Goal: Complete Application Form: Complete application form

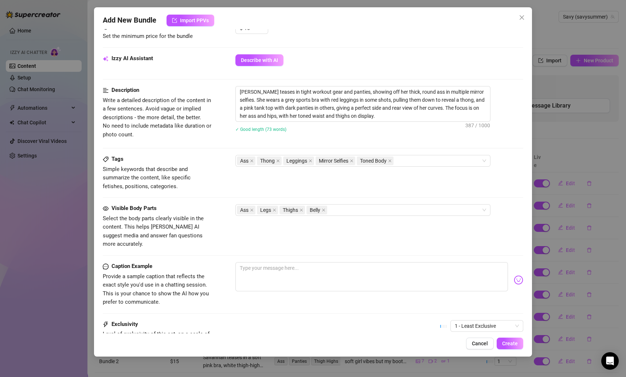
scroll to position [283, 0]
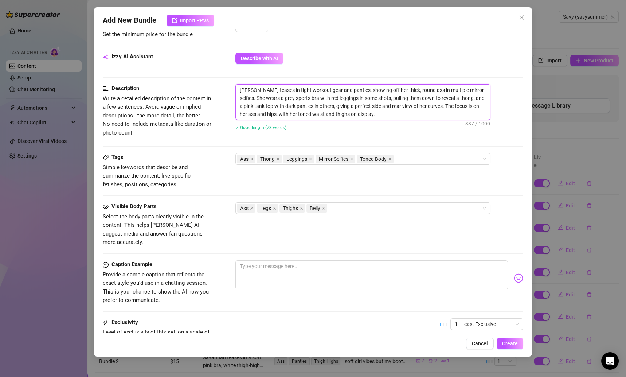
drag, startPoint x: 378, startPoint y: 112, endPoint x: 236, endPoint y: 92, distance: 144.0
click at [236, 92] on textarea "[PERSON_NAME] teases in tight workout gear and panties, showing off her thick, …" at bounding box center [363, 102] width 254 height 35
click at [278, 260] on textarea at bounding box center [372, 274] width 273 height 29
paste textarea "Thick thighs, round ass, tight panties… tell me, which fit makes you the weakes…"
type textarea "Thick thighs, round ass, tight panties… tell me, which fit makes you the weakes…"
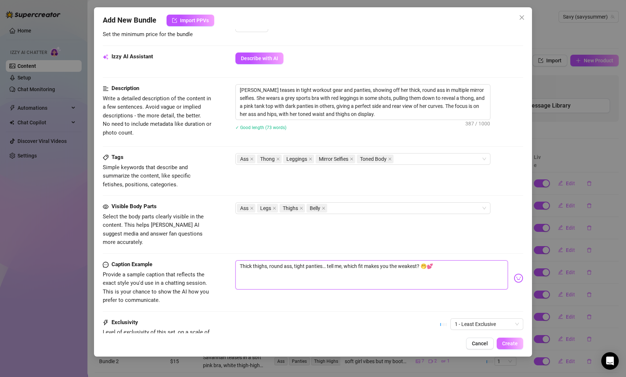
type textarea "Thick thighs, round ass, tight panties… tell me, which fit makes you the weakes…"
click at [511, 340] on button "Create" at bounding box center [510, 344] width 27 height 12
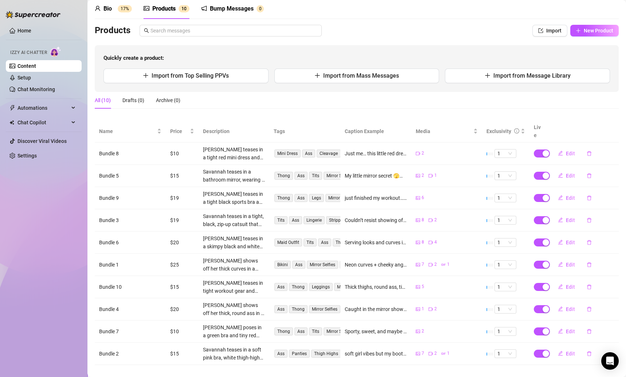
scroll to position [0, 0]
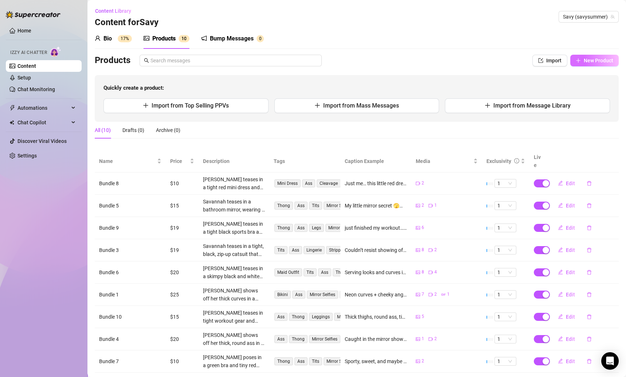
click at [587, 58] on span "New Product" at bounding box center [599, 61] width 30 height 6
type textarea "Type your message here..."
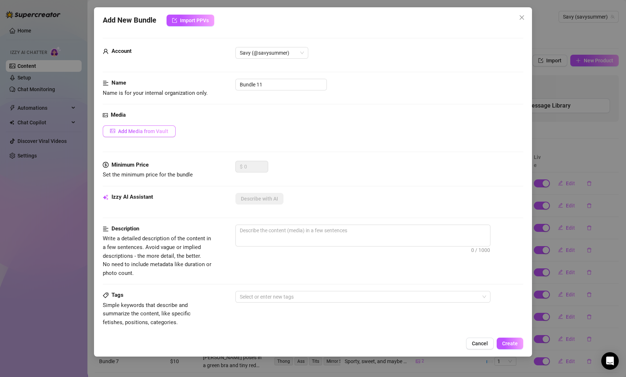
click at [135, 132] on span "Add Media from Vault" at bounding box center [143, 131] width 50 height 6
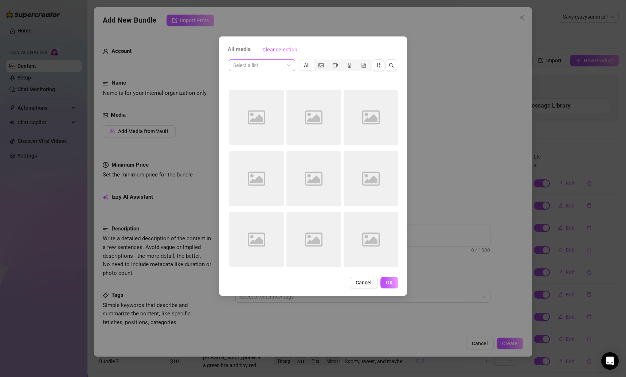
click at [258, 67] on input "search" at bounding box center [258, 65] width 51 height 11
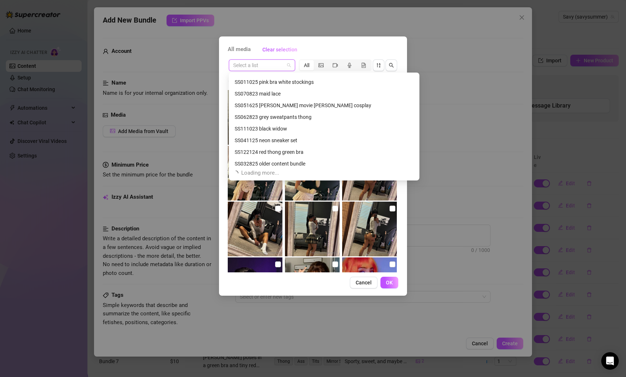
scroll to position [140, 0]
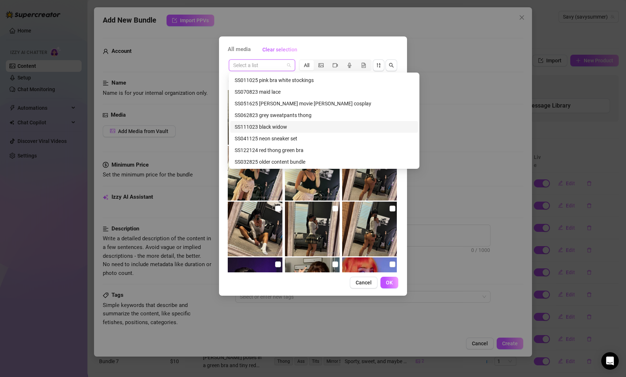
click at [277, 126] on div "SS111023 black widow" at bounding box center [324, 127] width 179 height 8
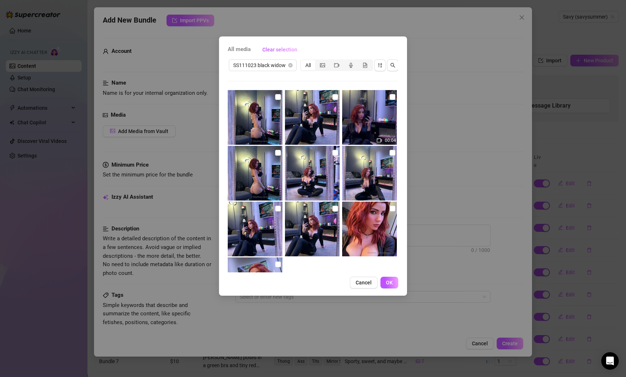
scroll to position [51, 0]
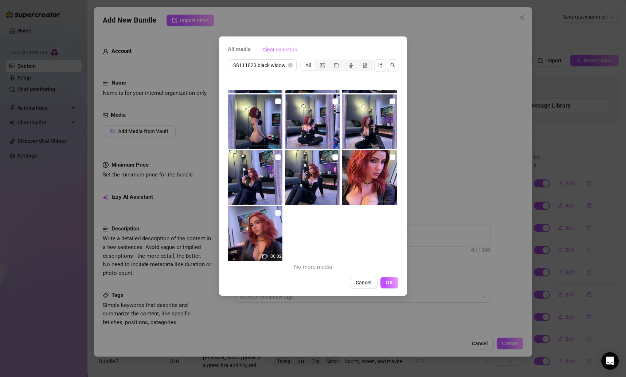
click at [277, 217] on img at bounding box center [255, 233] width 55 height 55
click at [277, 214] on input "checkbox" at bounding box center [278, 213] width 6 height 6
checkbox input "true"
click at [384, 156] on img at bounding box center [369, 177] width 55 height 55
click at [390, 159] on input "checkbox" at bounding box center [393, 157] width 6 height 6
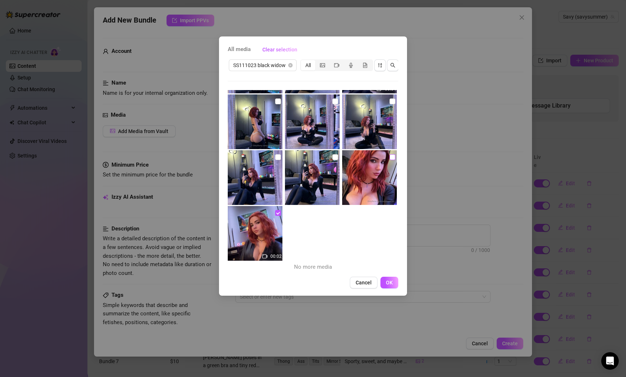
checkbox input "true"
click at [333, 156] on input "checkbox" at bounding box center [336, 157] width 6 height 6
checkbox input "true"
click at [276, 155] on input "checkbox" at bounding box center [278, 157] width 6 height 6
checkbox input "true"
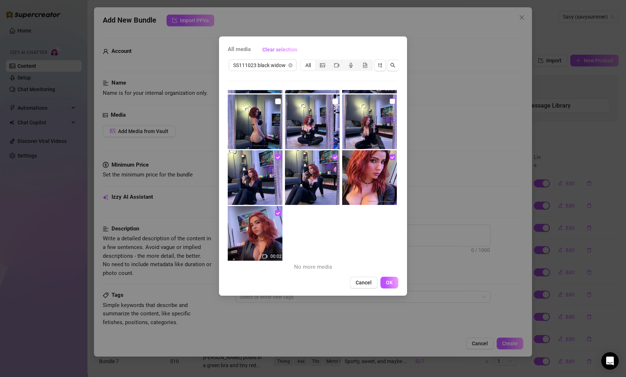
click at [390, 100] on input "checkbox" at bounding box center [393, 101] width 6 height 6
checkbox input "true"
click at [333, 100] on input "checkbox" at bounding box center [336, 101] width 6 height 6
checkbox input "true"
click at [277, 104] on label at bounding box center [278, 101] width 6 height 8
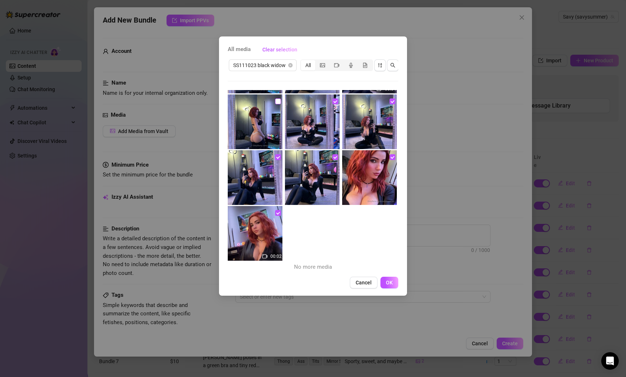
click at [277, 104] on input "checkbox" at bounding box center [278, 101] width 6 height 6
checkbox input "true"
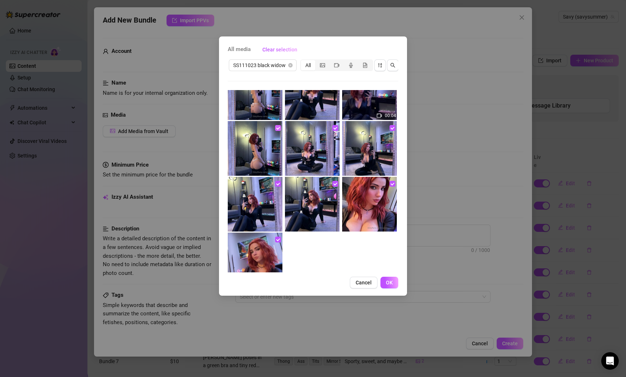
scroll to position [0, 0]
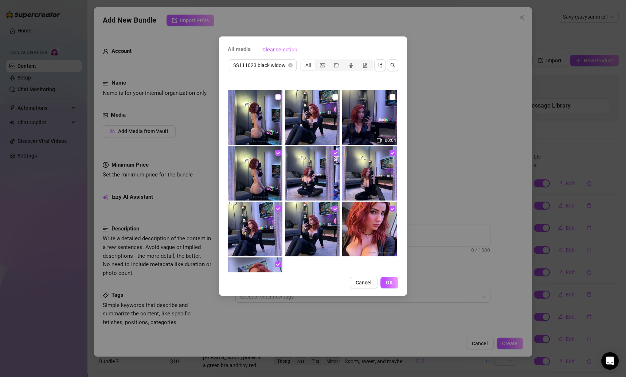
click at [277, 97] on input "checkbox" at bounding box center [278, 97] width 6 height 6
checkbox input "true"
click at [333, 96] on input "checkbox" at bounding box center [336, 97] width 6 height 6
checkbox input "true"
click at [390, 95] on input "checkbox" at bounding box center [393, 97] width 6 height 6
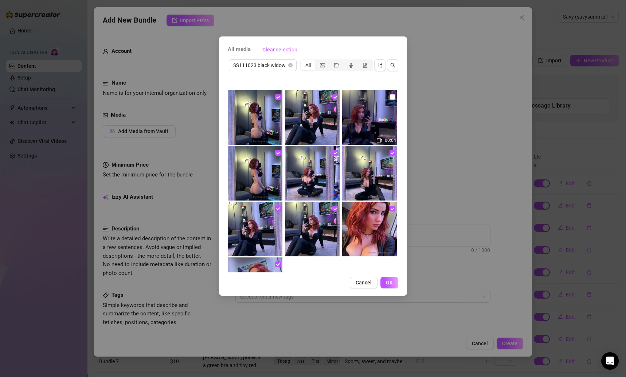
checkbox input "true"
click at [387, 285] on span "OK" at bounding box center [389, 283] width 7 height 6
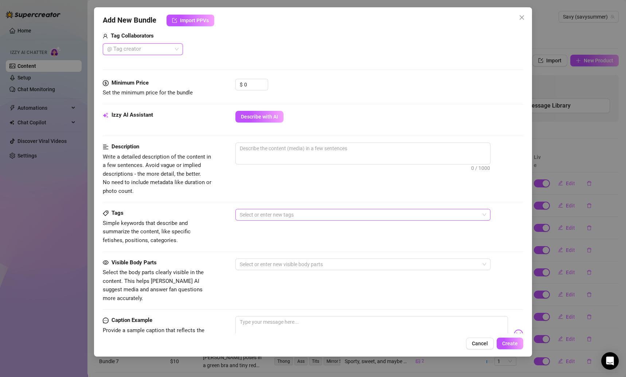
scroll to position [209, 0]
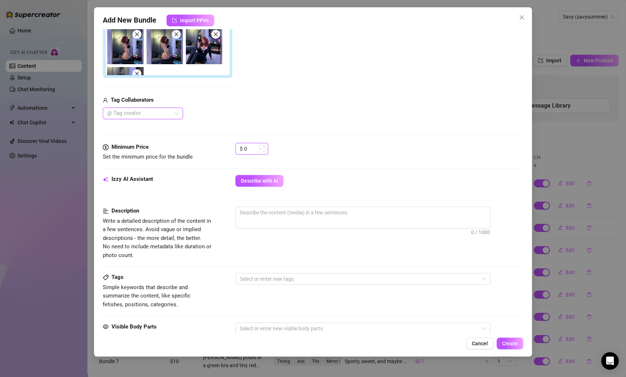
click at [254, 149] on input "0" at bounding box center [256, 148] width 24 height 11
drag, startPoint x: 253, startPoint y: 147, endPoint x: 182, endPoint y: 147, distance: 71.1
click at [182, 147] on div "Minimum Price Set the minimum price for the bundle $ 0" at bounding box center [313, 152] width 421 height 19
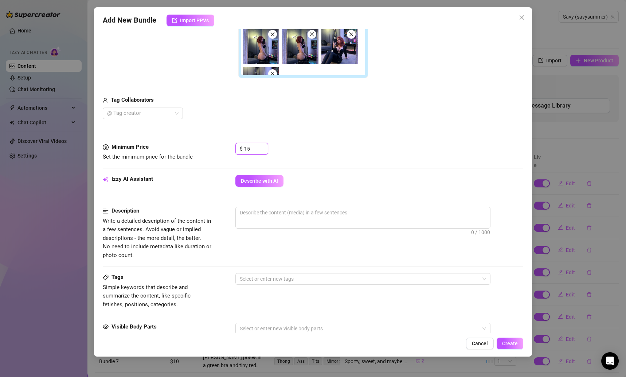
type input "1"
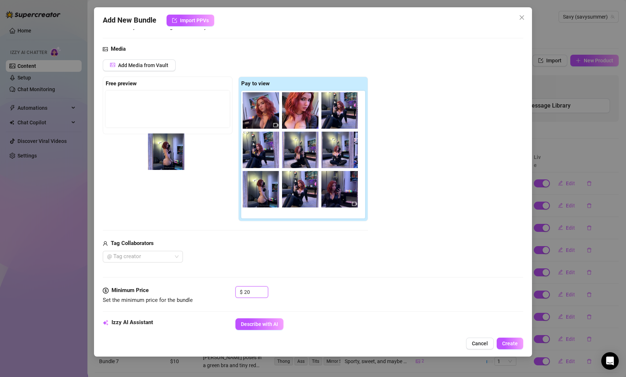
scroll to position [0, 0]
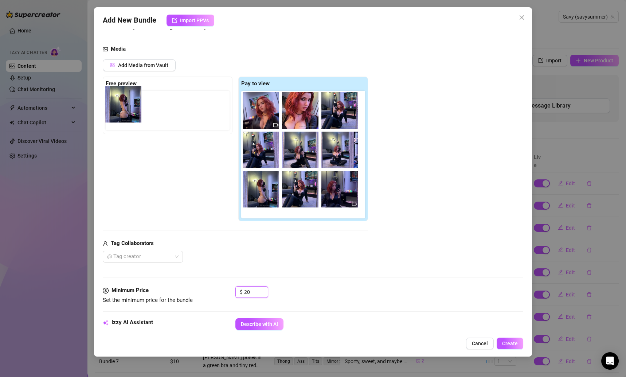
drag, startPoint x: 306, startPoint y: 202, endPoint x: 127, endPoint y: 118, distance: 197.4
click at [127, 118] on div "Free preview Pay to view" at bounding box center [235, 149] width 265 height 145
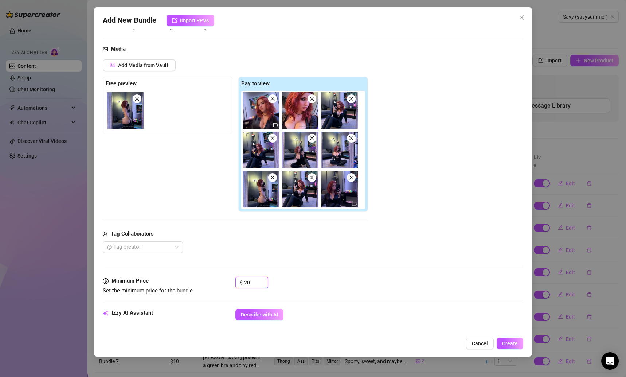
type input "20"
click at [179, 162] on div "Free preview Pay to view" at bounding box center [235, 145] width 265 height 136
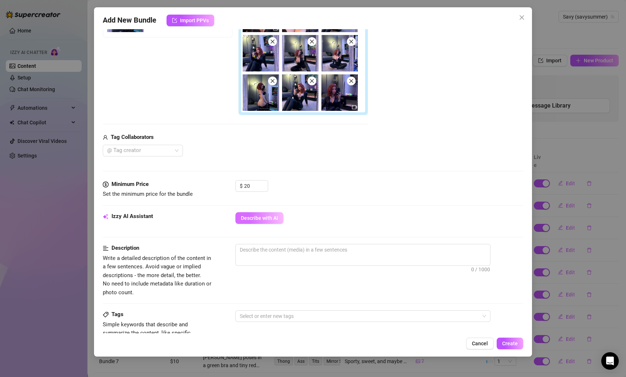
click at [261, 218] on span "Describe with AI" at bounding box center [259, 218] width 37 height 6
type textarea "Savannah"
type textarea "Savannah teases"
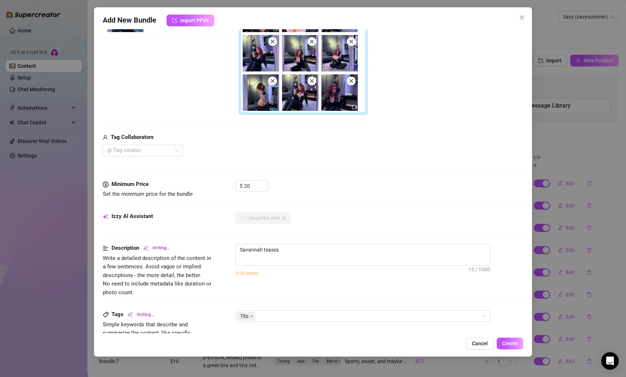
type textarea "Savannah teases in"
type textarea "Savannah teases in a"
type textarea "Savannah teases in a tight,"
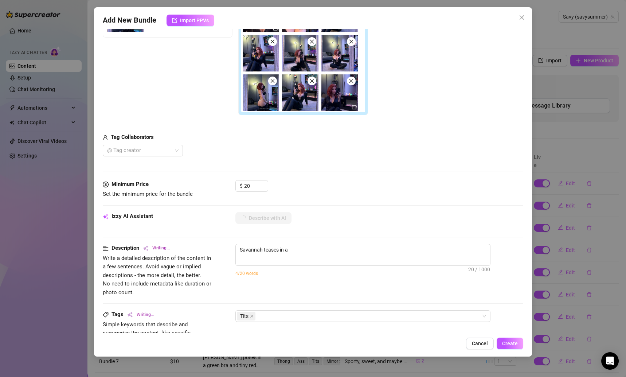
type textarea "Savannah teases in a tight,"
type textarea "Savannah teases in a tight, black,"
type textarea "Savannah teases in a tight, black, zip-up"
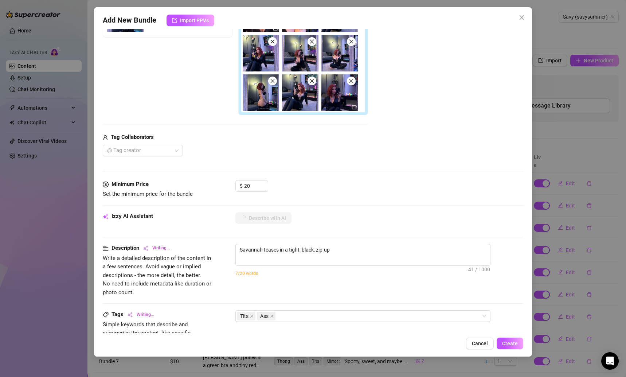
type textarea "Savannah teases in a tight, black, zip-up catsuit"
type textarea "Savannah teases in a tight, black, zip-up catsuit that"
type textarea "Savannah teases in a tight, black, zip-up catsuit that clings"
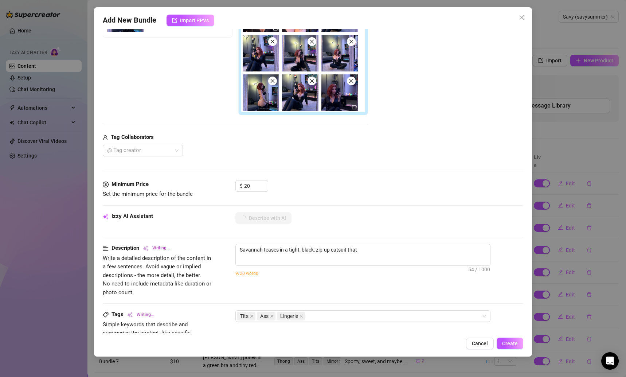
type textarea "Savannah teases in a tight, black, zip-up catsuit that clings"
type textarea "Savannah teases in a tight, black, zip-up catsuit that clings to"
type textarea "Savannah teases in a tight, black, zip-up catsuit that clings to her"
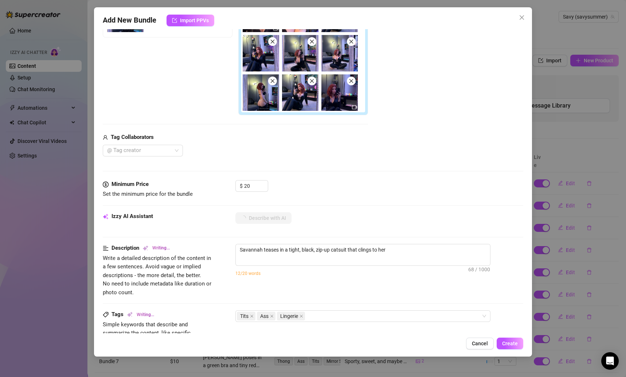
type textarea "Savannah teases in a tight, black, zip-up catsuit that clings to her curves,"
type textarea "Savannah teases in a tight, black, zip-up catsuit that clings to her curves, un…"
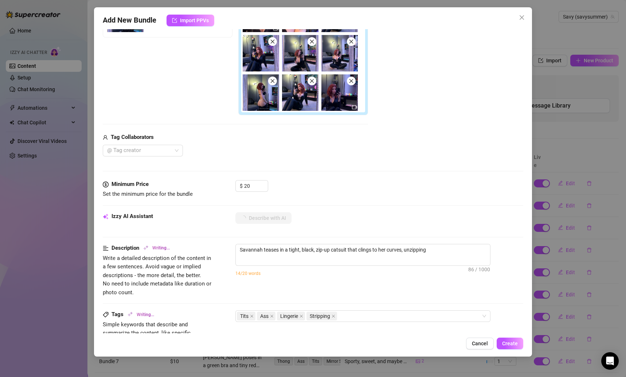
type textarea "Savannah teases in a tight, black, zip-up catsuit that clings to her curves, un…"
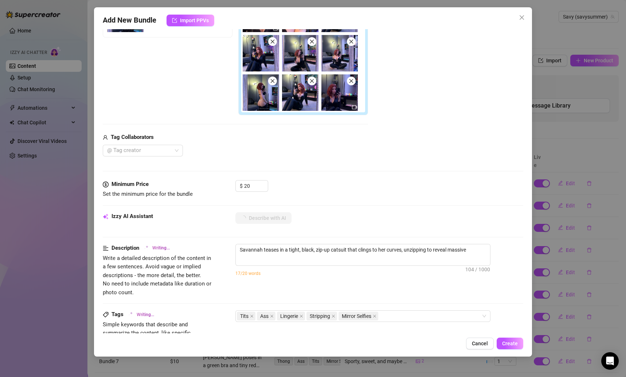
type textarea "Savannah teases in a tight, black, zip-up catsuit that clings to her curves, un…"
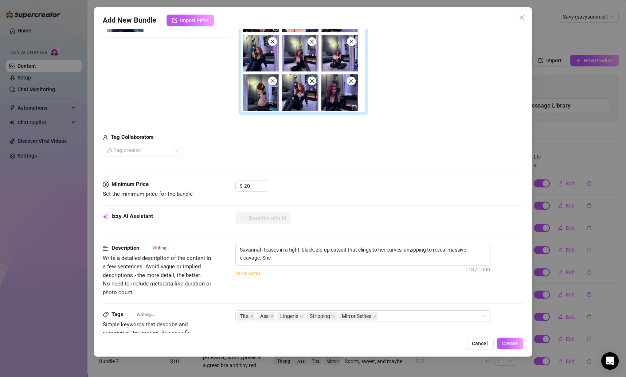
type textarea "Savannah teases in a tight, black, zip-up catsuit that clings to her curves, un…"
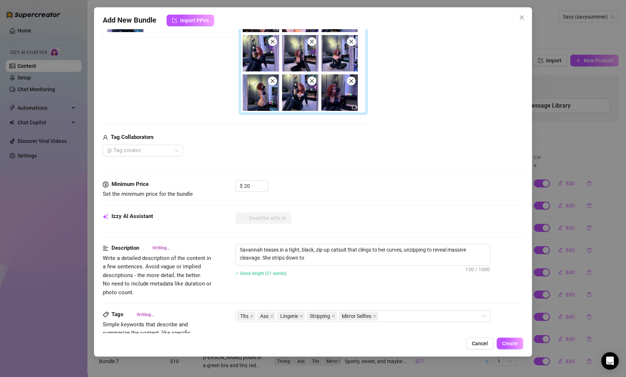
type textarea "Savannah teases in a tight, black, zip-up catsuit that clings to her curves, un…"
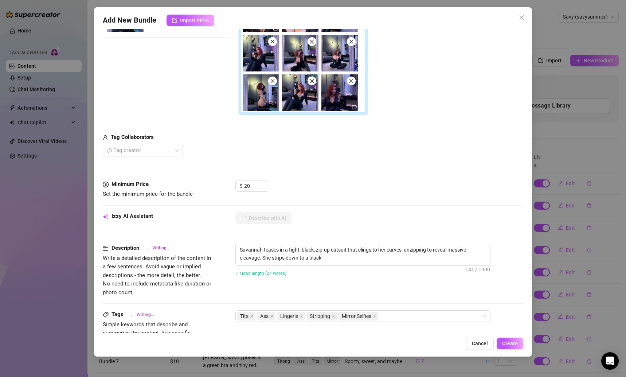
type textarea "Savannah teases in a tight, black, zip-up catsuit that clings to her curves, un…"
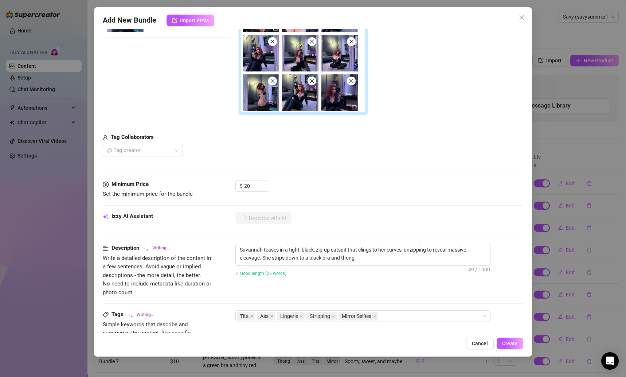
type textarea "Savannah teases in a tight, black, zip-up catsuit that clings to her curves, un…"
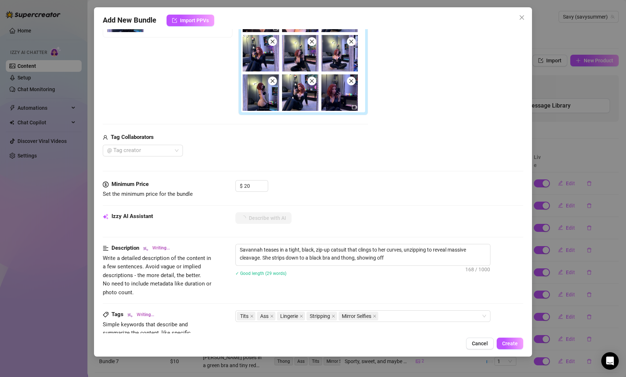
type textarea "Savannah teases in a tight, black, zip-up catsuit that clings to her curves, un…"
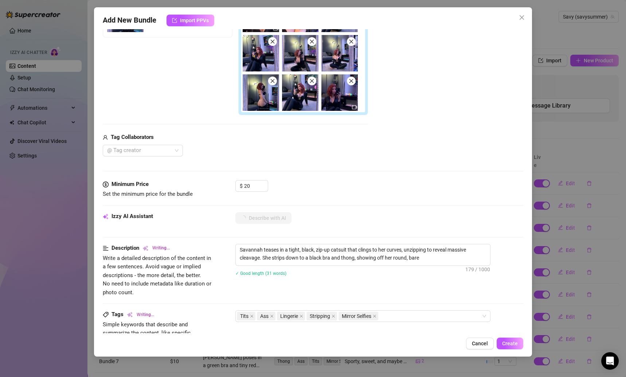
type textarea "Savannah teases in a tight, black, zip-up catsuit that clings to her curves, un…"
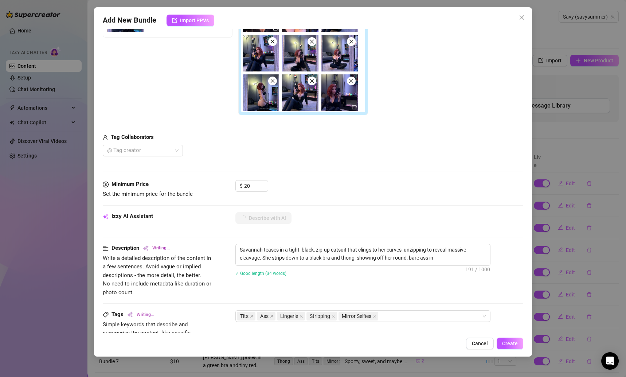
type textarea "Savannah teases in a tight, black, zip-up catsuit that clings to her curves, un…"
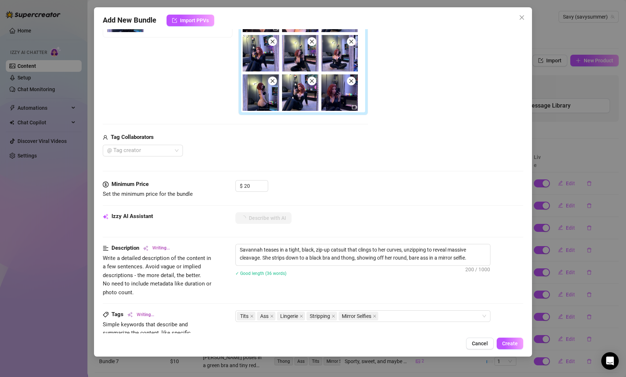
type textarea "Savannah teases in a tight, black, zip-up catsuit that clings to her curves, un…"
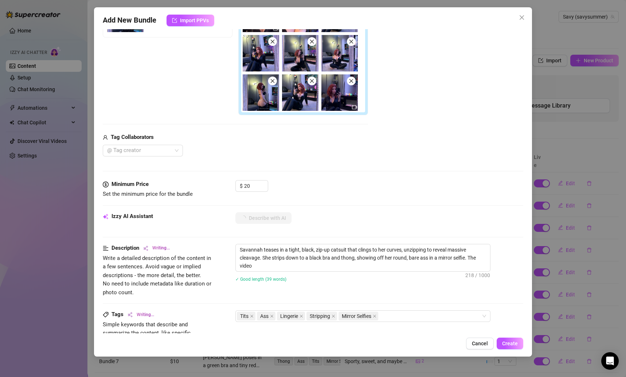
type textarea "Savannah teases in a tight, black, zip-up catsuit that clings to her curves, un…"
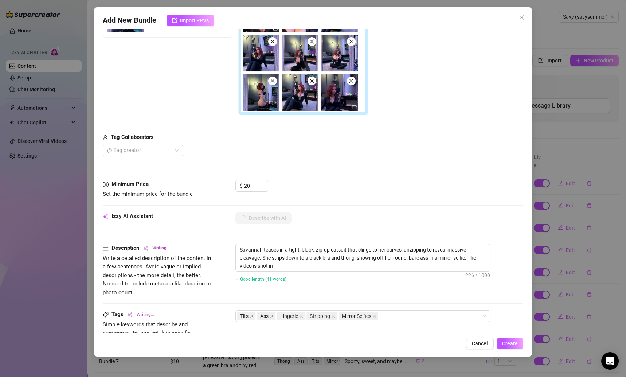
type textarea "Savannah teases in a tight, black, zip-up catsuit that clings to her curves, un…"
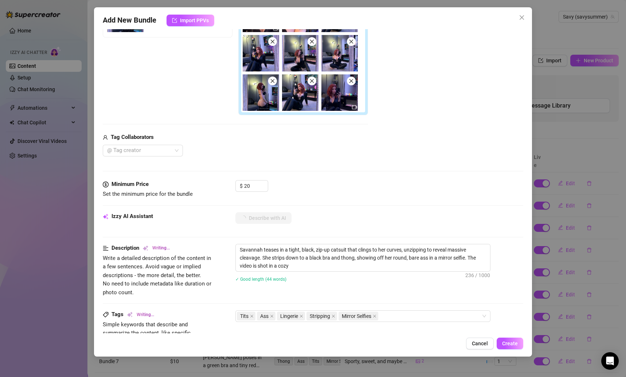
type textarea "Savannah teases in a tight, black, zip-up catsuit that clings to her curves, un…"
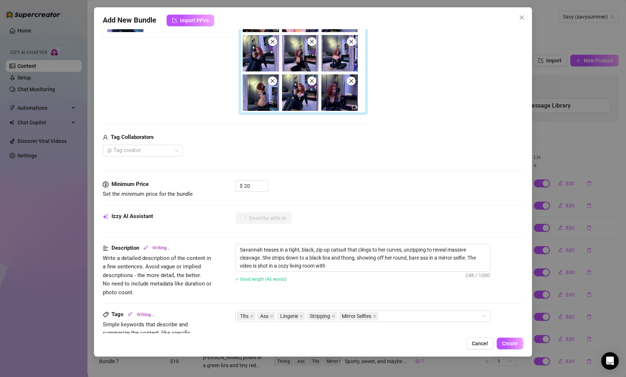
type textarea "Savannah teases in a tight, black, zip-up catsuit that clings to her curves, un…"
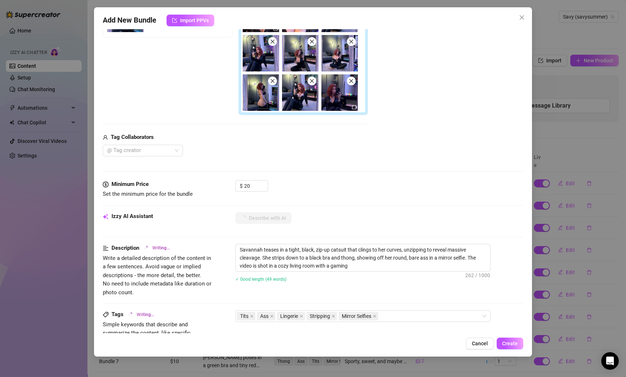
type textarea "Savannah teases in a tight, black, zip-up catsuit that clings to her curves, un…"
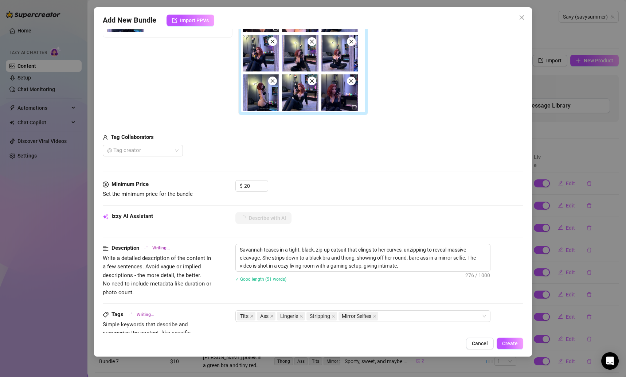
type textarea "Savannah teases in a tight, black, zip-up catsuit that clings to her curves, un…"
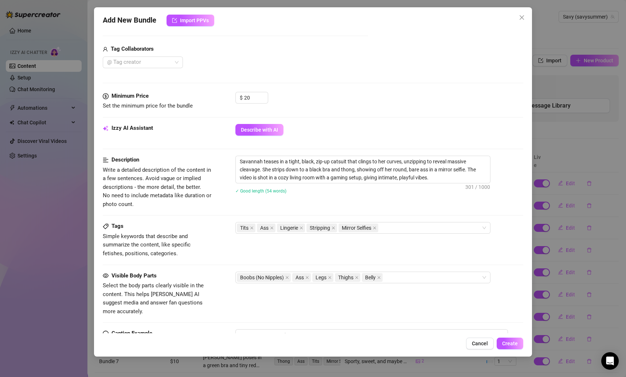
scroll to position [289, 0]
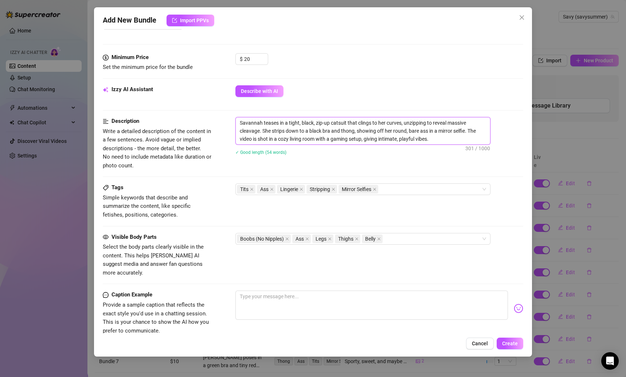
drag, startPoint x: 447, startPoint y: 136, endPoint x: 239, endPoint y: 123, distance: 207.9
click at [239, 123] on textarea "Savannah teases in a tight, black, zip-up catsuit that clings to her curves, un…" at bounding box center [363, 130] width 254 height 27
click at [323, 291] on textarea at bounding box center [372, 305] width 273 height 29
paste textarea "I couldn’t resist showing you what’s under my catsuit 🩷🥰 wanna play?"
type textarea "I couldn’t resist showing you what’s under my catsuit 🩷🥰 wanna play?"
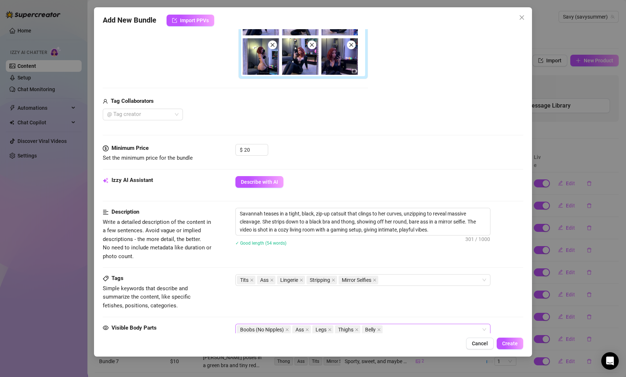
scroll to position [358, 0]
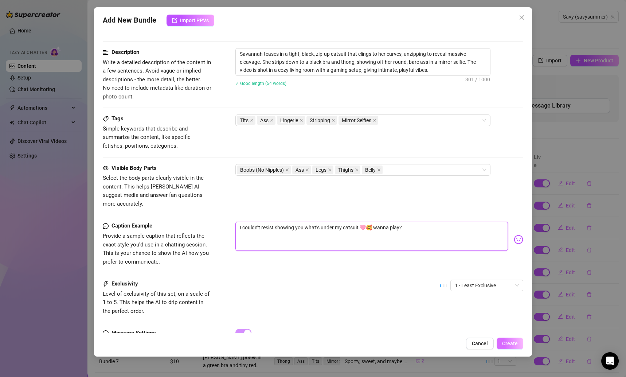
type textarea "I couldn’t resist showing you what’s under my catsuit 🩷🥰 wanna play?"
click at [512, 348] on button "Create" at bounding box center [510, 344] width 27 height 12
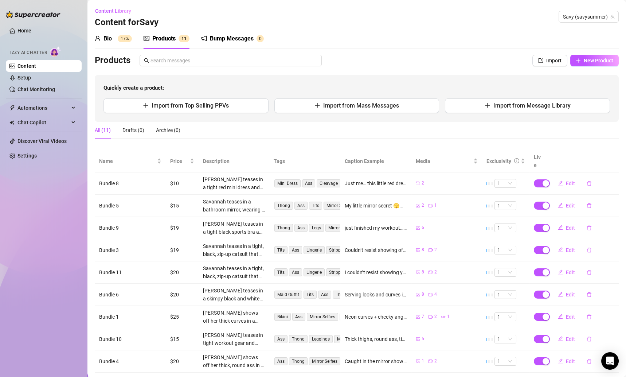
scroll to position [50, 0]
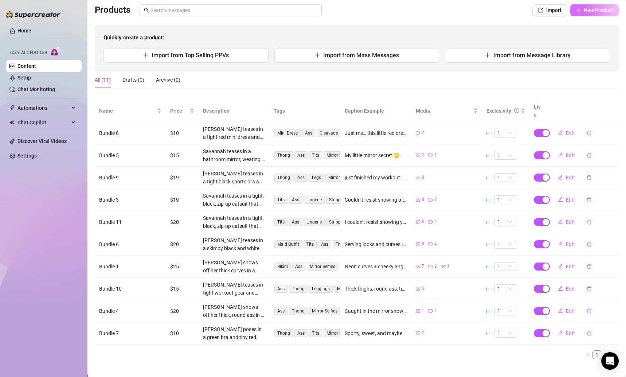
click at [592, 8] on span "New Product" at bounding box center [599, 10] width 30 height 6
type textarea "Type your message here..."
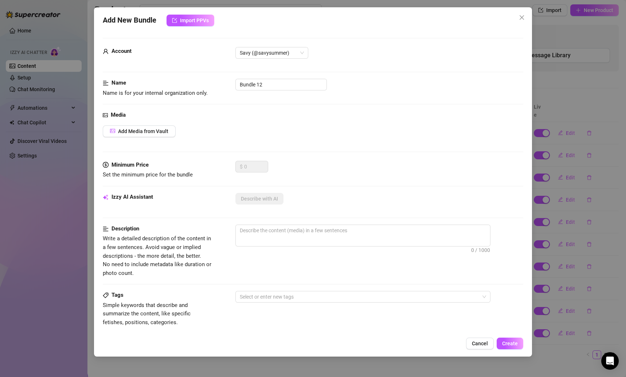
click at [139, 138] on div "Media Add Media from Vault" at bounding box center [313, 136] width 421 height 50
click at [139, 131] on span "Add Media from Vault" at bounding box center [143, 131] width 50 height 6
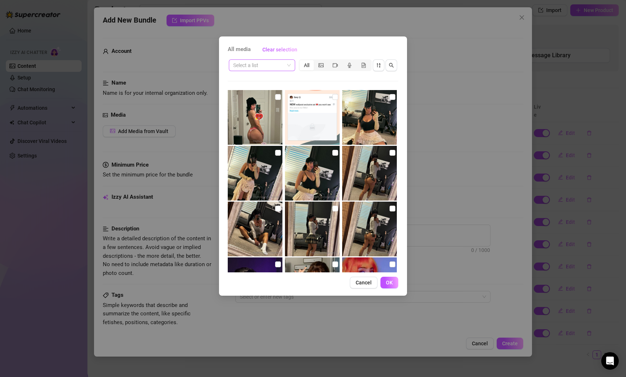
click at [290, 65] on span at bounding box center [262, 65] width 58 height 11
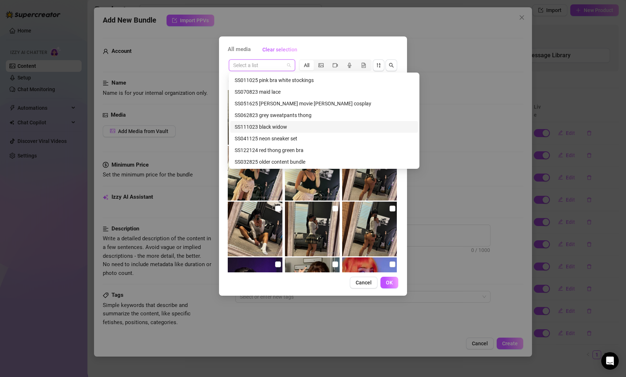
scroll to position [170, 0]
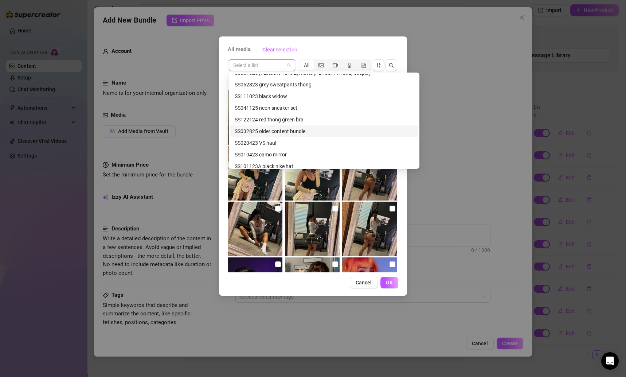
click at [280, 129] on div "SS032825 older content bundle" at bounding box center [324, 131] width 179 height 8
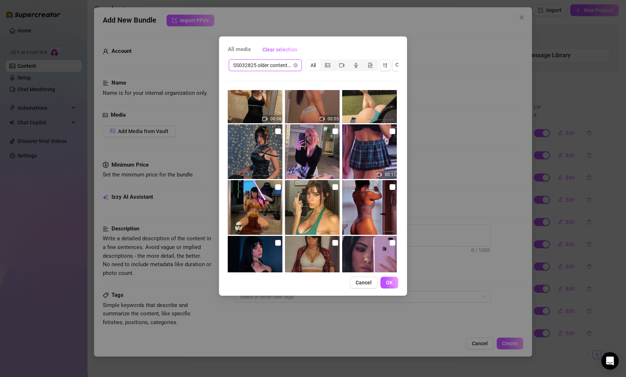
scroll to position [0, 0]
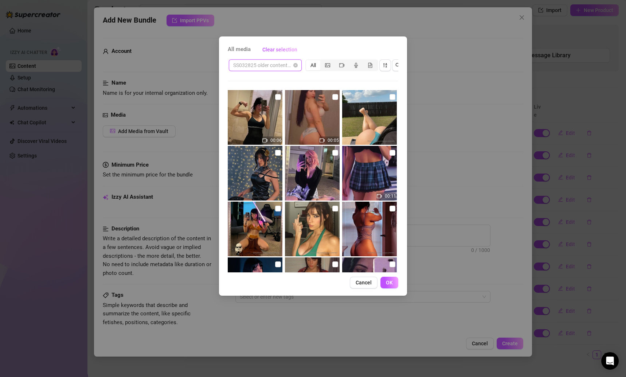
click at [288, 67] on span "SS032825 older content bundle" at bounding box center [265, 65] width 64 height 11
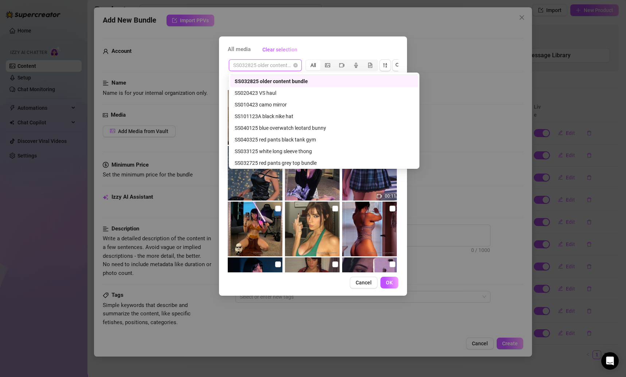
scroll to position [221, 0]
click at [273, 101] on div "SS010423 camo mirror" at bounding box center [324, 104] width 179 height 8
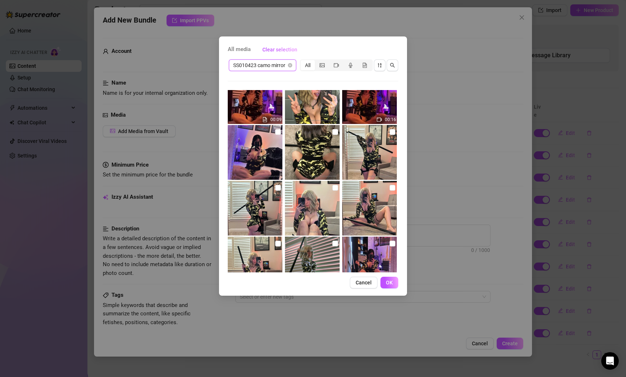
scroll to position [0, 0]
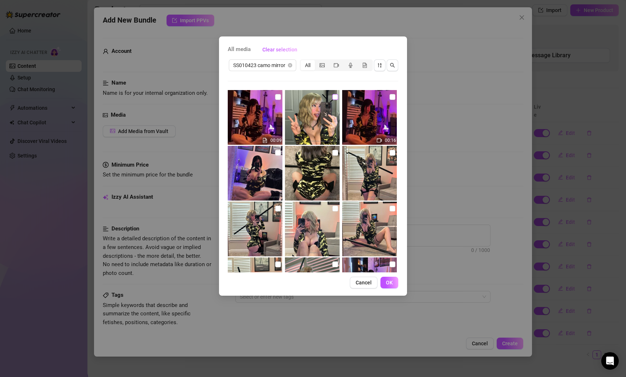
click at [333, 100] on label at bounding box center [336, 97] width 6 height 8
click at [333, 100] on input "checkbox" at bounding box center [336, 97] width 6 height 6
checkbox input "true"
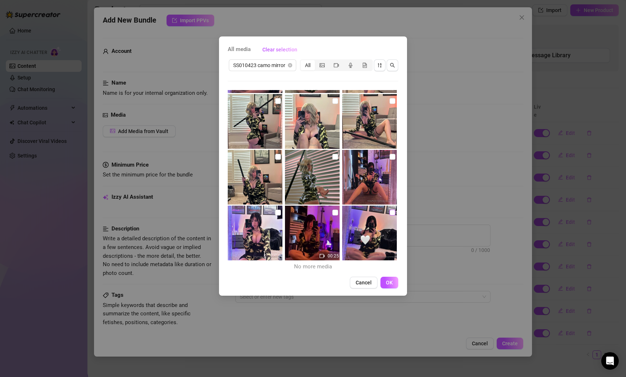
click at [390, 212] on input "checkbox" at bounding box center [393, 213] width 6 height 6
checkbox input "true"
click at [335, 211] on input "checkbox" at bounding box center [336, 213] width 6 height 6
checkbox input "true"
click at [275, 211] on input "checkbox" at bounding box center [278, 213] width 6 height 6
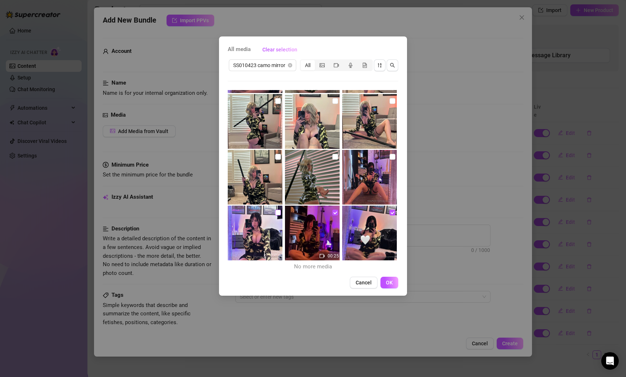
checkbox input "true"
click at [390, 157] on input "checkbox" at bounding box center [393, 157] width 6 height 6
checkbox input "true"
click at [334, 156] on input "checkbox" at bounding box center [336, 157] width 6 height 6
checkbox input "true"
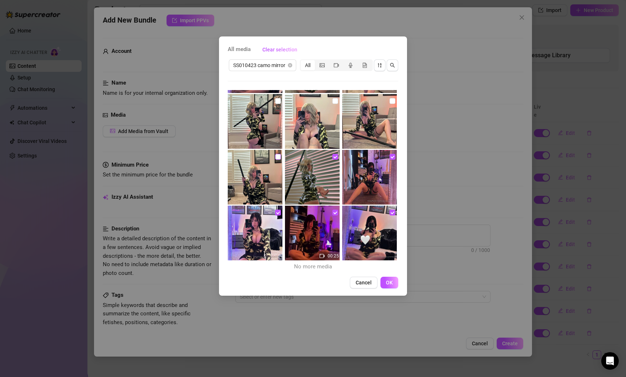
click at [275, 158] on input "checkbox" at bounding box center [278, 157] width 6 height 6
checkbox input "true"
click at [390, 99] on input "checkbox" at bounding box center [393, 101] width 6 height 6
checkbox input "true"
click at [333, 101] on input "checkbox" at bounding box center [336, 101] width 6 height 6
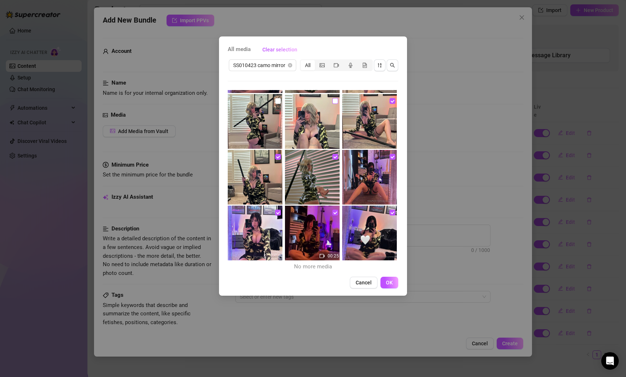
checkbox input "true"
click at [277, 101] on input "checkbox" at bounding box center [278, 101] width 6 height 6
checkbox input "true"
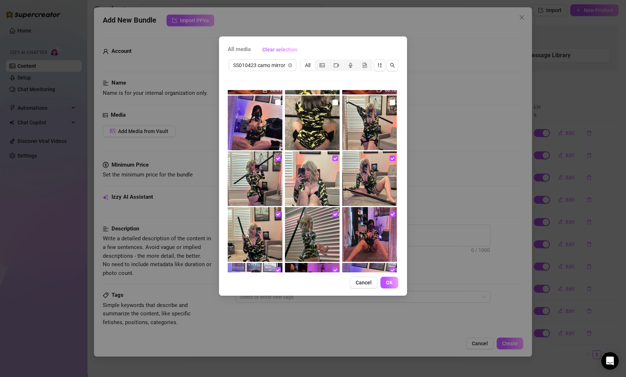
scroll to position [38, 0]
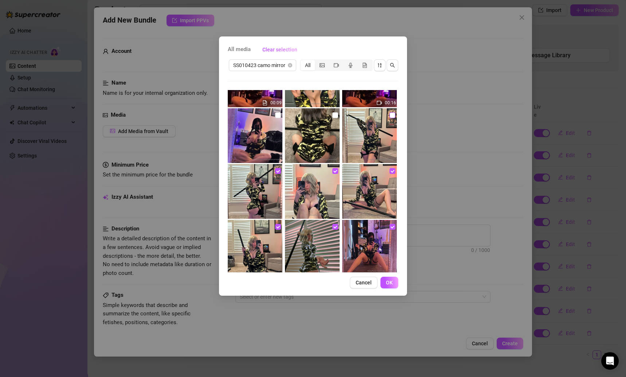
click at [390, 113] on input "checkbox" at bounding box center [393, 115] width 6 height 6
checkbox input "true"
click at [333, 112] on label at bounding box center [336, 115] width 6 height 8
click at [333, 112] on input "checkbox" at bounding box center [336, 115] width 6 height 6
checkbox input "true"
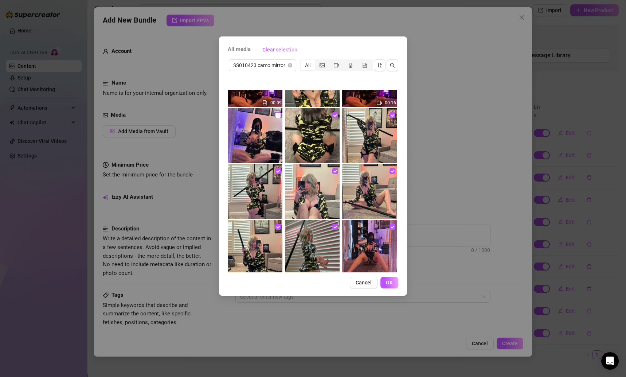
click at [275, 115] on input "checkbox" at bounding box center [278, 115] width 6 height 6
checkbox input "true"
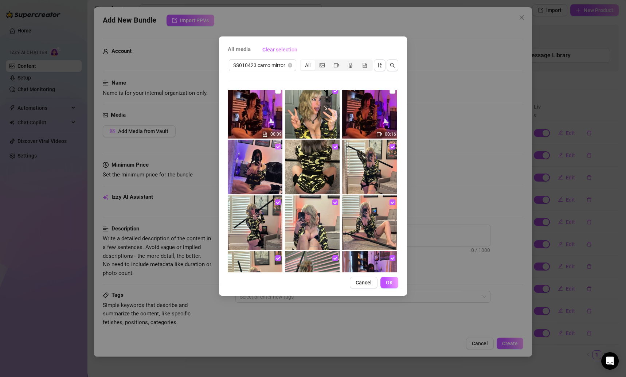
scroll to position [0, 0]
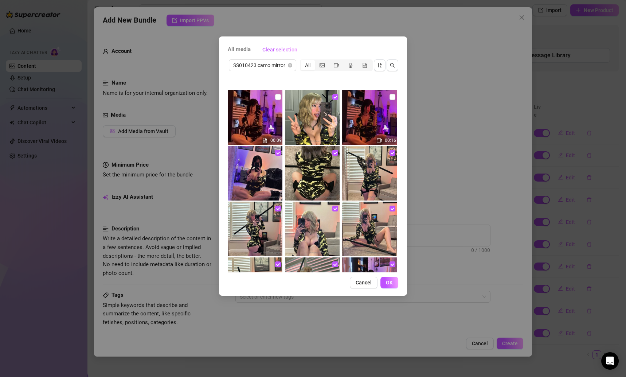
click at [272, 94] on img at bounding box center [255, 117] width 55 height 55
click at [280, 94] on img at bounding box center [255, 117] width 55 height 55
click at [278, 94] on input "checkbox" at bounding box center [278, 97] width 6 height 6
checkbox input "true"
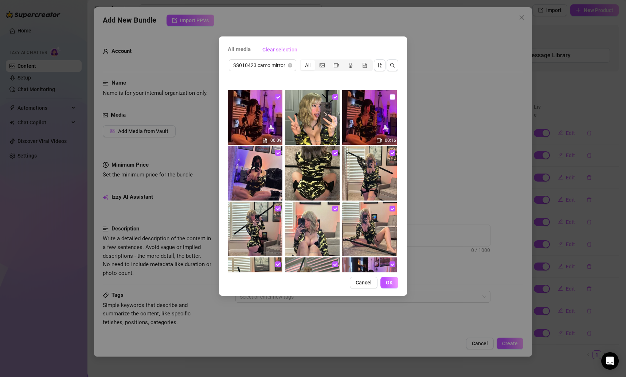
click at [390, 96] on input "checkbox" at bounding box center [393, 97] width 6 height 6
checkbox input "true"
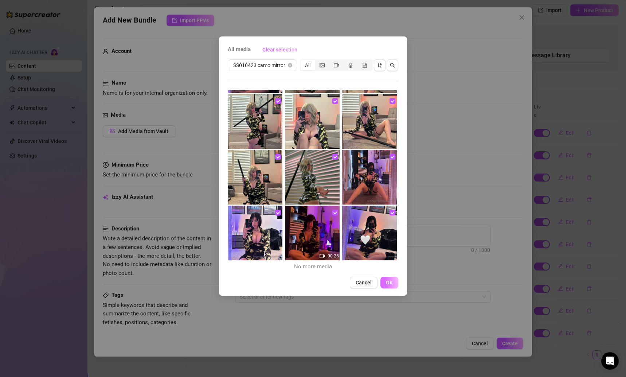
click at [393, 282] on button "OK" at bounding box center [390, 283] width 18 height 12
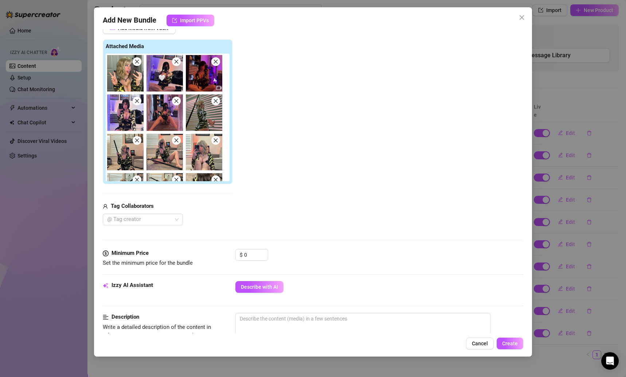
scroll to position [115, 0]
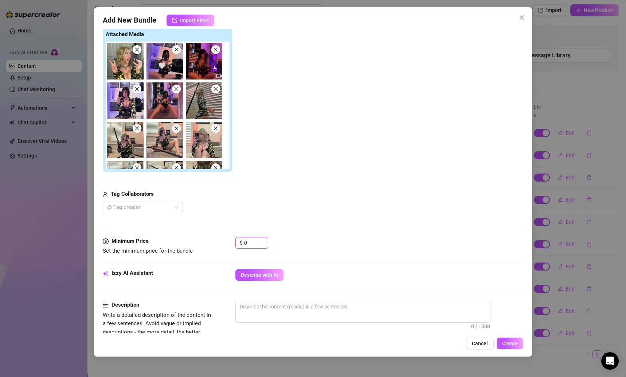
drag, startPoint x: 254, startPoint y: 241, endPoint x: 216, endPoint y: 241, distance: 37.9
click at [216, 241] on div "Minimum Price Set the minimum price for the bundle $ 0" at bounding box center [313, 246] width 421 height 19
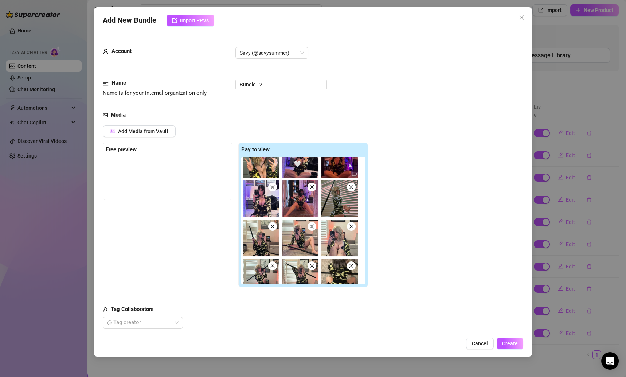
scroll to position [0, 0]
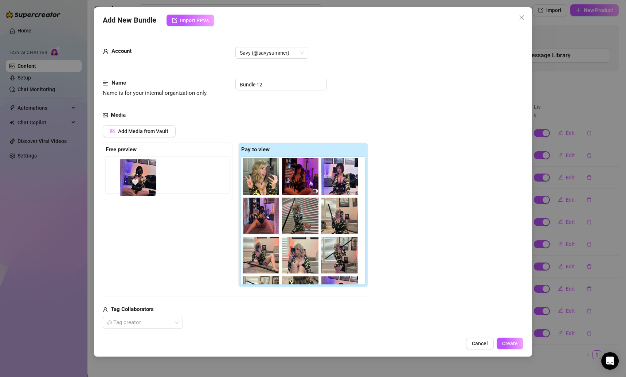
drag, startPoint x: 303, startPoint y: 184, endPoint x: 136, endPoint y: 186, distance: 167.0
click at [136, 186] on div "Free preview Pay to view" at bounding box center [235, 215] width 265 height 145
drag, startPoint x: 235, startPoint y: 174, endPoint x: 131, endPoint y: 172, distance: 103.6
click at [131, 172] on div "Free preview Pay to view" at bounding box center [235, 215] width 265 height 145
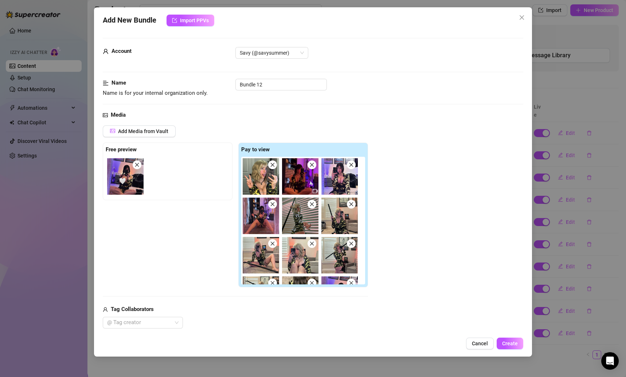
type input "25"
click at [399, 186] on div "Add Media from Vault Free preview Pay to view Tag Collaborators @ Tag creator" at bounding box center [313, 226] width 421 height 203
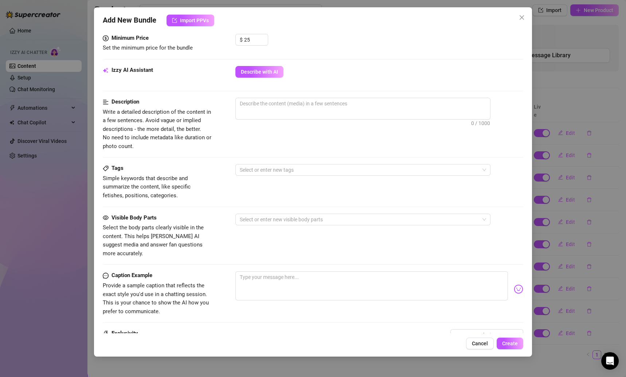
scroll to position [298, 0]
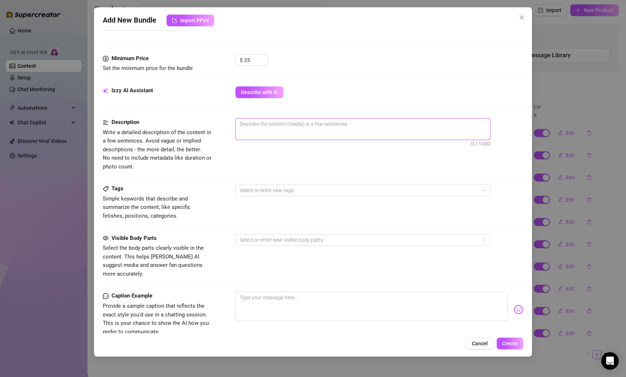
click at [272, 121] on textarea at bounding box center [363, 123] width 254 height 11
click at [264, 92] on span "Describe with AI" at bounding box center [259, 92] width 37 height 6
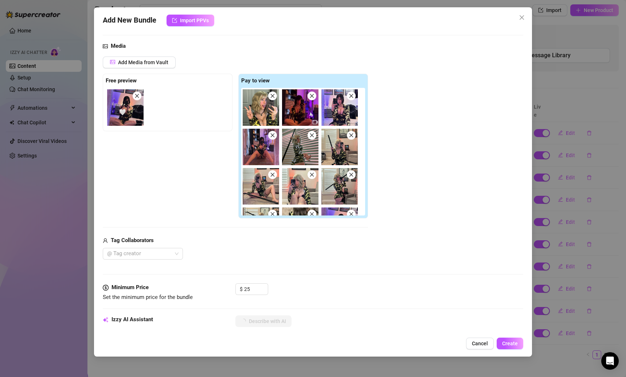
scroll to position [65, 0]
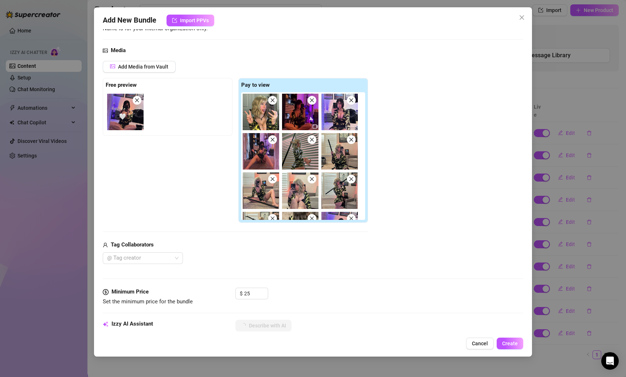
type textarea "Savannah"
type textarea "Savannah teases"
type textarea "Savannah teases in"
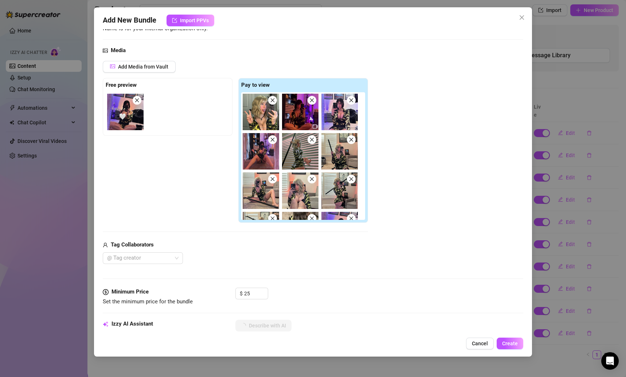
type textarea "Savannah teases in"
type textarea "Savannah teases in a"
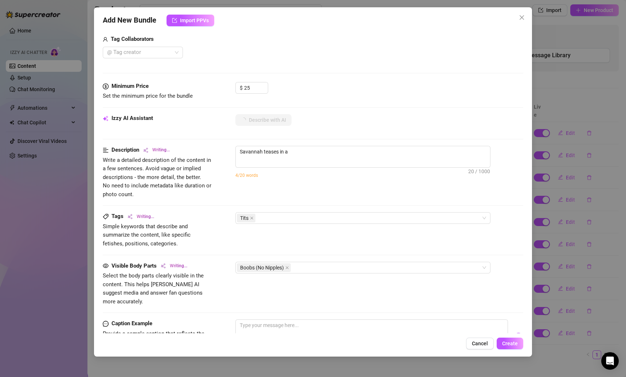
type textarea "Savannah teases in a tight,"
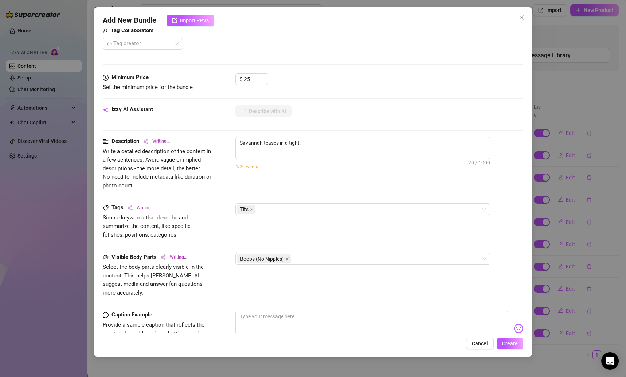
type textarea "Savannah teases in a tight, cleavage-baring"
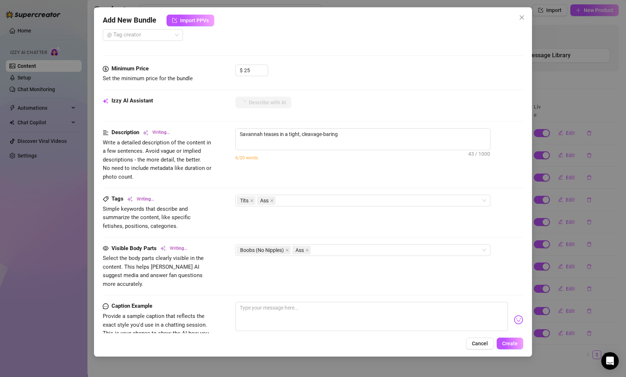
type textarea "Savannah teases in a tight, cleavage-baring camo"
type textarea "Savannah teases in a tight, cleavage-baring camo romper"
type textarea "Savannah teases in a tight, cleavage-baring camo romper with"
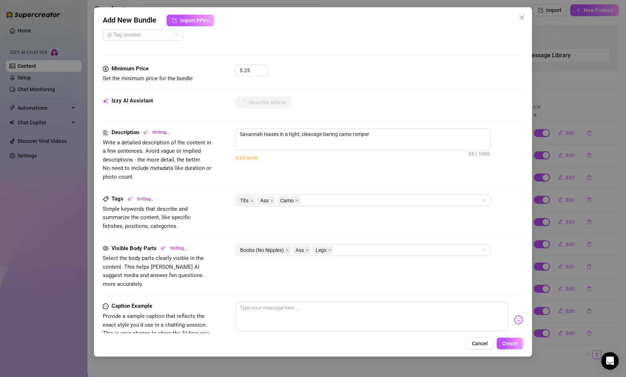
type textarea "Savannah teases in a tight, cleavage-baring camo romper with"
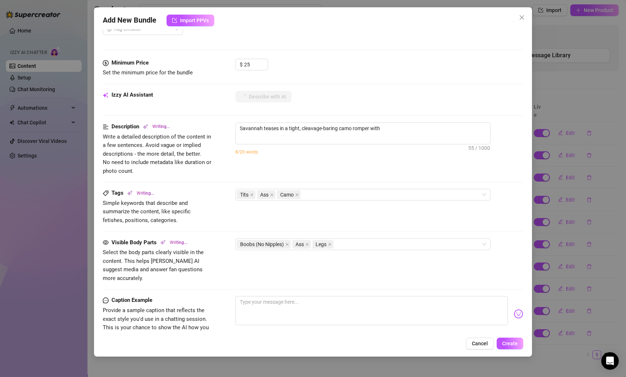
type textarea "Savannah teases in a tight, cleavage-baring camo romper with black"
type textarea "Savannah teases in a tight, cleavage-baring camo romper with black straps"
type textarea "Savannah teases in a tight, cleavage-baring camo romper with black straps around"
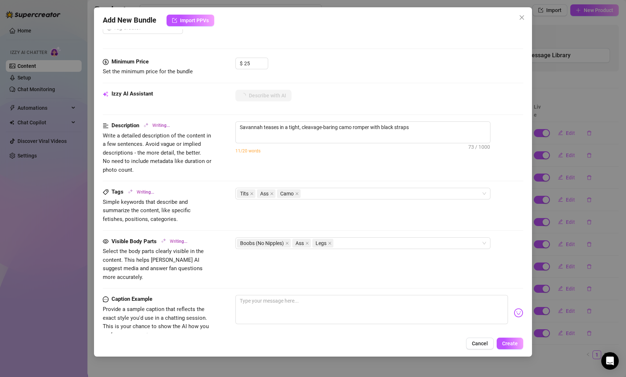
type textarea "Savannah teases in a tight, cleavage-baring camo romper with black straps around"
type textarea "Savannah teases in a tight, cleavage-baring camo romper with black straps aroun…"
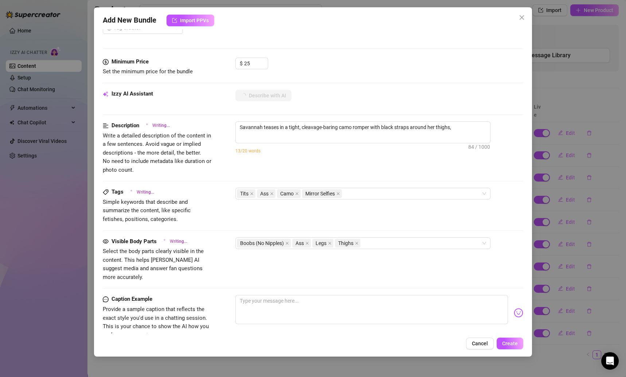
type textarea "Savannah teases in a tight, cleavage-baring camo romper with black straps aroun…"
type textarea "[PERSON_NAME] teases in a tight, cleavage-baring camo romper with black straps …"
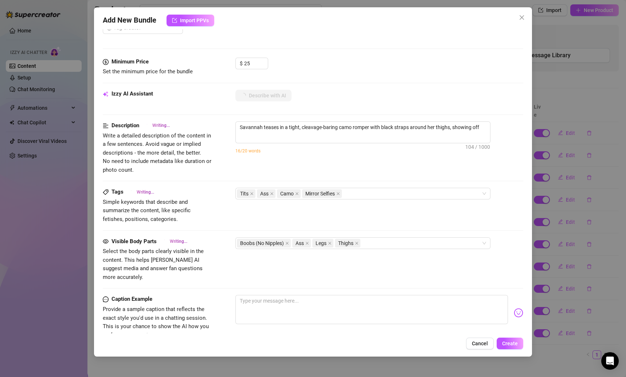
type textarea "[PERSON_NAME] teases in a tight, cleavage-baring camo romper with black straps …"
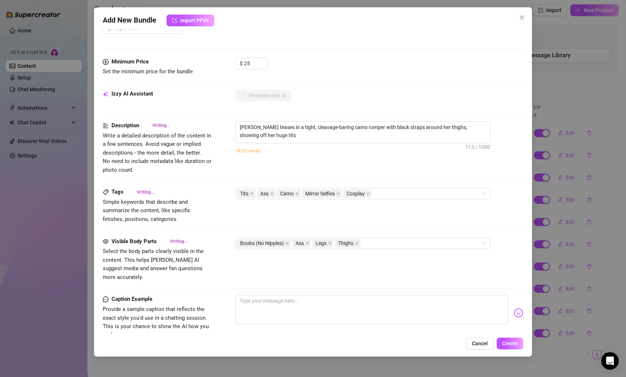
type textarea "[PERSON_NAME] teases in a tight, cleavage-baring camo romper with black straps …"
type textarea "Savannah teases in a tight, cleavage-baring camo romper with black straps aroun…"
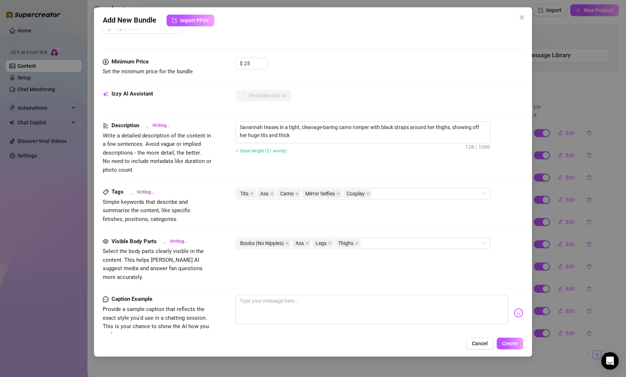
type textarea "Savannah teases in a tight, cleavage-baring camo romper with black straps aroun…"
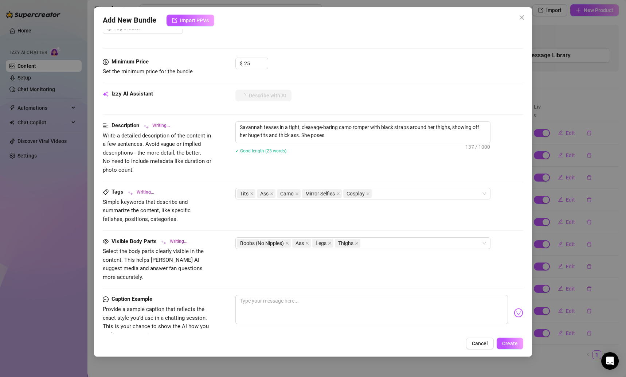
type textarea "Savannah teases in a tight, cleavage-baring camo romper with black straps aroun…"
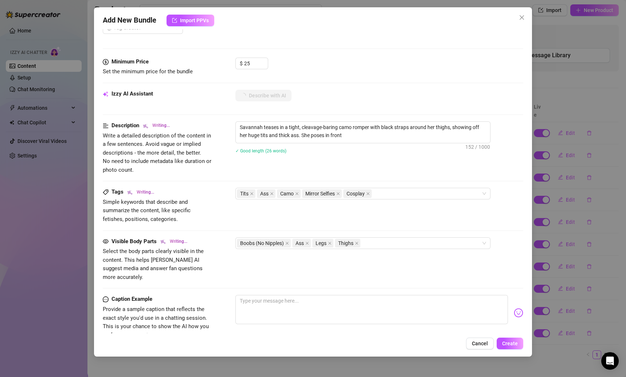
type textarea "Savannah teases in a tight, cleavage-baring camo romper with black straps aroun…"
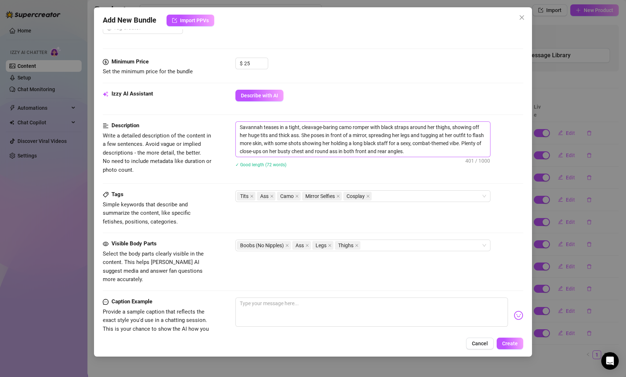
scroll to position [319, 0]
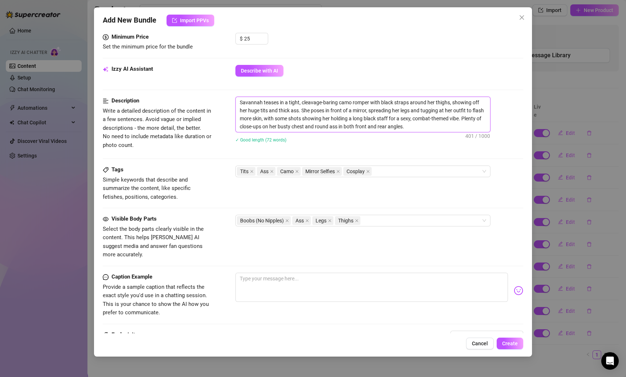
drag, startPoint x: 413, startPoint y: 128, endPoint x: 232, endPoint y: 102, distance: 182.7
click at [232, 102] on div "Description Write a detailed description of the content in a few sentences. Avo…" at bounding box center [313, 124] width 421 height 55
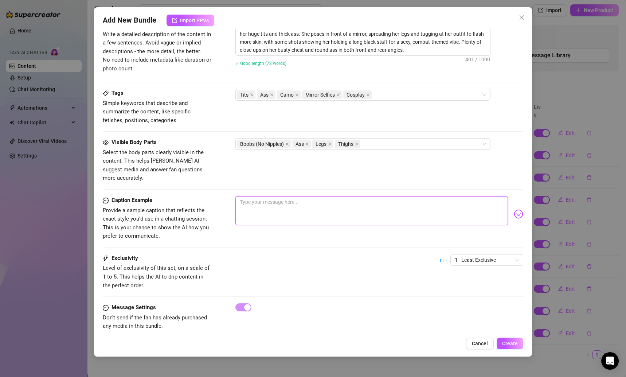
click at [291, 199] on textarea at bounding box center [372, 210] width 273 height 29
paste textarea "Locked & loaded just for you 😏💥 wanna see how I play dirty in this camo fit?"
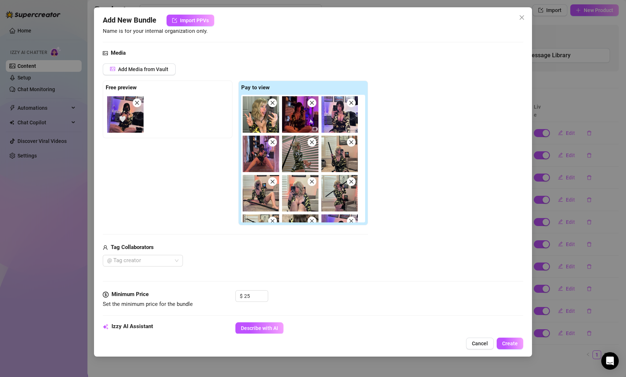
scroll to position [324, 0]
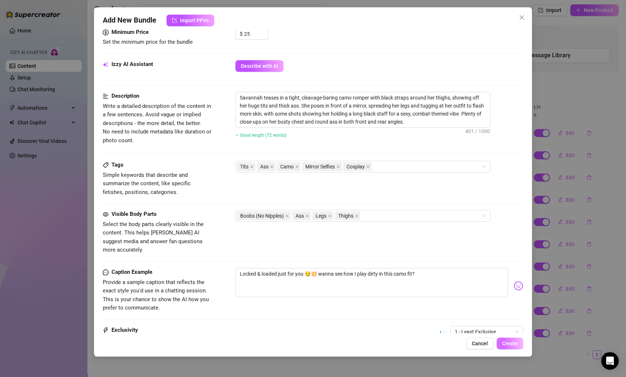
click at [505, 345] on span "Create" at bounding box center [510, 344] width 16 height 6
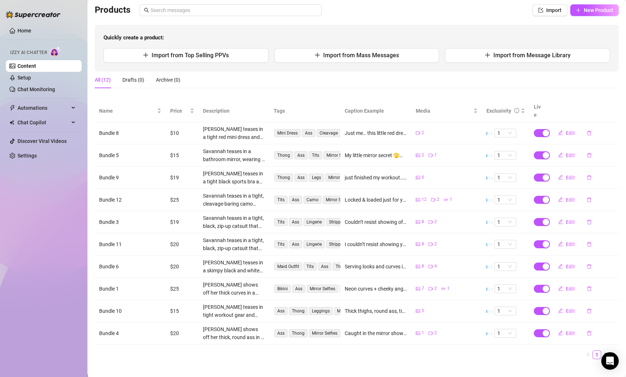
scroll to position [0, 0]
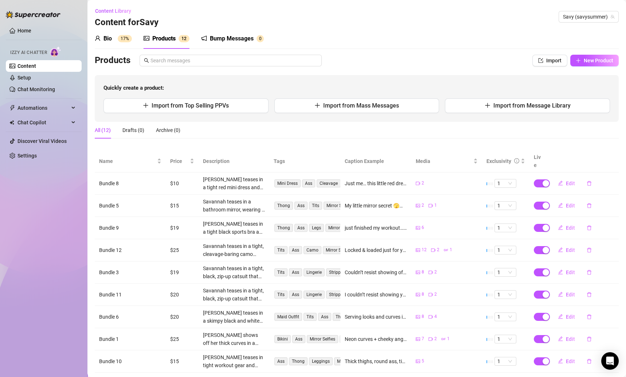
click at [230, 40] on div "Bump Messages" at bounding box center [232, 38] width 44 height 9
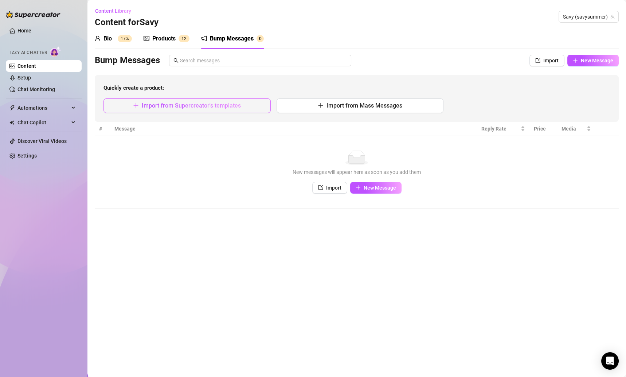
click at [250, 104] on button "Import from Supercreator's templates" at bounding box center [187, 105] width 167 height 15
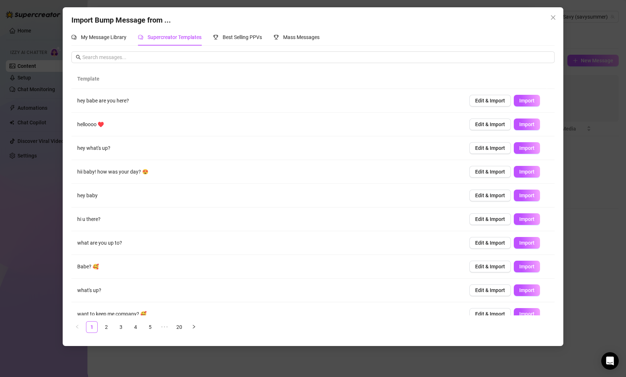
scroll to position [9, 0]
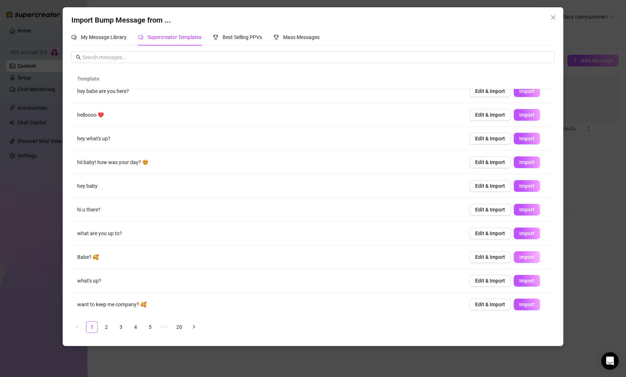
click at [514, 256] on button "Import" at bounding box center [527, 257] width 26 height 12
click at [520, 114] on span "Import" at bounding box center [527, 115] width 15 height 6
click at [519, 158] on button "Import" at bounding box center [527, 162] width 26 height 12
click at [523, 302] on span "Import" at bounding box center [527, 305] width 15 height 6
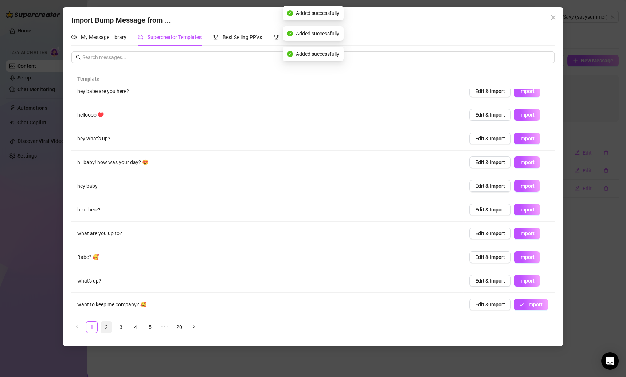
click at [109, 324] on link "2" at bounding box center [106, 327] width 11 height 11
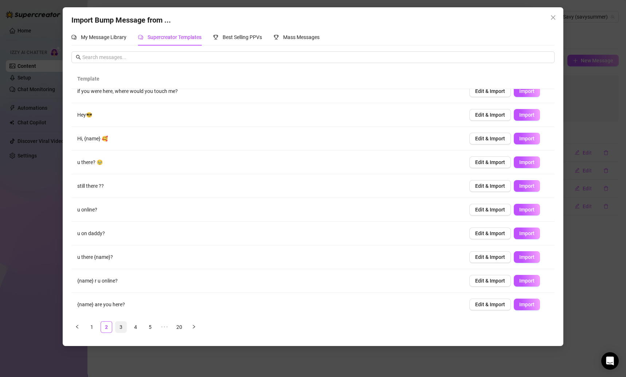
click at [121, 326] on link "3" at bounding box center [121, 327] width 11 height 11
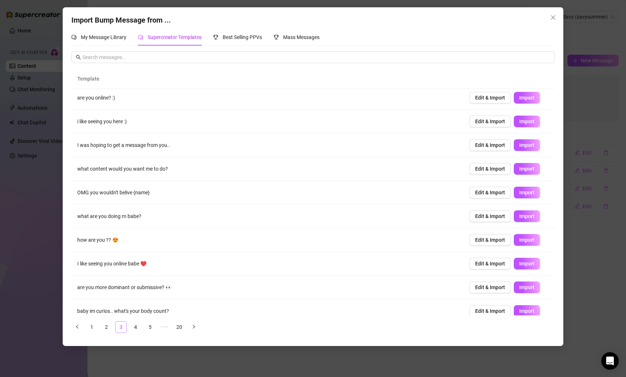
scroll to position [0, 0]
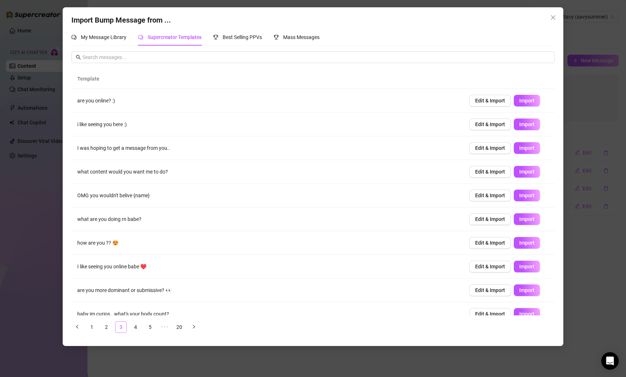
click at [121, 326] on link "3" at bounding box center [121, 327] width 11 height 11
drag, startPoint x: 121, startPoint y: 326, endPoint x: 123, endPoint y: 291, distance: 34.3
click at [123, 291] on div "Template are you online? :) Edit & Import Import i like seeing you here :) Edit…" at bounding box center [312, 201] width 483 height 264
click at [123, 291] on td "are you more dominant or submissive? 👀" at bounding box center [267, 291] width 392 height 24
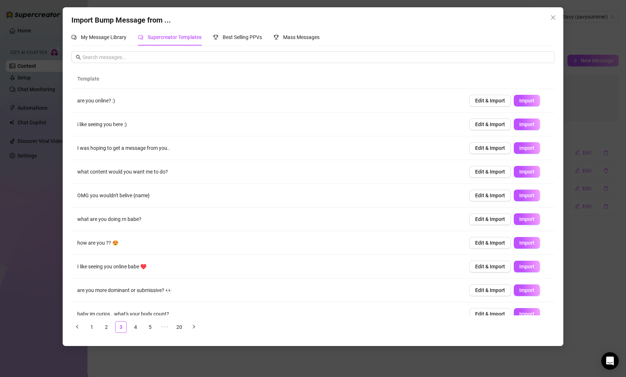
scroll to position [9, 0]
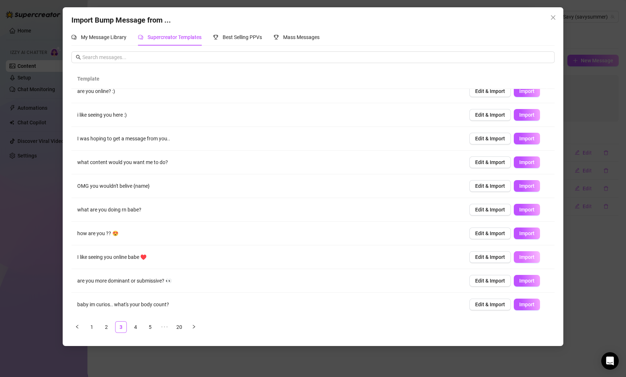
click at [522, 258] on span "Import" at bounding box center [527, 257] width 15 height 6
click at [521, 282] on span "Import" at bounding box center [527, 281] width 15 height 6
click at [520, 230] on span "Import" at bounding box center [527, 233] width 15 height 6
click at [522, 278] on span "Import" at bounding box center [527, 281] width 15 height 6
click at [153, 325] on link "5" at bounding box center [150, 327] width 11 height 11
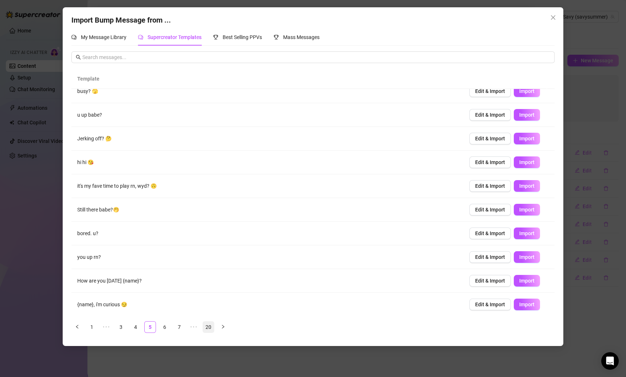
click at [206, 325] on link "20" at bounding box center [208, 327] width 11 height 11
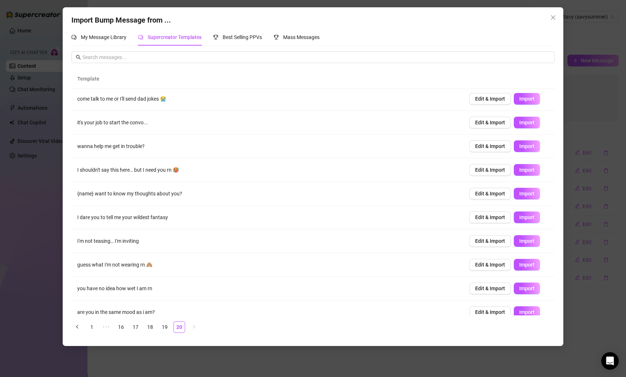
scroll to position [0, 0]
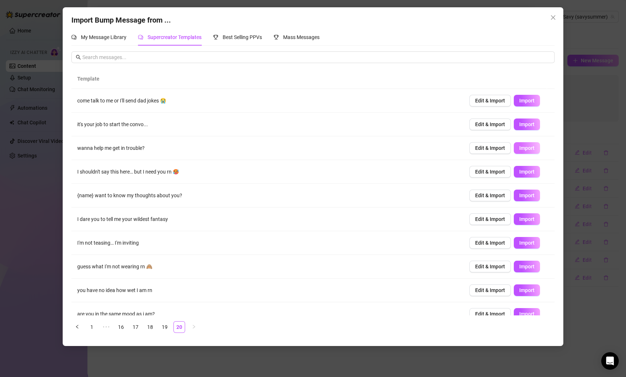
click at [520, 146] on span "Import" at bounding box center [527, 148] width 15 height 6
click at [520, 169] on span "Import" at bounding box center [527, 172] width 15 height 6
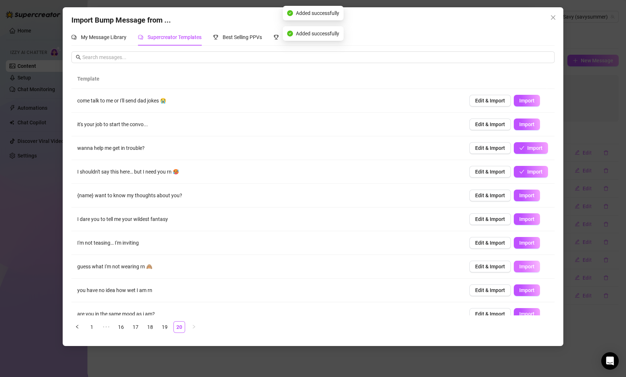
click at [514, 268] on button "Import" at bounding box center [527, 267] width 26 height 12
click at [515, 294] on button "Import" at bounding box center [527, 290] width 26 height 12
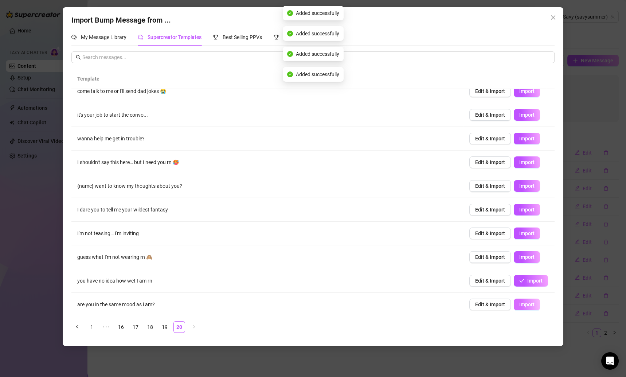
click at [520, 302] on span "Import" at bounding box center [527, 305] width 15 height 6
click at [164, 328] on link "19" at bounding box center [164, 327] width 11 height 11
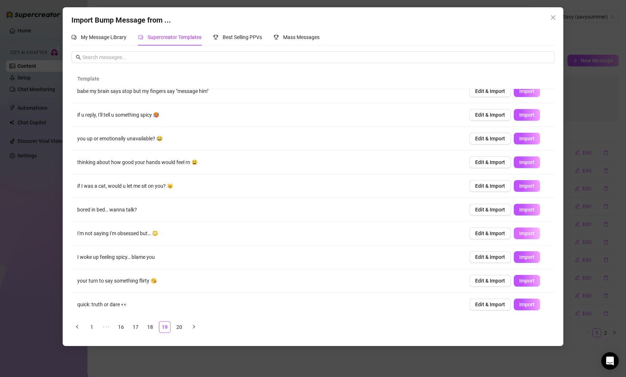
click at [520, 231] on span "Import" at bounding box center [527, 233] width 15 height 6
click at [516, 275] on button "Import" at bounding box center [527, 281] width 26 height 12
click at [145, 325] on link "18" at bounding box center [150, 327] width 11 height 11
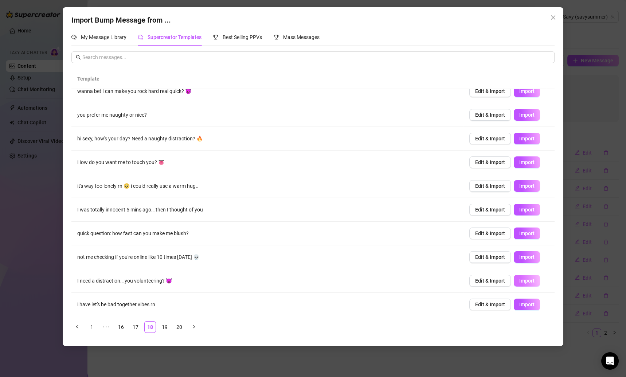
click at [520, 278] on span "Import" at bounding box center [527, 281] width 15 height 6
click at [520, 231] on span "Import" at bounding box center [527, 233] width 15 height 6
click at [133, 323] on link "17" at bounding box center [135, 327] width 11 height 11
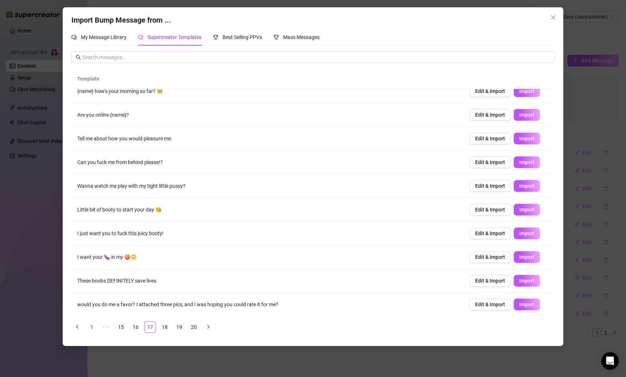
scroll to position [0, 0]
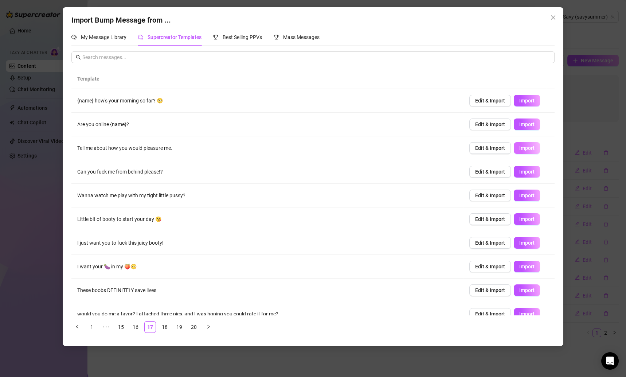
click at [520, 146] on span "Import" at bounding box center [527, 148] width 15 height 6
click at [520, 193] on span "Import" at bounding box center [527, 196] width 15 height 6
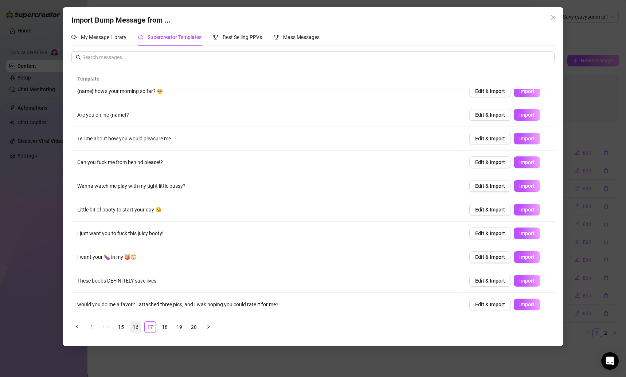
click at [132, 328] on link "16" at bounding box center [135, 327] width 11 height 11
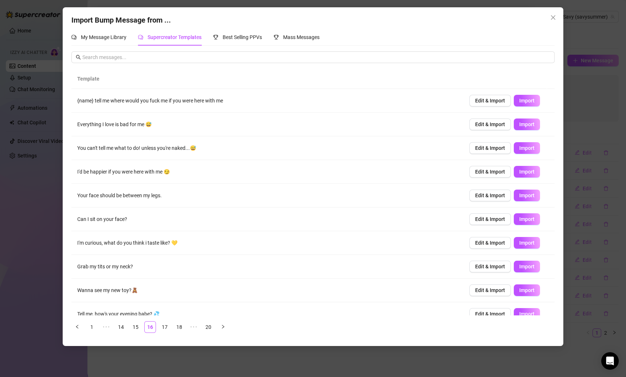
scroll to position [0, 0]
click at [520, 172] on span "Import" at bounding box center [527, 172] width 15 height 6
click at [520, 195] on span "Import" at bounding box center [527, 196] width 15 height 6
click at [520, 240] on span "Import" at bounding box center [527, 243] width 15 height 6
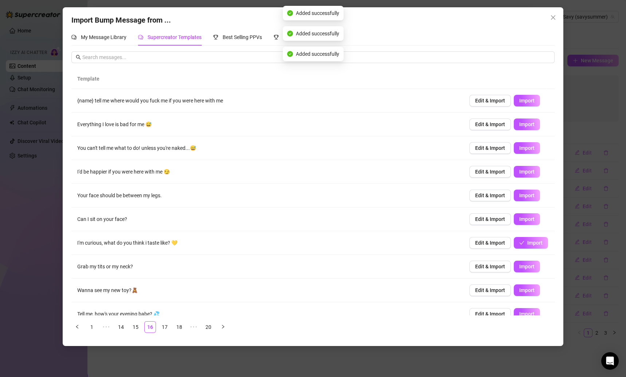
scroll to position [9, 0]
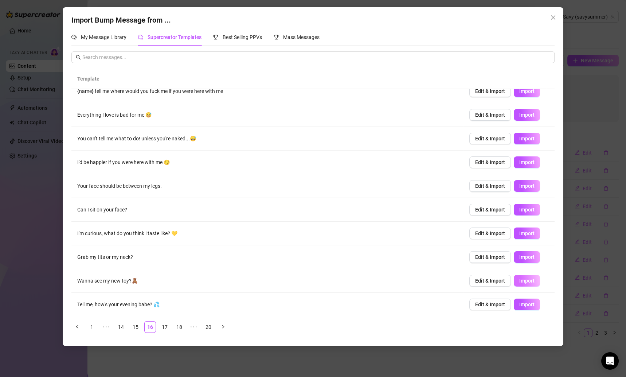
click at [517, 276] on button "Import" at bounding box center [527, 281] width 26 height 12
click at [124, 327] on link "14" at bounding box center [121, 327] width 11 height 11
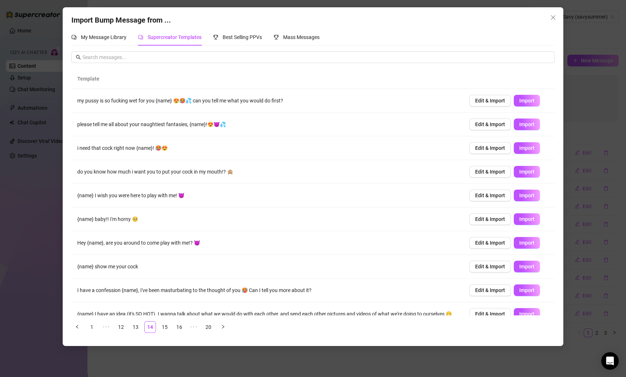
scroll to position [14, 0]
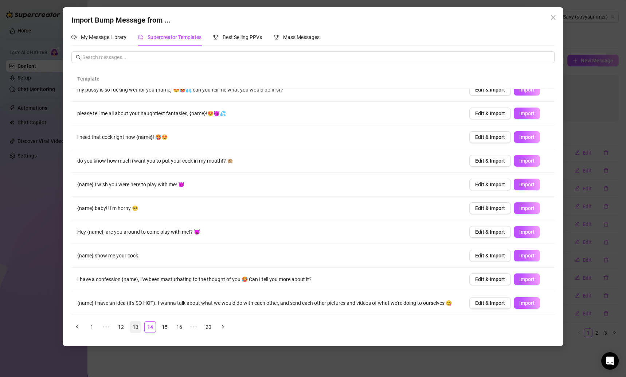
click at [134, 328] on link "13" at bounding box center [135, 327] width 11 height 11
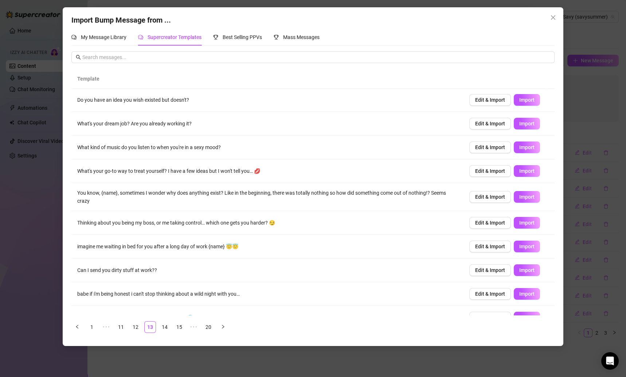
scroll to position [0, 0]
click at [520, 150] on span "Import" at bounding box center [527, 148] width 15 height 6
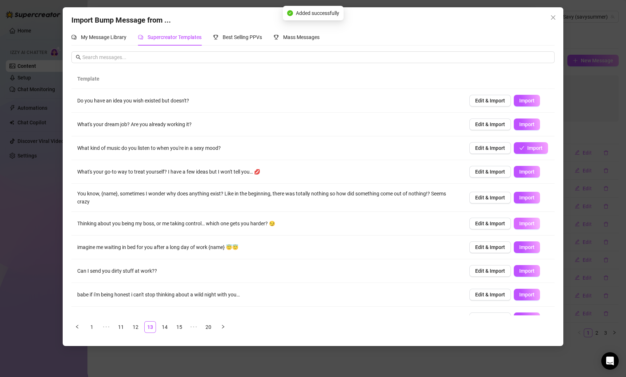
click at [520, 222] on span "Import" at bounding box center [527, 224] width 15 height 6
click at [514, 273] on button "Import" at bounding box center [527, 271] width 26 height 12
click at [520, 125] on span "Import" at bounding box center [527, 124] width 15 height 6
click at [520, 100] on span "Import" at bounding box center [527, 101] width 15 height 6
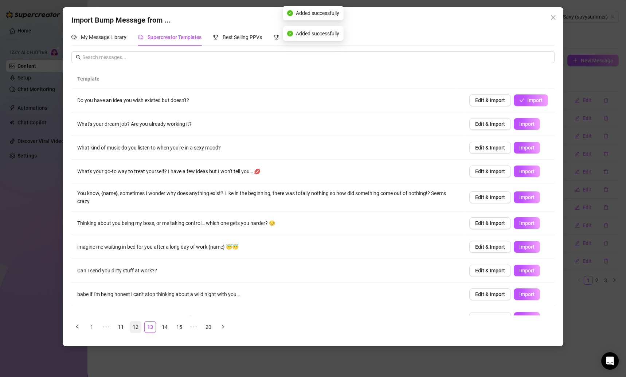
click at [135, 328] on link "12" at bounding box center [135, 327] width 11 height 11
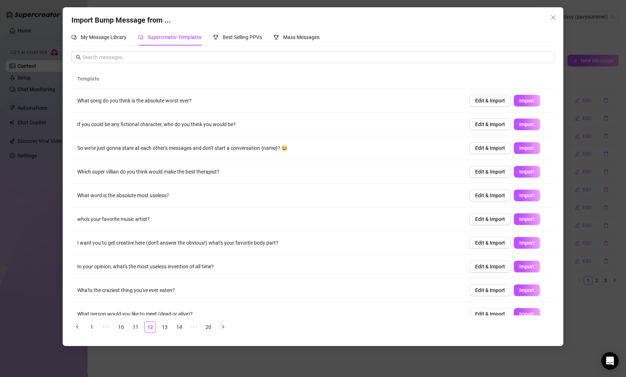
scroll to position [9, 0]
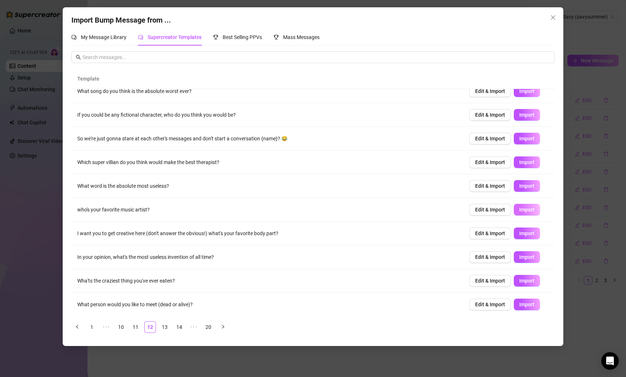
click at [520, 207] on span "Import" at bounding box center [527, 210] width 15 height 6
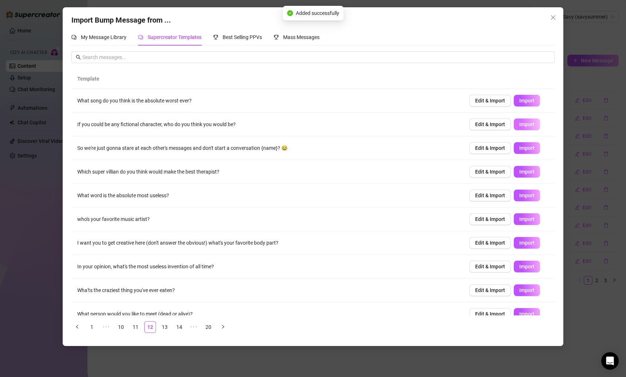
click at [520, 121] on span "Import" at bounding box center [527, 124] width 15 height 6
click at [136, 324] on link "11" at bounding box center [135, 327] width 11 height 11
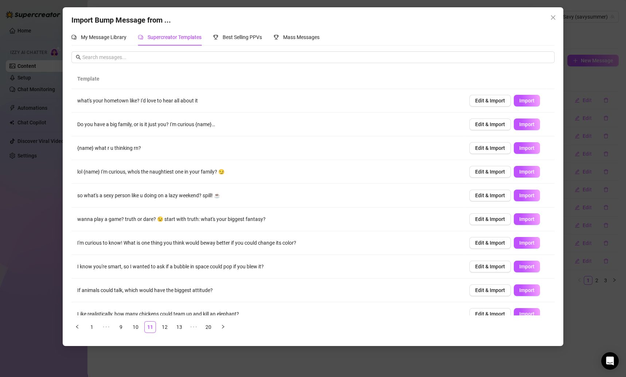
click at [132, 316] on div "Template what's your hometown like? I'd love to hear all about it Edit & Import…" at bounding box center [312, 201] width 483 height 264
click at [132, 322] on link "10" at bounding box center [135, 327] width 11 height 11
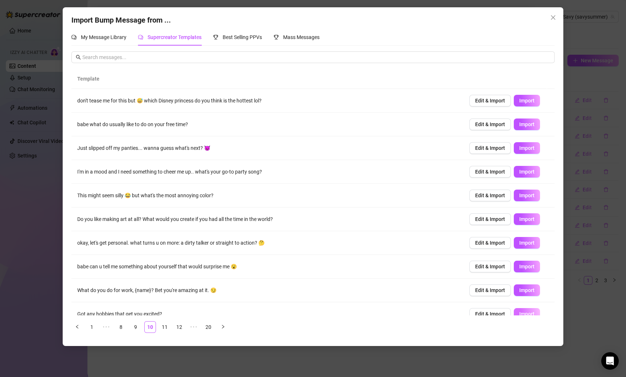
click at [523, 311] on span "Import" at bounding box center [527, 314] width 15 height 6
click at [520, 147] on span "Import" at bounding box center [527, 148] width 15 height 6
click at [580, 96] on div "Import Bump Message from ... My Message Library Supercreator Templates Best Sel…" at bounding box center [313, 188] width 626 height 377
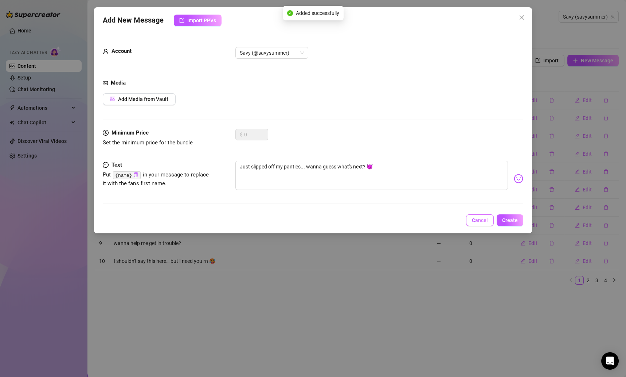
click at [488, 217] on span "Cancel" at bounding box center [480, 220] width 16 height 6
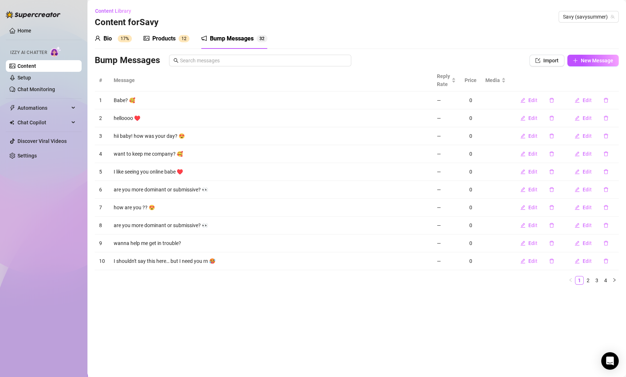
click at [128, 40] on sup "17%" at bounding box center [125, 38] width 14 height 7
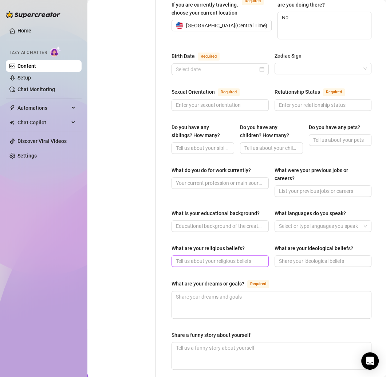
scroll to position [242, 0]
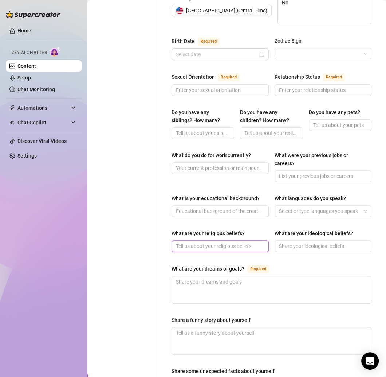
click at [195, 242] on input "What are your religious beliefs?" at bounding box center [219, 246] width 87 height 8
paste input "I’m not super religious 💕 I’d say I’m more spiritual and open-minded ✨"
click at [144, 251] on div "Personal Info Chatting Lifestyle Physique Content Intimate Details Socials Trai…" at bounding box center [125, 149] width 61 height 643
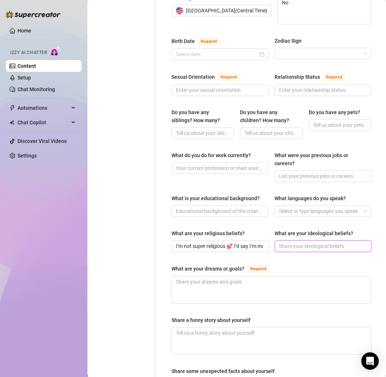
click at [310, 242] on input "What are your ideological beliefs?" at bounding box center [322, 246] width 87 height 8
paste input "I believe in kindness, creativity, and making people feel good 🫶 positivity is …"
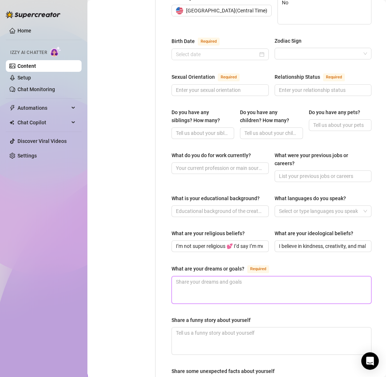
click at [206, 276] on textarea "What are your dreams or goals? Required" at bounding box center [271, 289] width 199 height 27
paste textarea "I want to keep creating fun content, growing my community, and maybe one day bu…"
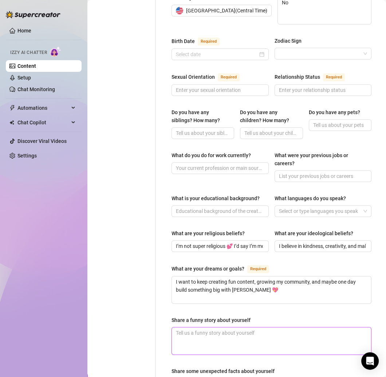
click at [194, 327] on textarea "Share a funny story about yourself" at bounding box center [271, 340] width 199 height 27
paste textarea "One time on Twitch, I was trying to act all serious in a game and totally tripp…"
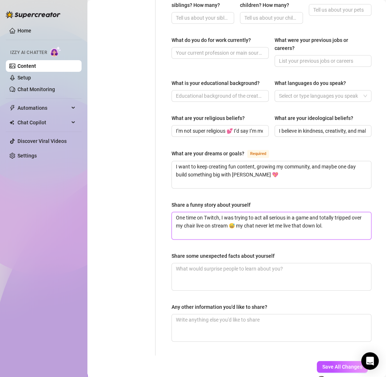
scroll to position [396, 0]
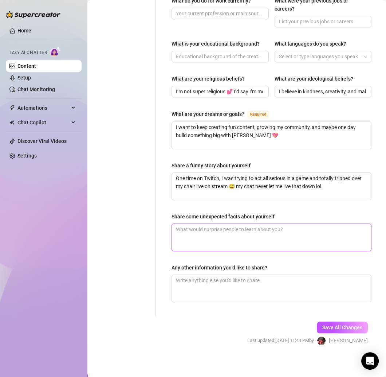
click at [191, 227] on textarea "Share some unexpected facts about yourself" at bounding box center [271, 237] width 199 height 27
paste textarea "I have over a million TikTok followers 👀 I’m a total gym rat but also love lazy…"
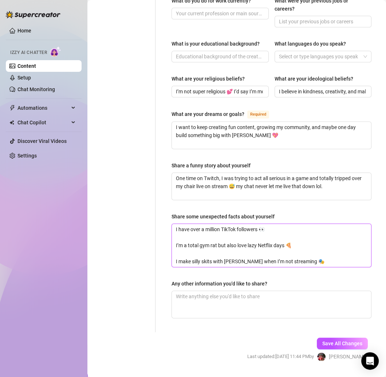
scroll to position [0, 0]
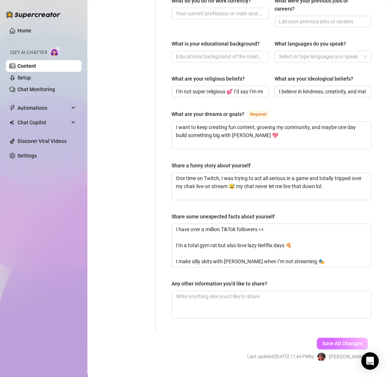
click at [326, 332] on div "Save All Changes Last updated: [DATE] 11:44 PM by [PERSON_NAME]" at bounding box center [308, 349] width 143 height 35
click at [331, 341] on span "Save All Changes" at bounding box center [343, 344] width 40 height 6
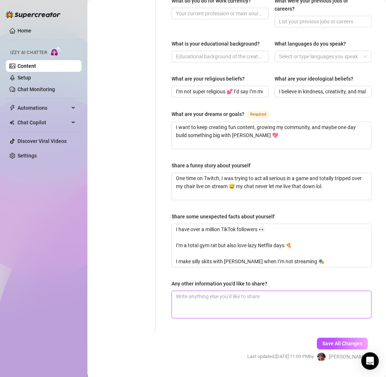
click at [273, 299] on textarea "Any other information you'd like to share?" at bounding box center [271, 304] width 199 height 27
paste textarea "I’m a [US_STATE] girl 🌵 and I love that I get to connect with fans from all ove…"
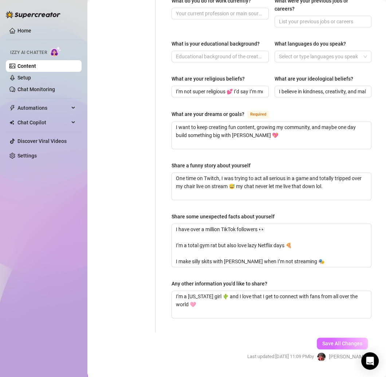
click at [328, 338] on button "Save All Changes" at bounding box center [342, 344] width 51 height 12
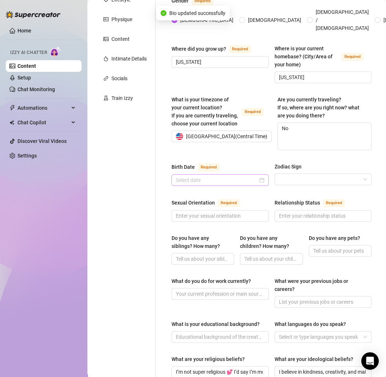
scroll to position [113, 0]
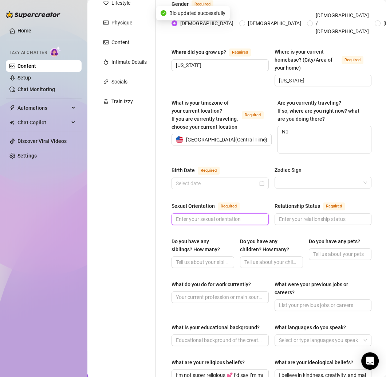
click at [228, 215] on input "Sexual Orientation Required" at bounding box center [219, 219] width 87 height 8
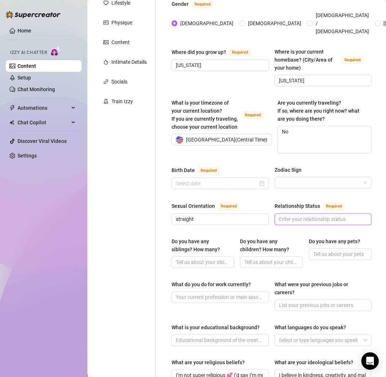
click at [338, 215] on input "Relationship Status Required" at bounding box center [322, 219] width 87 height 8
click at [206, 256] on span at bounding box center [203, 262] width 63 height 12
click at [223, 293] on input "What do you do for work currently?" at bounding box center [219, 297] width 87 height 8
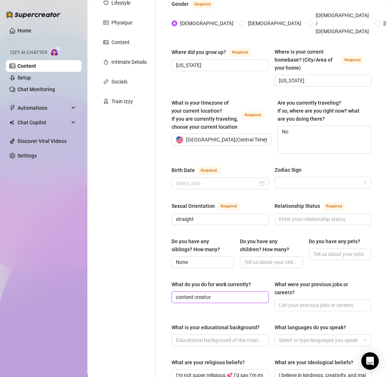
scroll to position [160, 0]
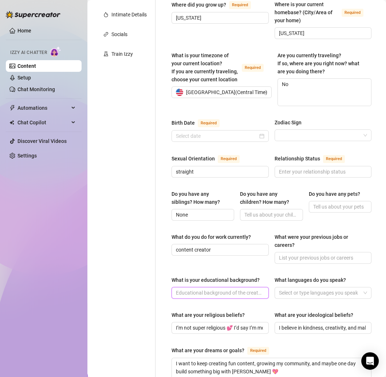
click at [204, 289] on input "What is your educational background?" at bounding box center [219, 293] width 87 height 8
click at [296, 288] on div at bounding box center [319, 293] width 87 height 10
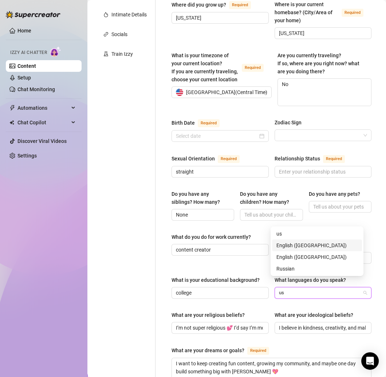
click at [301, 245] on div "English ([GEOGRAPHIC_DATA])" at bounding box center [317, 245] width 81 height 8
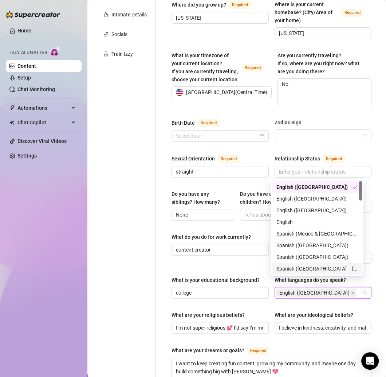
click at [293, 297] on div "Name Required [PERSON_NAME] Nickname(s) Savy Gender Required [DEMOGRAPHIC_DATA]…" at bounding box center [272, 239] width 200 height 645
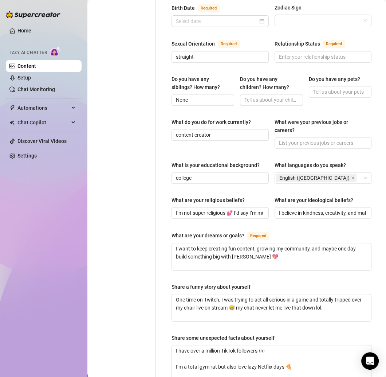
scroll to position [412, 0]
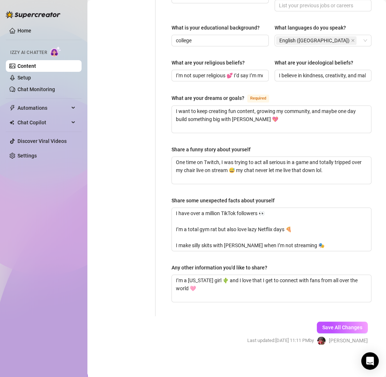
click at [327, 324] on span "Save All Changes" at bounding box center [343, 327] width 40 height 6
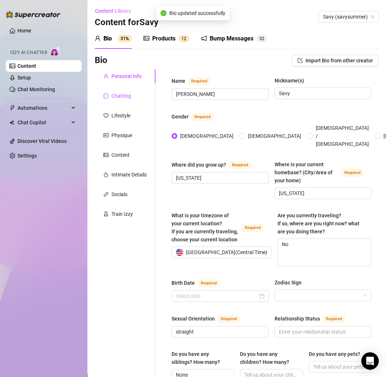
click at [117, 96] on div "Chatting" at bounding box center [122, 96] width 20 height 8
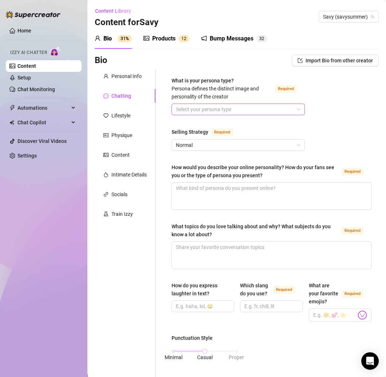
click at [217, 110] on input "What is your persona type? [PERSON_NAME] defines the distinct image and persona…" at bounding box center [235, 109] width 118 height 11
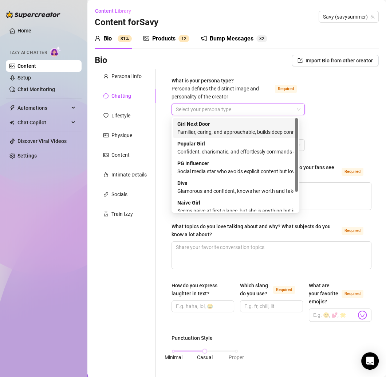
click at [192, 132] on div "Familiar, caring, and approachable, builds deep connections with fans" at bounding box center [236, 132] width 116 height 8
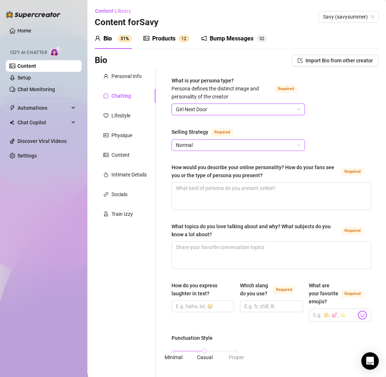
click at [162, 133] on div "What is your persona type? [PERSON_NAME] defines the distinct image and persona…" at bounding box center [267, 372] width 223 height 606
click at [198, 148] on span "Normal" at bounding box center [238, 145] width 125 height 11
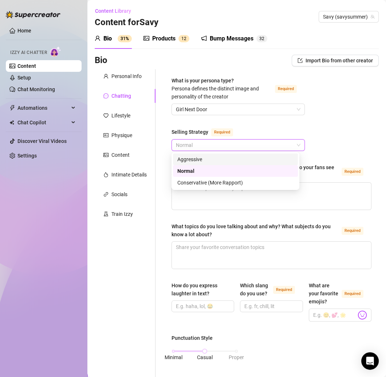
click at [191, 161] on div "Aggressive" at bounding box center [236, 159] width 116 height 8
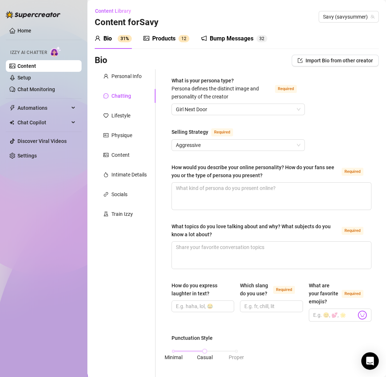
click at [164, 160] on div "What is your persona type? [PERSON_NAME] defines the distinct image and persona…" at bounding box center [267, 372] width 223 height 606
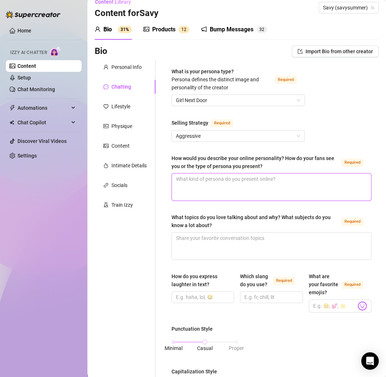
click at [198, 179] on textarea "How would you describe your online personality? How do your fans see you or the…" at bounding box center [271, 187] width 199 height 27
paste textarea "Sweet, playful, and a little teasing 😙💕 Fans usually see me as that flirty game…"
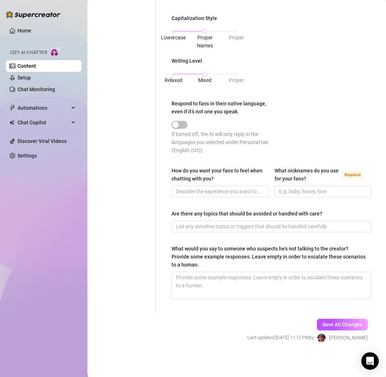
scroll to position [369, 0]
click at [337, 319] on button "Save All Changes" at bounding box center [342, 325] width 51 height 12
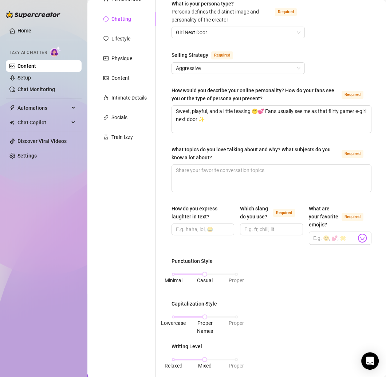
scroll to position [76, 0]
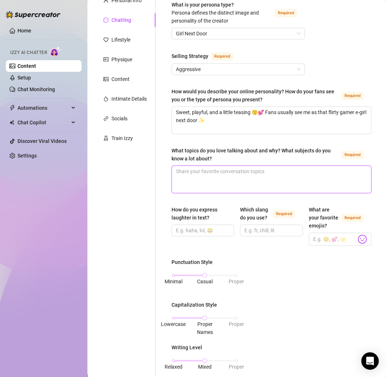
click at [198, 174] on textarea "What topics do you love talking about and why? What subjects do you know a lot …" at bounding box center [271, 179] width 199 height 27
click at [213, 180] on textarea "What topics do you love talking about and why? What subjects do you know a lot …" at bounding box center [271, 179] width 199 height 27
paste textarea "Gaming 🎮 fitness 💪 silly memes 🤪 and honestly just everyday life. I love real c…"
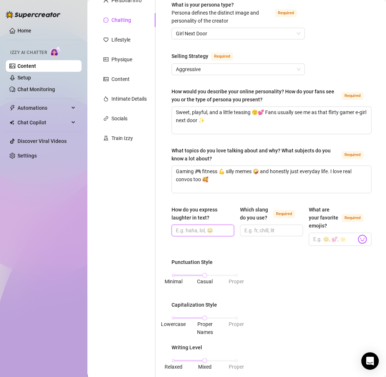
click at [195, 229] on input "How do you express laughter in text?" at bounding box center [202, 230] width 53 height 8
click at [264, 234] on input "Which slang do you use? Required" at bounding box center [271, 230] width 53 height 8
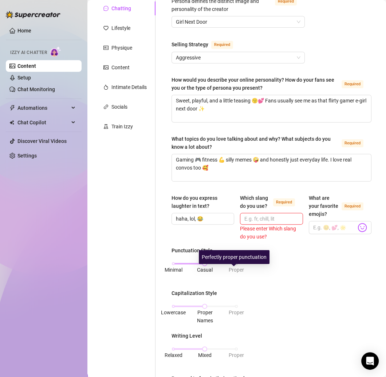
scroll to position [93, 0]
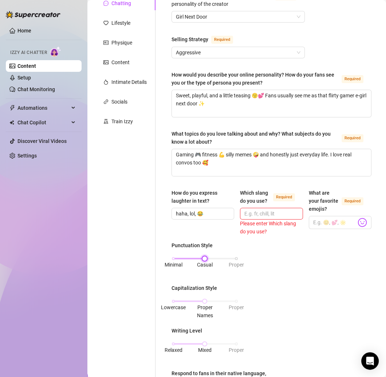
click at [174, 261] on div "Minimal Casual Proper" at bounding box center [205, 258] width 63 height 4
click at [175, 303] on div "Lowercase Proper Names Proper" at bounding box center [205, 301] width 63 height 4
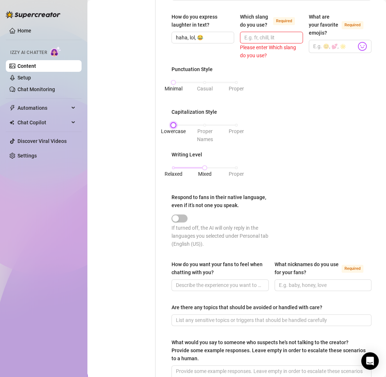
scroll to position [292, 0]
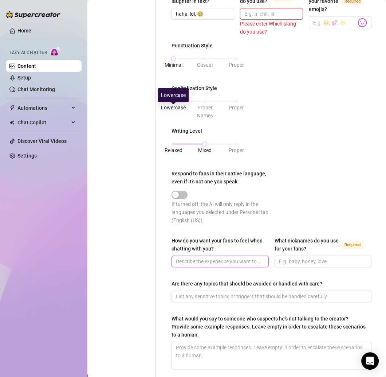
click at [208, 265] on input "How do you want your fans to feel when chatting with you?" at bounding box center [219, 261] width 87 height 8
paste input "Like they’re the only one I’m talking to 💖 cozy, wanted, and a little teased 😋"
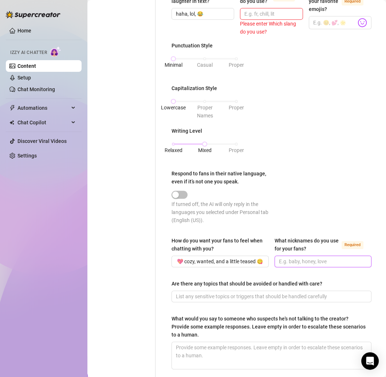
click at [305, 265] on input "What nicknames do you use for your fans? Required" at bounding box center [322, 261] width 87 height 8
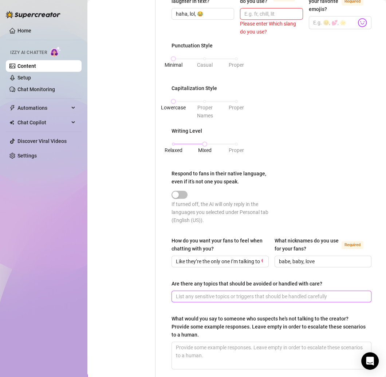
click at [213, 300] on input "Are there any topics that should be avoided or handled with care?" at bounding box center [271, 296] width 190 height 8
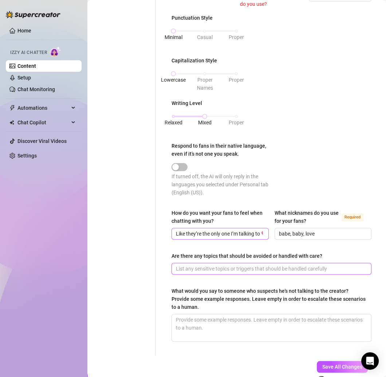
scroll to position [346, 0]
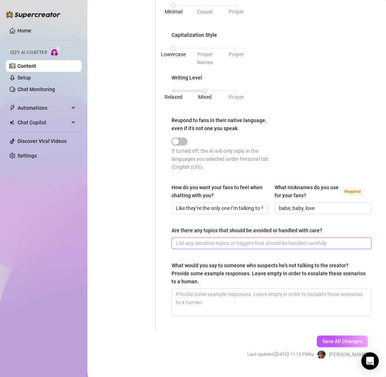
click at [211, 247] on input "Are there any topics that should be avoided or handled with care?" at bounding box center [271, 243] width 190 height 8
paste input "Yes — my dad’s health 💛 If it comes up, I keep it simple: “Thank you for your k…"
click at [188, 247] on input "Yes — my dad’s health 💛 If it comes up, I keep it simple: “Thank you for your k…" at bounding box center [271, 243] width 190 height 8
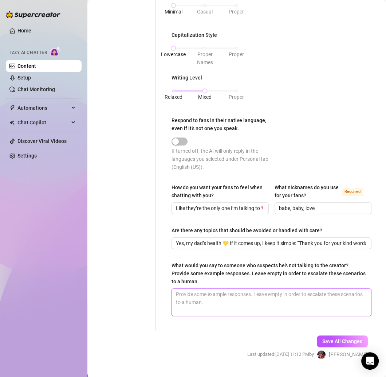
click at [224, 300] on textarea "What would you say to someone who suspects he's not talking to the creator? Pro…" at bounding box center [271, 302] width 199 height 27
click at [216, 311] on textarea "What would you say to someone who suspects he's not talking to the creator? Pro…" at bounding box center [271, 302] width 199 height 27
paste textarea "It’s always me here babe 💕 this is where I’m the most real + personal with you …"
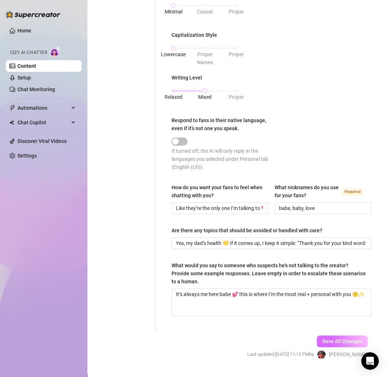
click at [343, 347] on button "Save All Changes" at bounding box center [342, 341] width 51 height 12
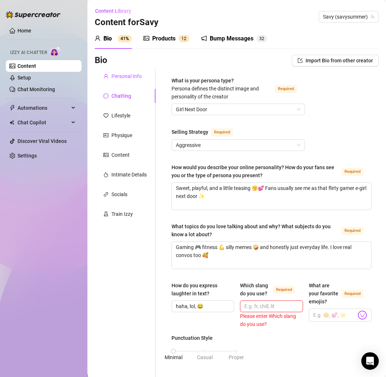
click at [127, 74] on div "Personal Info" at bounding box center [127, 76] width 30 height 8
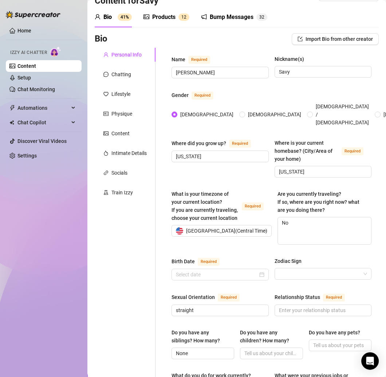
scroll to position [26, 0]
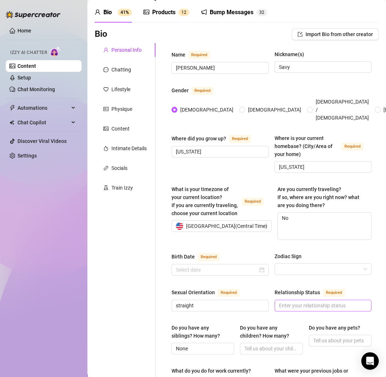
click at [307, 300] on span at bounding box center [323, 306] width 97 height 12
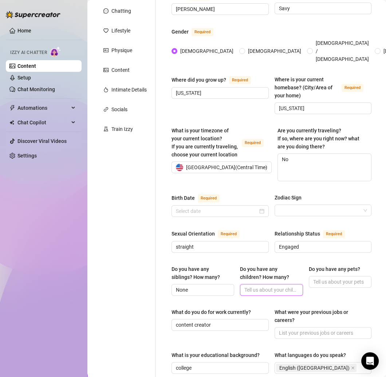
click at [281, 284] on span at bounding box center [271, 290] width 63 height 12
click at [319, 278] on input "Do you have any pets?" at bounding box center [340, 282] width 53 height 8
click at [331, 278] on input "Do you have any pets?" at bounding box center [340, 282] width 53 height 8
click at [315, 327] on span at bounding box center [323, 333] width 97 height 12
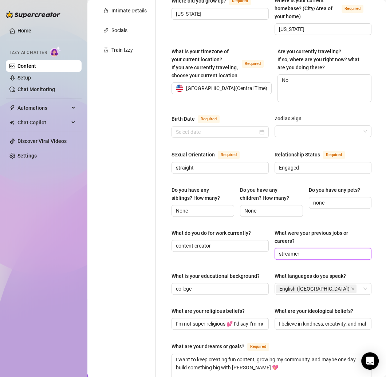
scroll to position [165, 0]
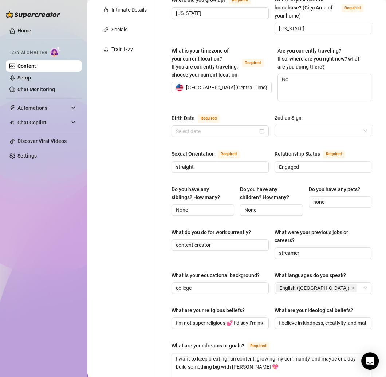
click at [279, 192] on div "Do you have any children? How many?" at bounding box center [271, 194] width 63 height 19
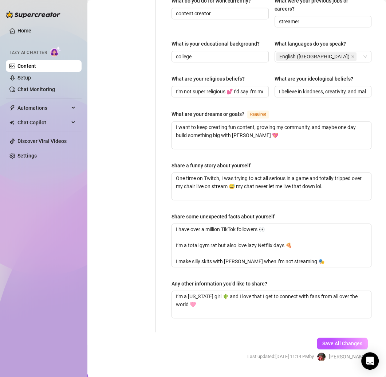
scroll to position [412, 0]
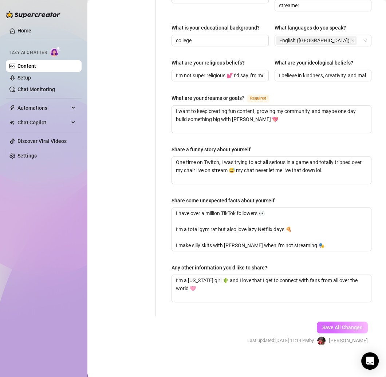
click at [343, 322] on button "Save All Changes" at bounding box center [342, 328] width 51 height 12
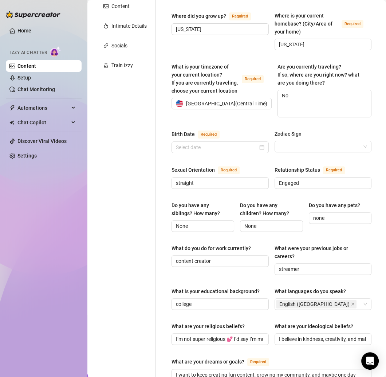
scroll to position [0, 0]
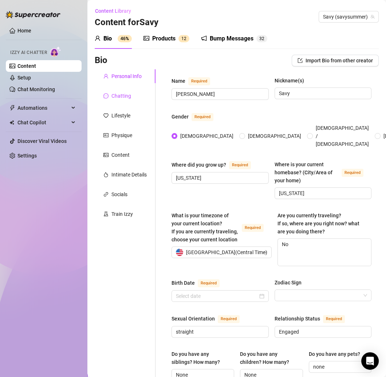
click at [126, 97] on div "Chatting" at bounding box center [122, 96] width 20 height 8
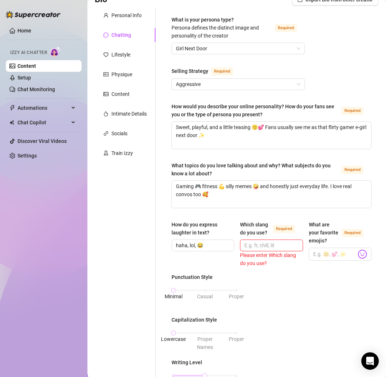
scroll to position [67, 0]
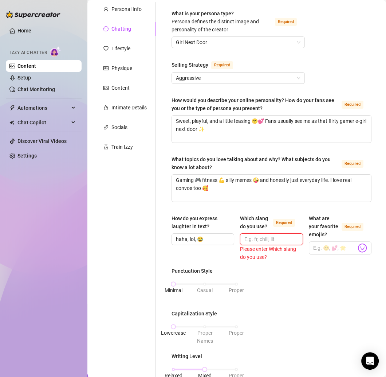
click at [261, 243] on input "Which slang do you use? Required" at bounding box center [271, 239] width 53 height 8
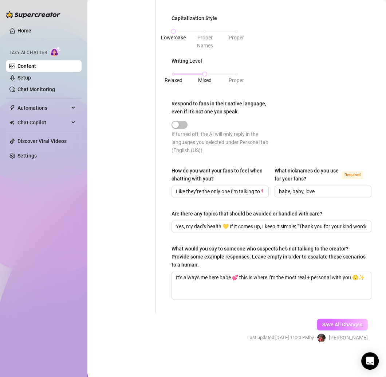
click at [335, 324] on span "Save All Changes" at bounding box center [343, 325] width 40 height 6
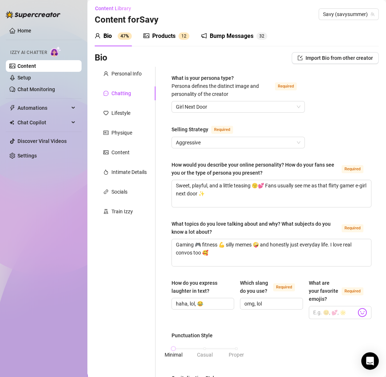
scroll to position [0, 0]
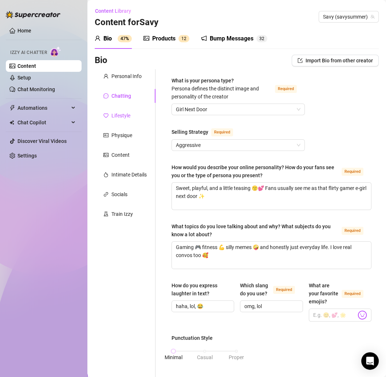
click at [129, 114] on div "Lifestyle" at bounding box center [121, 116] width 19 height 8
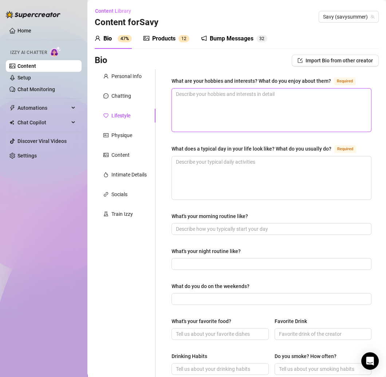
click at [225, 96] on textarea "What are your hobbies and interests? What do you enjoy about them? Required" at bounding box center [271, 110] width 199 height 43
paste textarea "Streaming 🎮 working out 🏋️‍♀️ making content 📸 playing with new outfits and mak…"
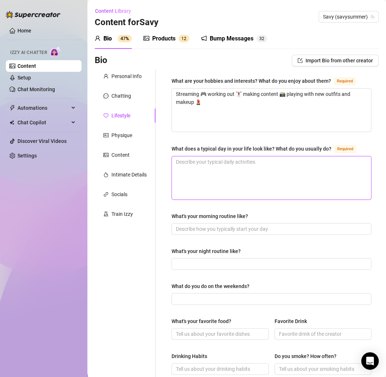
click at [198, 167] on textarea "What does a typical day in your life look like? What do you usually do? Required" at bounding box center [271, 177] width 199 height 43
paste textarea "Wake up, coffee ☕ gym, content filming, stream with [PERSON_NAME], and lots of …"
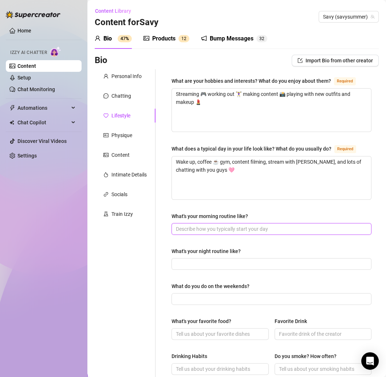
click at [219, 228] on input "What's your morning routine like?" at bounding box center [271, 229] width 190 height 8
paste input "Coffee first 😌 gym, then cute outfit + makeup ✨"
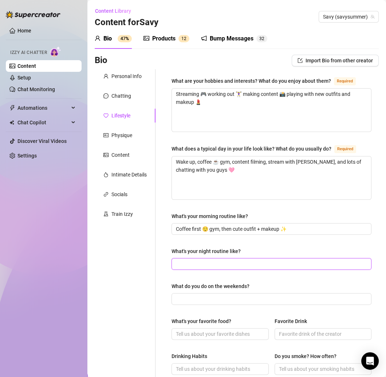
click at [192, 262] on input "What's your night routine like?" at bounding box center [271, 264] width 190 height 8
paste input "Chill with [PERSON_NAME], maybe some Netflix, skincare 🧴 then cuddles 💖"
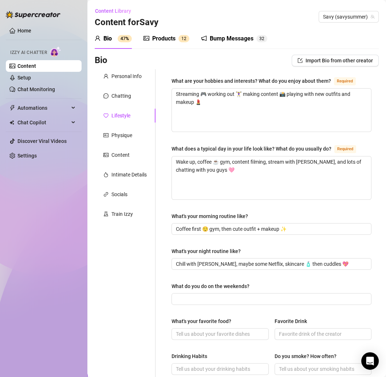
click at [151, 256] on div "Personal Info Chatting Lifestyle Physique Content Intimate Details Socials Trai…" at bounding box center [125, 314] width 61 height 491
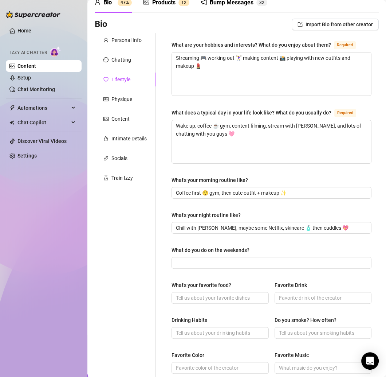
scroll to position [67, 0]
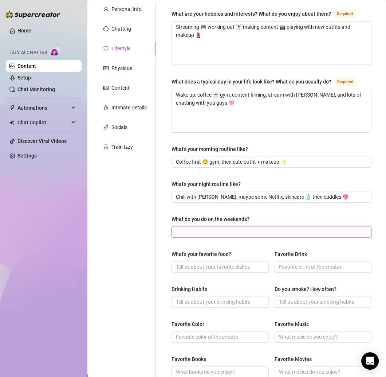
click at [194, 231] on input "What do you do on the weekends?" at bounding box center [271, 232] width 190 height 8
paste input "More filming, streaming, sometimes just being a lazy homebody 👀💕"
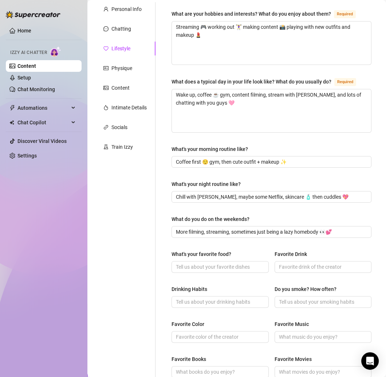
click at [149, 224] on div "Personal Info Chatting Lifestyle Physique Content Intimate Details Socials Trai…" at bounding box center [125, 247] width 61 height 491
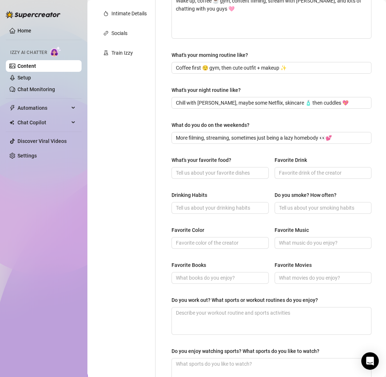
scroll to position [245, 0]
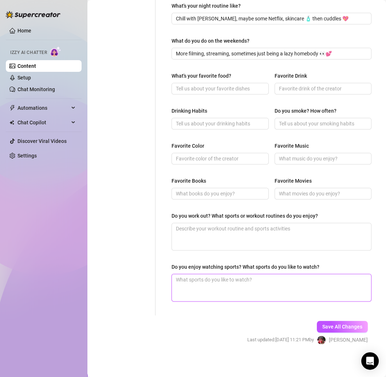
click at [208, 286] on textarea "Do you enjoy watching sports? What sports do you like to watch?" at bounding box center [271, 287] width 199 height 27
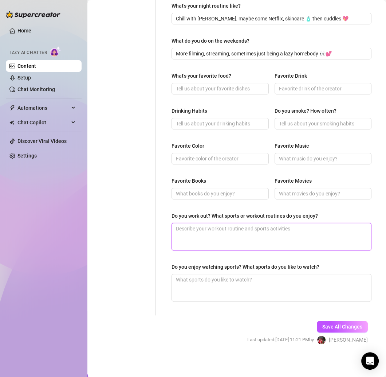
click at [199, 240] on textarea "Do you work out? What sports or workout routines do you enjoy?" at bounding box center [271, 236] width 199 height 27
paste textarea "Yes!! Fitness is a huge part of my lifestyle 💪"
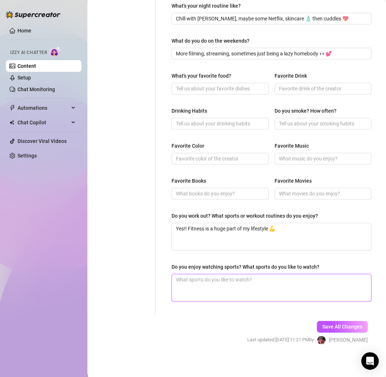
click at [191, 281] on textarea "Do you enjoy watching sports? What sports do you like to watch?" at bounding box center [271, 287] width 199 height 27
paste textarea "Not as much as playing/working out myself, but I’ll watch sometimes 🏀"
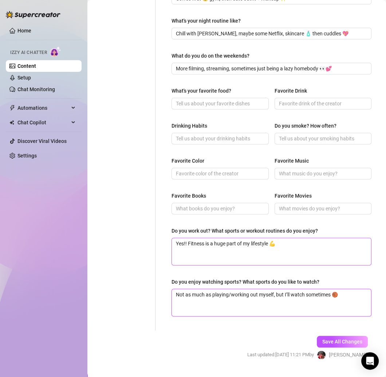
scroll to position [220, 0]
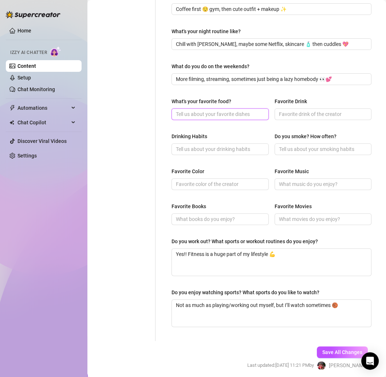
click at [226, 110] on input "What's your favorite food?" at bounding box center [219, 114] width 87 height 8
paste input "Tacos 🌮 and sushi 🍣"
click at [187, 147] on input "Drinking Habits" at bounding box center [219, 149] width 87 height 8
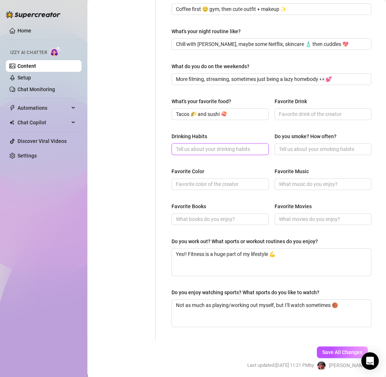
paste input "I’ll have a drink here and there, but not a huge part of my life 🥂"
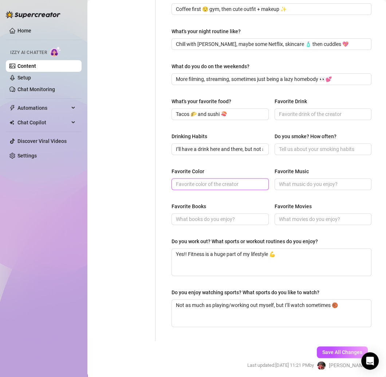
click at [198, 182] on input "Favorite Color" at bounding box center [219, 184] width 87 height 8
click at [203, 221] on input "Favorite Books" at bounding box center [219, 219] width 87 height 8
click at [202, 219] on input "Favorite Books" at bounding box center [219, 219] width 87 height 8
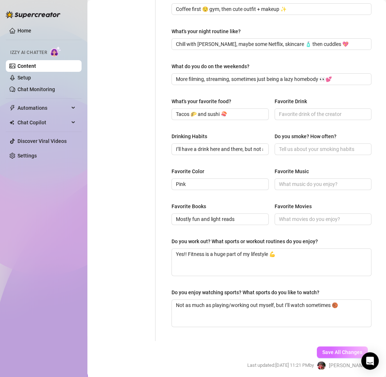
click at [339, 350] on span "Save All Changes" at bounding box center [343, 352] width 40 height 6
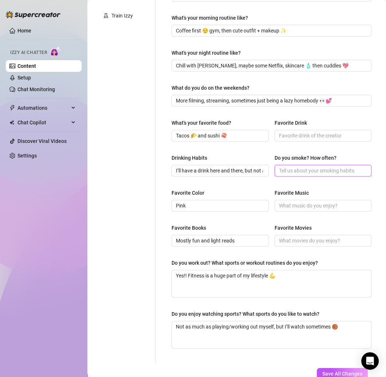
click at [298, 171] on input "Do you smoke? How often?" at bounding box center [322, 171] width 87 height 8
paste input "I’ll have a drink here and there, but not a huge part of my life 🥂"
click at [296, 172] on input "Do you smoke? How often?" at bounding box center [322, 171] width 87 height 8
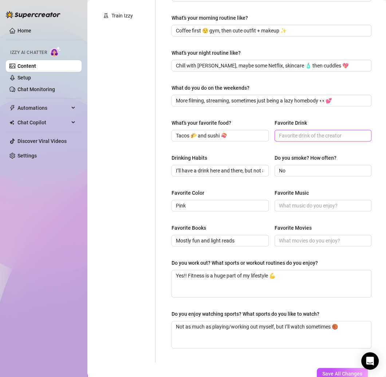
click at [297, 132] on input "Favorite Drink" at bounding box center [322, 136] width 87 height 8
paste input "Coffee all day every day ☕"
click at [297, 149] on div "What are your hobbies and interests? What do you enjoy about them? Required Str…" at bounding box center [272, 116] width 200 height 477
click at [262, 189] on div "Favorite Color" at bounding box center [220, 194] width 97 height 11
click at [340, 200] on span at bounding box center [323, 206] width 97 height 12
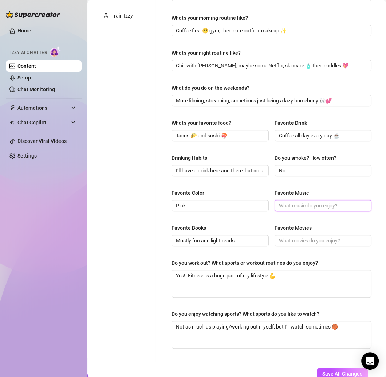
paste input "Pop + EDM 🎶"
click at [331, 203] on input "Pop + EDM 🎶" at bounding box center [322, 206] width 87 height 8
click at [289, 241] on input "Favorite Movies" at bounding box center [322, 241] width 87 height 8
paste input "Cheesy rom-coms 🍿"
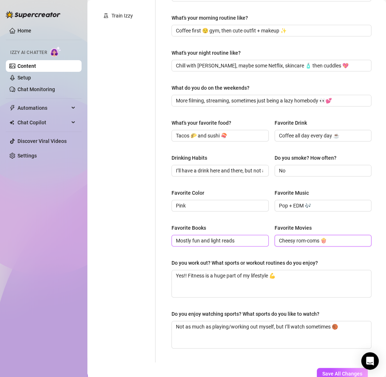
scroll to position [245, 0]
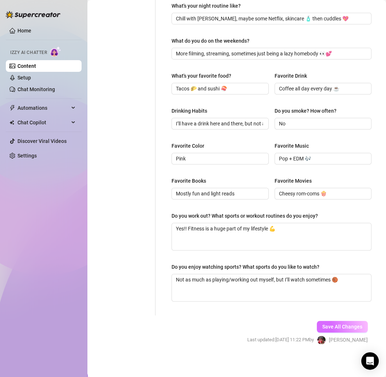
click at [338, 321] on button "Save All Changes" at bounding box center [342, 327] width 51 height 12
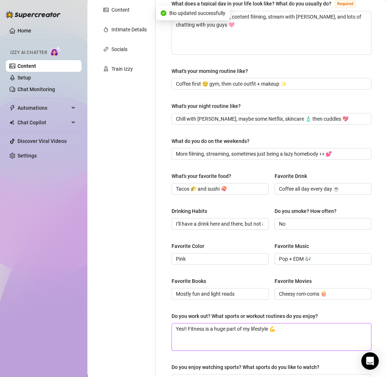
scroll to position [0, 0]
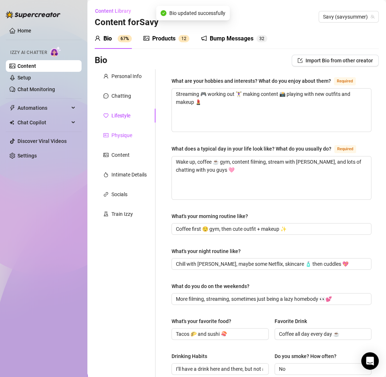
click at [128, 135] on div "Physique" at bounding box center [122, 135] width 21 height 8
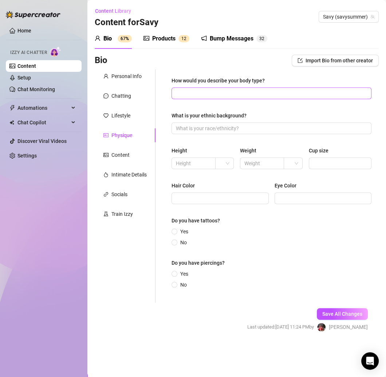
click at [199, 98] on span at bounding box center [272, 94] width 200 height 12
paste input "Thick, curvy, and strong 💪😋"
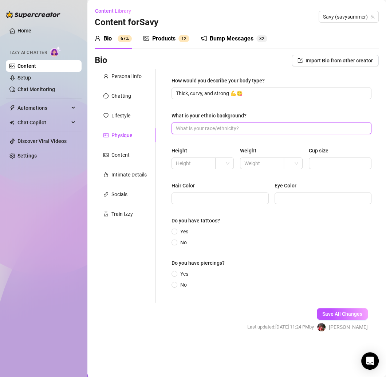
click at [206, 128] on input "What is your ethnic background?" at bounding box center [271, 128] width 190 height 8
paste input "White / mixed American 🌸"
click at [185, 231] on span "Yes" at bounding box center [185, 232] width 14 height 8
click at [176, 231] on input "Yes" at bounding box center [175, 232] width 3 height 5
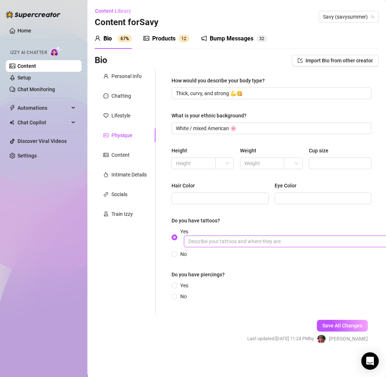
click at [222, 242] on input "Yes" at bounding box center [293, 242] width 219 height 12
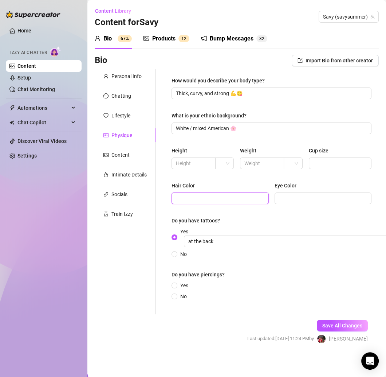
click at [197, 195] on input "Hair Color" at bounding box center [219, 198] width 87 height 8
click at [227, 195] on input "Hair Color" at bounding box center [219, 198] width 87 height 8
click at [291, 193] on span at bounding box center [323, 199] width 97 height 12
click at [211, 275] on div "Do you have piercings?" at bounding box center [198, 275] width 53 height 8
click at [177, 283] on span at bounding box center [175, 286] width 6 height 6
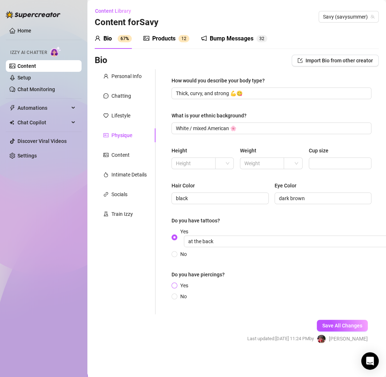
click at [176, 284] on input "Yes" at bounding box center [175, 286] width 3 height 5
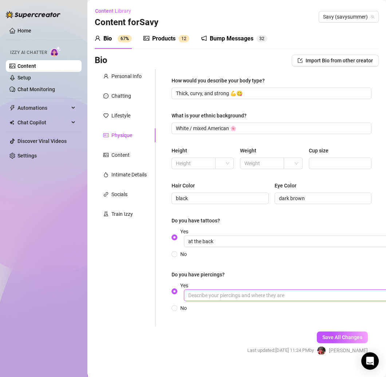
click at [241, 294] on input "Yes" at bounding box center [293, 295] width 219 height 12
click at [340, 339] on span "Save All Changes" at bounding box center [343, 337] width 40 height 6
click at [129, 153] on div "Content" at bounding box center [125, 155] width 61 height 14
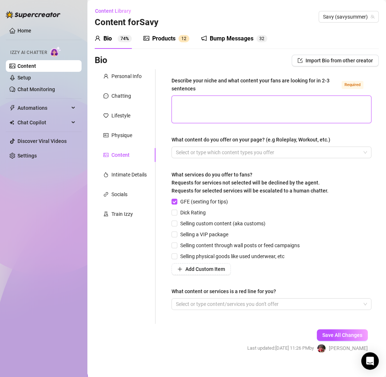
click at [224, 106] on textarea "Describe your niche and what content your fans are looking for in 2-3 sentences…" at bounding box center [271, 109] width 199 height 27
paste textarea "I’m your flirty gamer e-girl next door 💖 with curves in all the right places 😏 …"
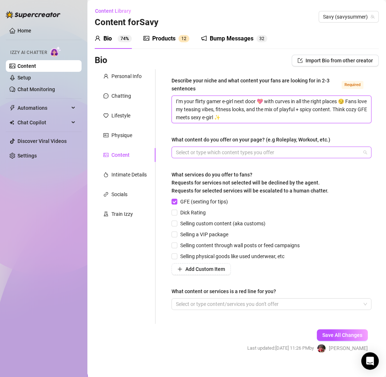
click at [253, 151] on div at bounding box center [268, 152] width 190 height 10
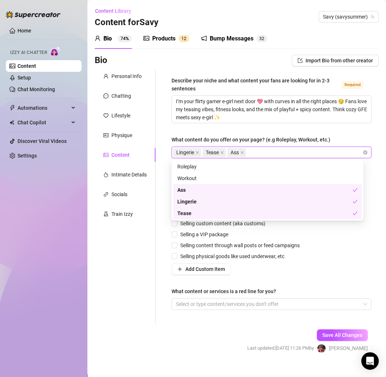
click at [149, 252] on div "Personal Info Chatting Lifestyle Physique Content Intimate Details Socials Trai…" at bounding box center [125, 196] width 61 height 254
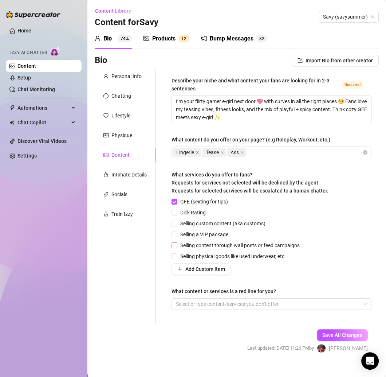
click at [176, 244] on input "Selling content through wall posts or feed campaigns" at bounding box center [174, 244] width 5 height 5
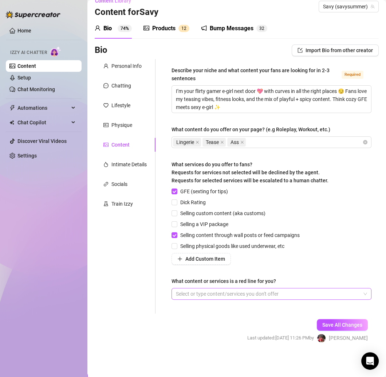
click at [196, 289] on div at bounding box center [268, 294] width 190 height 10
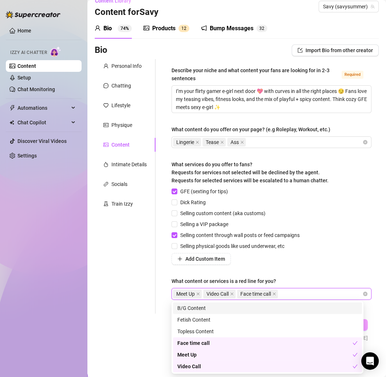
click at [248, 307] on div "B/G Content" at bounding box center [268, 308] width 180 height 8
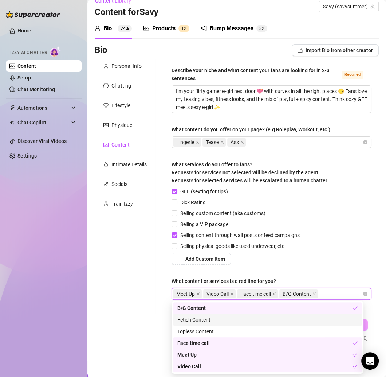
click at [267, 321] on div "Fetish Content" at bounding box center [268, 320] width 180 height 8
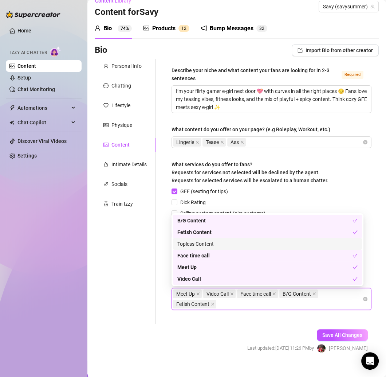
click at [334, 241] on div "Topless Content" at bounding box center [268, 244] width 180 height 8
click at [261, 304] on icon "close" at bounding box center [261, 304] width 4 height 4
click at [327, 334] on span "Save All Changes" at bounding box center [343, 335] width 40 height 6
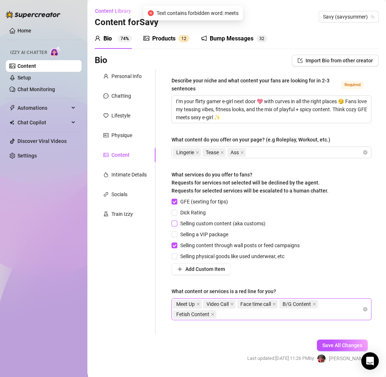
scroll to position [20, 0]
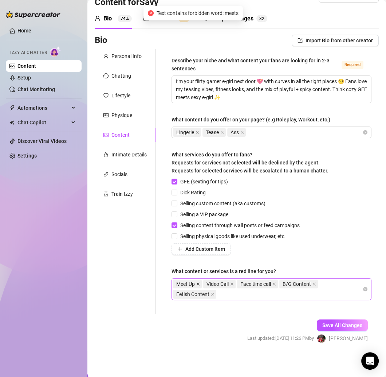
click at [199, 284] on icon "close" at bounding box center [199, 284] width 4 height 4
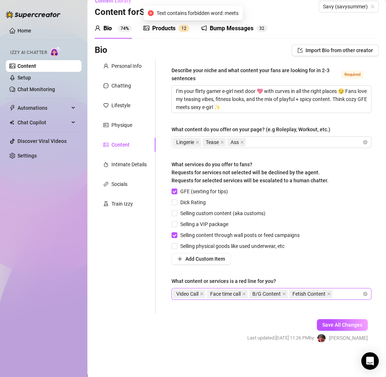
click at [339, 288] on div "Video Call Face time call B/G Content Fetish Content" at bounding box center [272, 294] width 200 height 12
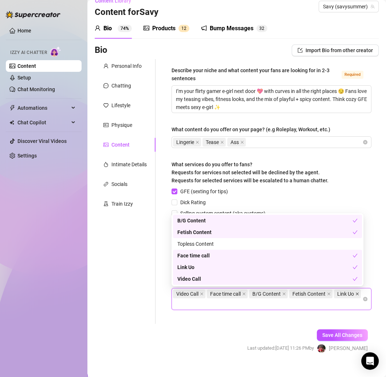
click at [356, 296] on icon "close" at bounding box center [358, 294] width 4 height 4
click at [333, 334] on span "Save All Changes" at bounding box center [343, 335] width 40 height 6
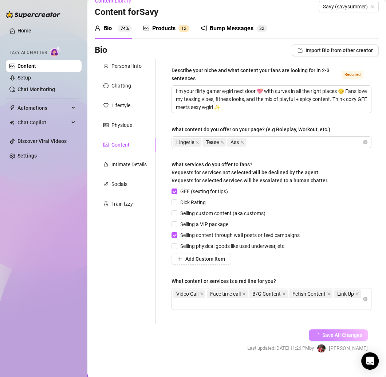
click at [204, 337] on form "Personal Info Chatting Lifestyle Physique Content Intimate Details Socials Trai…" at bounding box center [237, 212] width 284 height 307
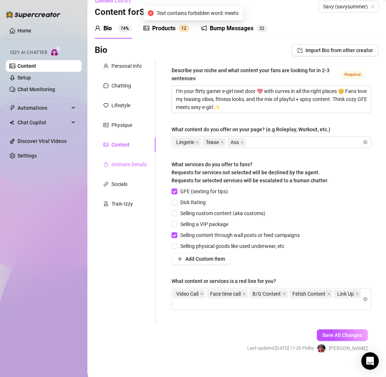
scroll to position [0, 0]
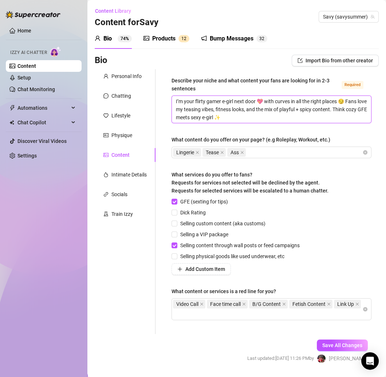
click at [211, 119] on textarea "I’m your flirty gamer e-girl next door 💖 with curves in all the right places 😏 …" at bounding box center [271, 109] width 199 height 27
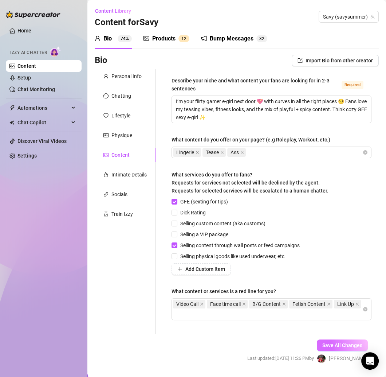
click at [334, 349] on button "Save All Changes" at bounding box center [342, 345] width 51 height 12
click at [123, 172] on div "Intimate Details" at bounding box center [129, 175] width 35 height 8
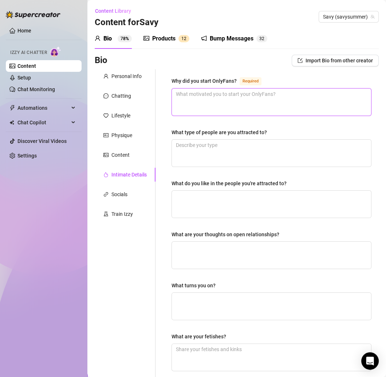
click at [195, 101] on textarea "Why did you start OnlyFans? Required" at bounding box center [271, 102] width 199 height 27
paste textarea "To connect deeper with fans, share exclusive content, and create a safe + fun s…"
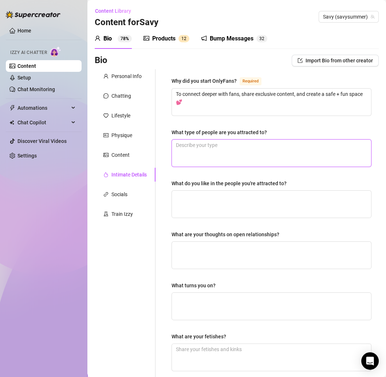
click at [204, 146] on textarea "What type of people are you attracted to?" at bounding box center [271, 153] width 199 height 27
paste textarea "Sweet, funny, confident people who make me laugh 🩷"
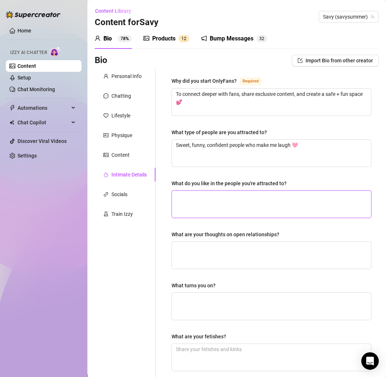
click at [188, 204] on textarea "What do you like in the people you're attracted to?" at bounding box center [271, 204] width 199 height 27
paste textarea "Playfulness, kindness, and someone who can keep up with me 😉"
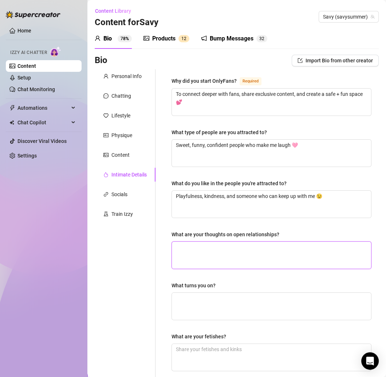
click at [199, 247] on textarea "What are your thoughts on open relationships?" at bounding box center [271, 255] width 199 height 27
paste textarea "Not for me—I’m happily engaged 💍 but I totally respect everyone’s choices 💖"
click at [204, 246] on textarea "Not for me—I’m happily engaged 💍 but I totally respect everyone’s choices 💖" at bounding box center [271, 255] width 199 height 27
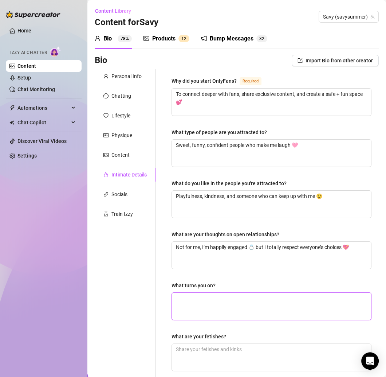
click at [193, 297] on textarea "What turns you on?" at bounding box center [271, 306] width 199 height 27
paste textarea "Confidence, eye contact, and a little teasing 👀"
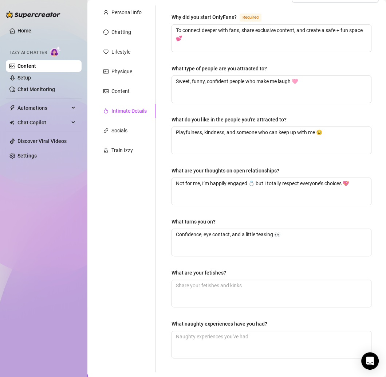
scroll to position [112, 0]
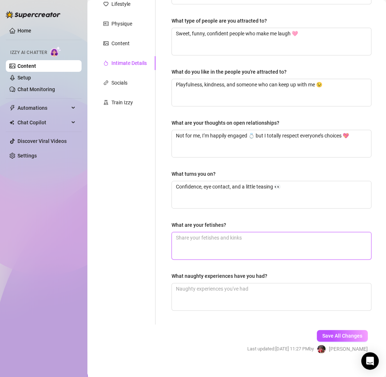
click at [188, 234] on textarea "What are your fetishes?" at bounding box center [271, 245] width 199 height 27
paste textarea "I’ll let you guess 😉💕 teasing is half the fun!"
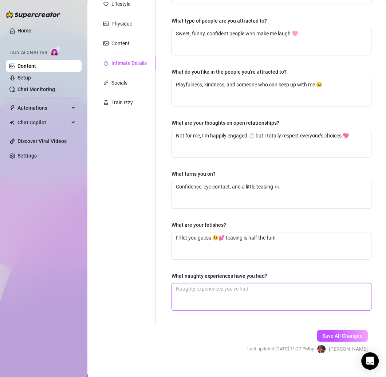
click at [200, 291] on textarea "What naughty experiences have you had?" at bounding box center [271, 296] width 199 height 27
paste textarea "Plenty 😈 let’s just say I love turning cozy nights into spicy ones 💖"
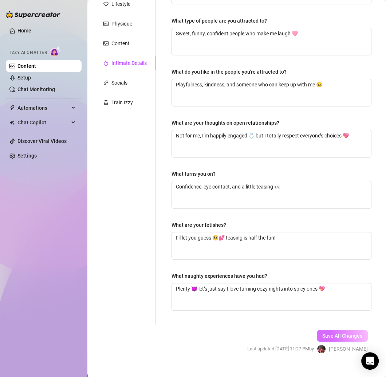
click at [330, 334] on span "Save All Changes" at bounding box center [343, 336] width 40 height 6
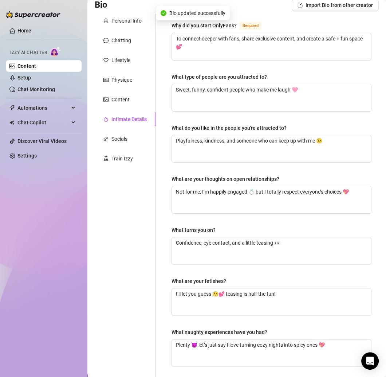
scroll to position [0, 0]
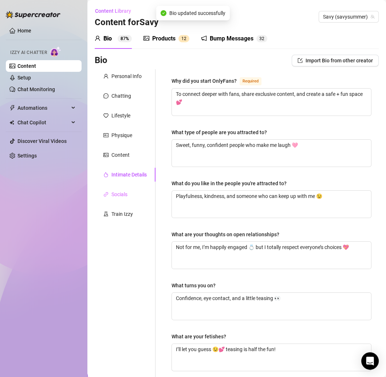
click at [126, 189] on div "Socials" at bounding box center [125, 194] width 61 height 14
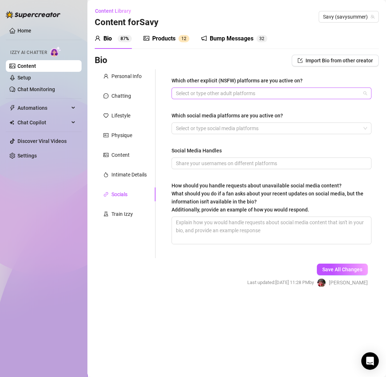
click at [198, 92] on div at bounding box center [268, 93] width 190 height 10
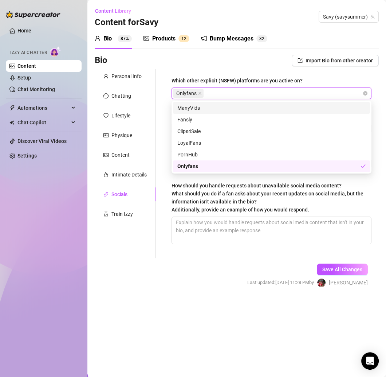
click at [158, 117] on div "Which other explicit (NSFW) platforms are you active on? Onlyfans Which social …" at bounding box center [267, 163] width 223 height 189
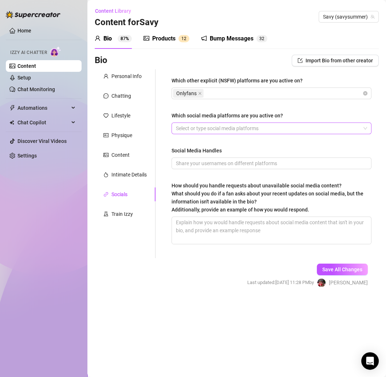
click at [220, 129] on div at bounding box center [268, 128] width 190 height 10
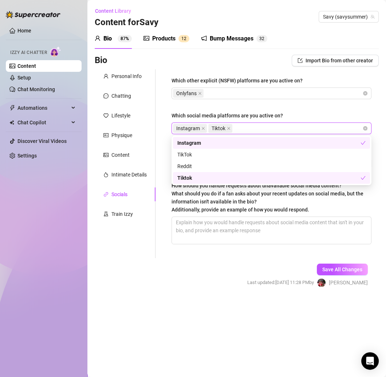
click at [164, 187] on div "Which other explicit (NSFW) platforms are you active on? Onlyfans Which social …" at bounding box center [271, 163] width 215 height 189
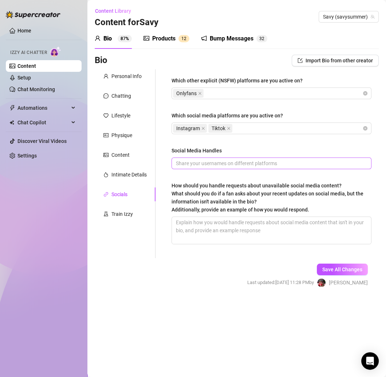
click at [263, 167] on span at bounding box center [272, 164] width 200 height 12
click at [166, 223] on div "Which other explicit (NSFW) platforms are you active on? Onlyfans Which social …" at bounding box center [271, 163] width 215 height 189
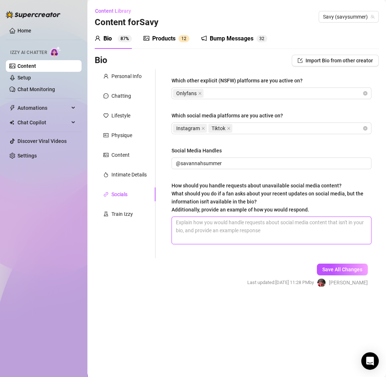
click at [216, 237] on textarea "How should you handle requests about unavailable social media content? What sho…" at bounding box center [271, 230] width 199 height 27
paste textarea "Keep it flirty but clear: “That’s not available here babe 💕 but I’ve got lots o…"
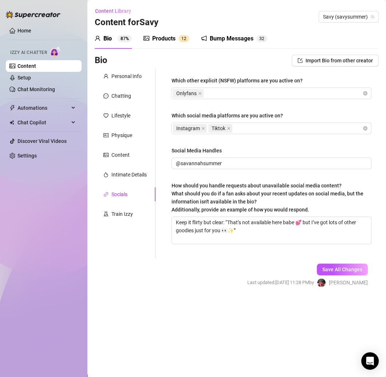
click at [149, 271] on form "Personal Info Chatting Lifestyle Physique Content Intimate Details Socials Trai…" at bounding box center [237, 184] width 284 height 231
click at [259, 223] on textarea "Keep it flirty but clear: “That’s not available here babe 💕 but I’ve got lots o…" at bounding box center [271, 230] width 199 height 27
click at [246, 233] on textarea "Keep it flirty but clear: “That’s not available here babe 💕 but I’ve got lots o…" at bounding box center [271, 230] width 199 height 27
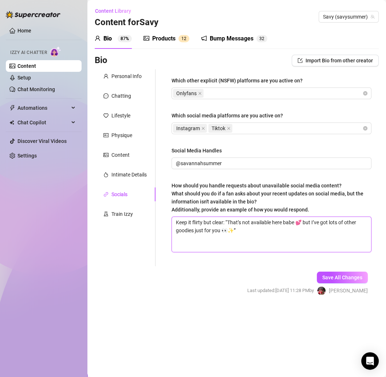
click at [204, 244] on textarea "Keep it flirty but clear: “That’s not available here babe 💕 but I’ve got lots o…" at bounding box center [271, 234] width 199 height 35
paste textarea "Redirect sweetly: “Aww you’re so sweet for asking 🩷 I keep my most personal stu…"
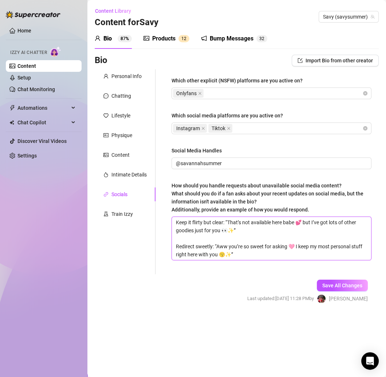
drag, startPoint x: 228, startPoint y: 223, endPoint x: 143, endPoint y: 223, distance: 85.7
click at [143, 223] on div "Personal Info Chatting Lifestyle Physique Content Intimate Details Socials Trai…" at bounding box center [237, 171] width 284 height 205
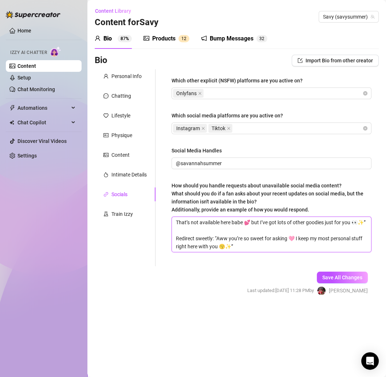
click at [369, 222] on textarea "That’s not available here babe 💕 but I’ve got lots of other goodies just for yo…" at bounding box center [271, 234] width 199 height 35
drag, startPoint x: 217, startPoint y: 237, endPoint x: 136, endPoint y: 236, distance: 81.3
click at [136, 236] on div "Personal Info Chatting Lifestyle Physique Content Intimate Details Socials Trai…" at bounding box center [237, 167] width 284 height 197
click at [307, 244] on textarea "That’s not available here babe 💕 but I’ve got lots of other goodies just for yo…" at bounding box center [271, 234] width 199 height 35
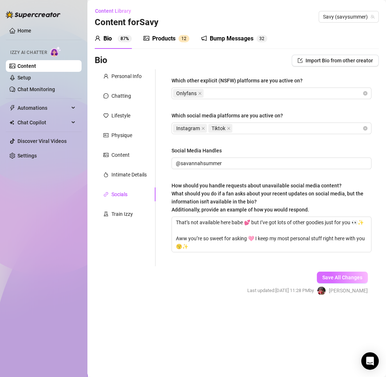
click at [337, 275] on span "Save All Changes" at bounding box center [343, 278] width 40 height 6
click at [36, 66] on link "Content" at bounding box center [27, 66] width 19 height 6
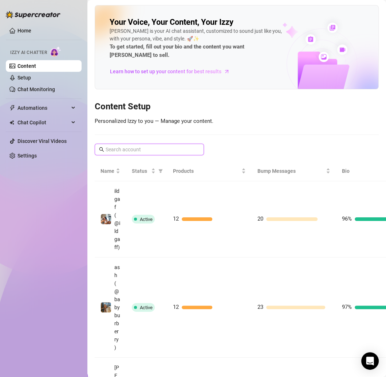
click at [150, 145] on input "text" at bounding box center [150, 149] width 88 height 8
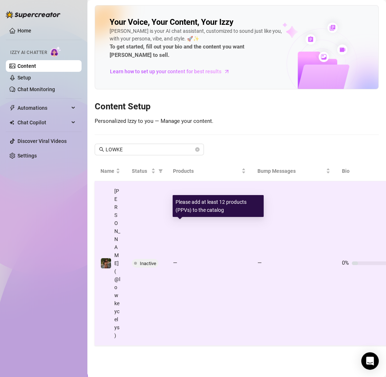
click at [219, 259] on div "—" at bounding box center [209, 263] width 73 height 9
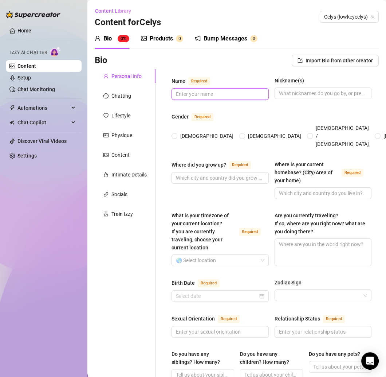
click at [217, 96] on input "Name Required" at bounding box center [219, 94] width 87 height 8
click at [177, 133] on span at bounding box center [175, 136] width 6 height 6
click at [176, 134] on input "[DEMOGRAPHIC_DATA]" at bounding box center [175, 136] width 3 height 5
click at [205, 174] on input "Where did you grow up? Required" at bounding box center [219, 178] width 87 height 8
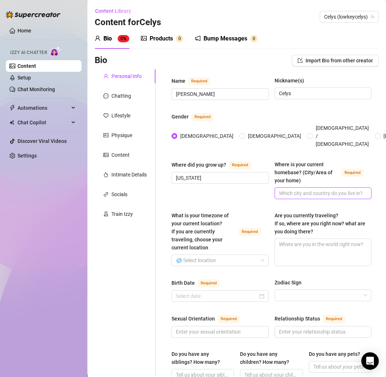
click at [315, 189] on input "Where is your current homebase? (City/Area of your home) Required" at bounding box center [322, 193] width 87 height 8
click at [225, 255] on input "What is your timezone of your current location? If you are currently traveling,…" at bounding box center [217, 260] width 82 height 11
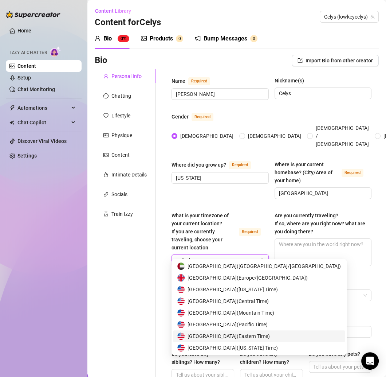
click at [249, 334] on span "United States of America ( Eastern Time )" at bounding box center [229, 336] width 82 height 8
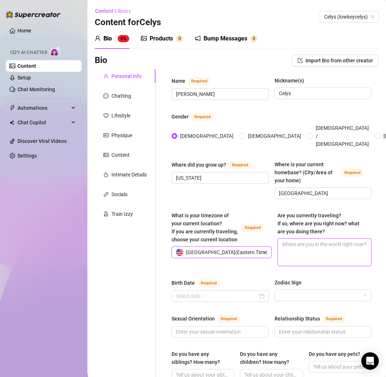
click at [315, 245] on textarea "Are you currently traveling? If so, where are you right now? what are you doing…" at bounding box center [325, 252] width 94 height 27
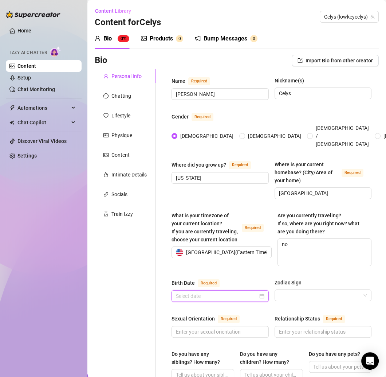
click at [244, 292] on input "Birth Date Required" at bounding box center [217, 296] width 82 height 8
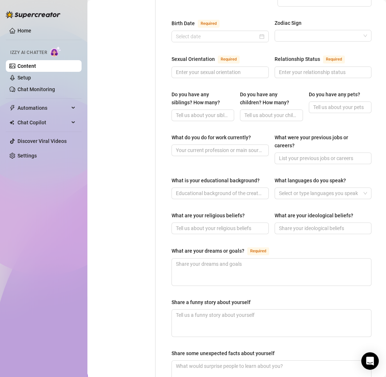
scroll to position [384, 0]
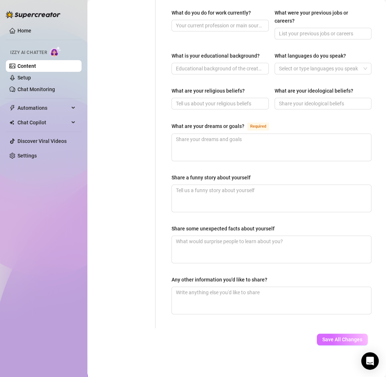
click at [328, 337] on span "Save All Changes" at bounding box center [343, 340] width 40 height 6
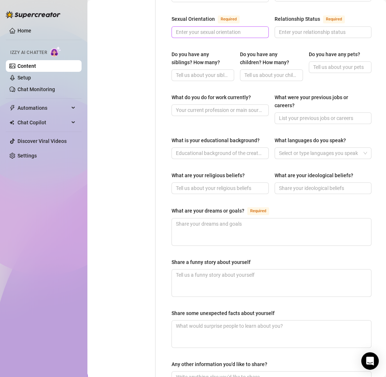
scroll to position [216, 0]
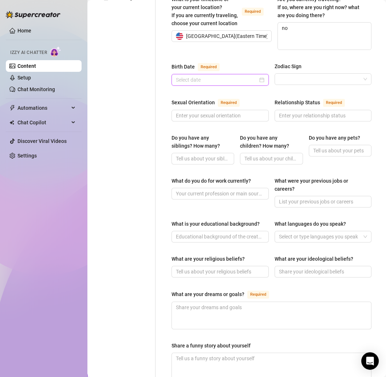
click at [230, 76] on input "Birth Date Required" at bounding box center [217, 80] width 82 height 8
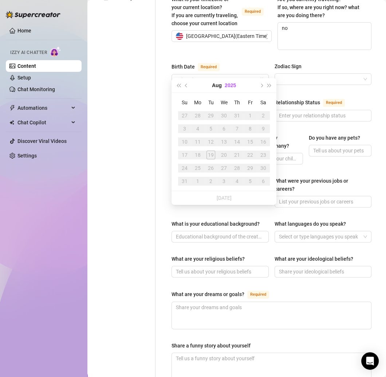
click at [235, 84] on button "2025" at bounding box center [230, 85] width 11 height 15
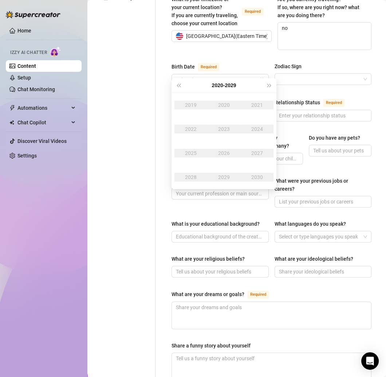
click at [180, 85] on span "Last year (Control + left)" at bounding box center [179, 85] width 4 height 4
click at [176, 83] on button "Last year (Control + left)" at bounding box center [179, 85] width 8 height 15
click at [257, 112] on td "2001" at bounding box center [257, 105] width 33 height 24
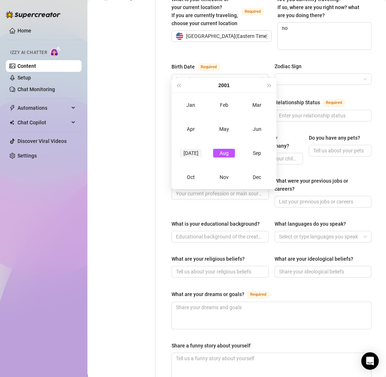
click at [187, 154] on div "[DATE]" at bounding box center [191, 153] width 22 height 9
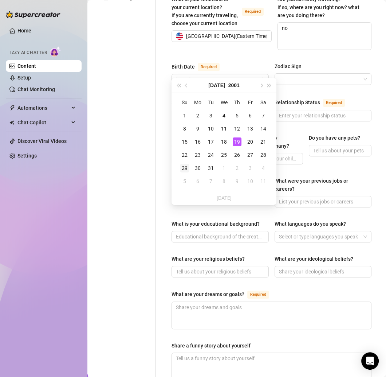
click at [185, 167] on div "29" at bounding box center [184, 168] width 9 height 9
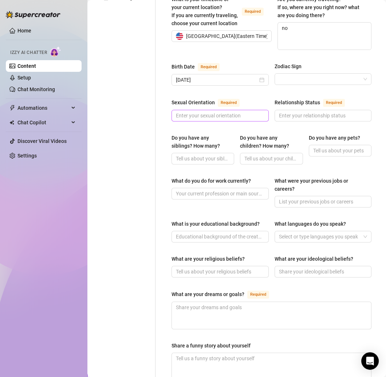
click at [210, 111] on span at bounding box center [220, 116] width 97 height 12
click at [294, 112] on input "Relationship Status Required" at bounding box center [322, 116] width 87 height 8
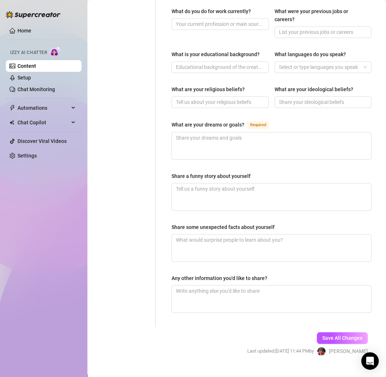
scroll to position [396, 0]
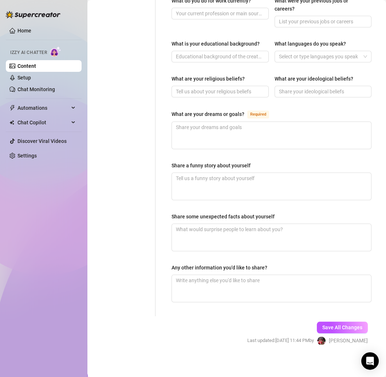
click at [309, 316] on div "Save All Changes Last updated: [DATE] 11:44 PM by [PERSON_NAME]" at bounding box center [308, 333] width 143 height 35
click at [323, 324] on span "Save All Changes" at bounding box center [343, 327] width 40 height 6
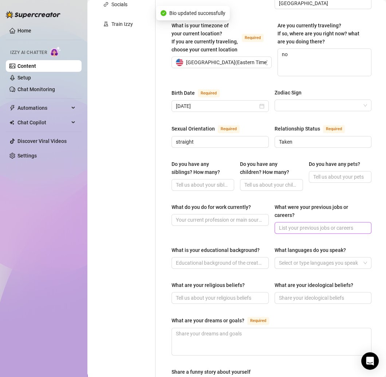
scroll to position [183, 0]
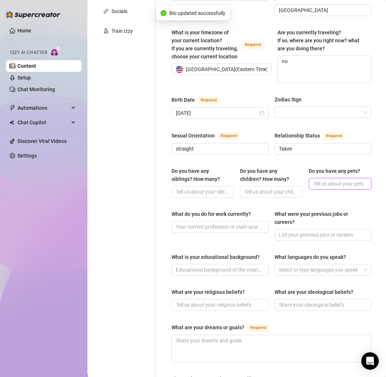
click at [320, 180] on input "Do you have any pets?" at bounding box center [340, 184] width 53 height 8
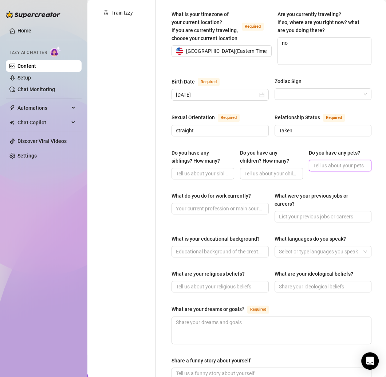
click at [331, 162] on input "Do you have any pets?" at bounding box center [340, 166] width 53 height 8
paste input "2 Dogs - Kobe and Ralo"
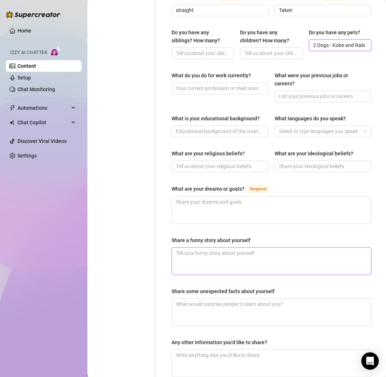
scroll to position [396, 0]
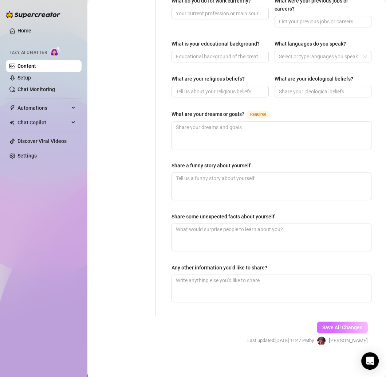
click at [341, 324] on span "Save All Changes" at bounding box center [343, 327] width 40 height 6
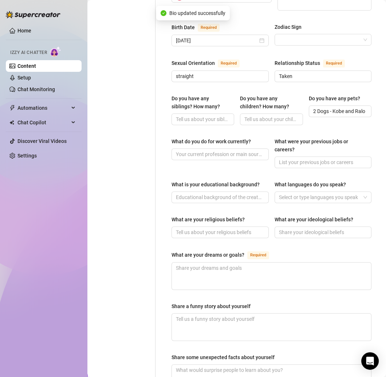
scroll to position [250, 0]
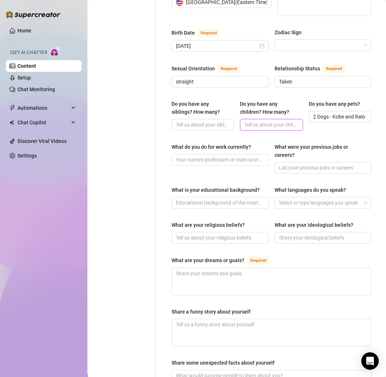
click at [265, 121] on input "Do you have any children? How many?" at bounding box center [271, 125] width 53 height 8
click at [206, 121] on input "Do you have any siblings? How many?" at bounding box center [202, 125] width 53 height 8
click at [193, 121] on input "Do you have any siblings? How many?" at bounding box center [202, 125] width 53 height 8
click at [198, 156] on input "What do you do for work currently?" at bounding box center [219, 160] width 87 height 8
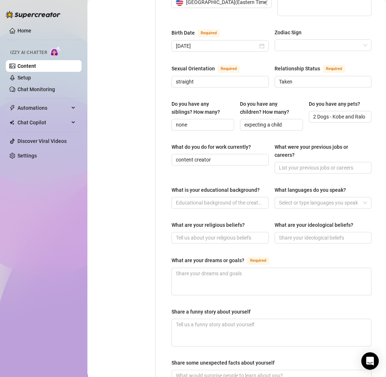
click at [191, 174] on div "Name Required [PERSON_NAME] Nickname(s) [PERSON_NAME] Gender Required [DEMOGRAP…" at bounding box center [272, 140] width 200 height 629
click at [300, 164] on input "What were your previous jobs or careers?" at bounding box center [322, 168] width 87 height 8
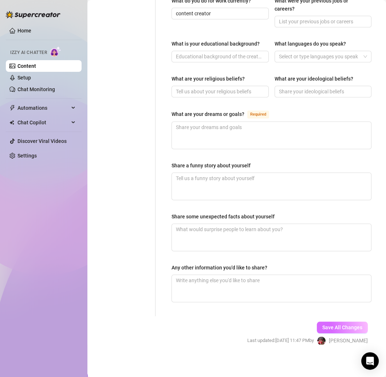
click at [329, 324] on span "Save All Changes" at bounding box center [343, 327] width 40 height 6
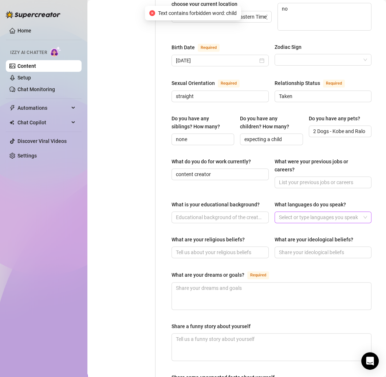
scroll to position [232, 0]
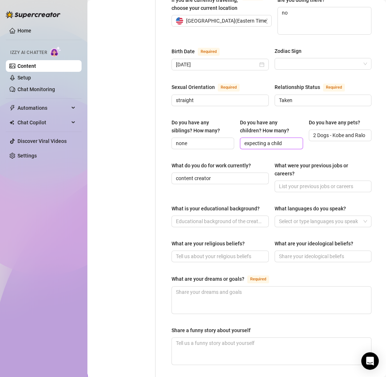
drag, startPoint x: 286, startPoint y: 134, endPoint x: 273, endPoint y: 133, distance: 12.4
click at [273, 139] on input "expecting a child" at bounding box center [271, 143] width 53 height 8
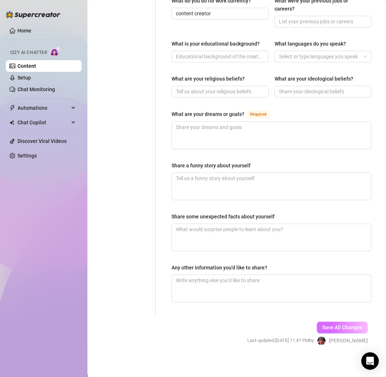
click at [330, 322] on button "Save All Changes" at bounding box center [342, 328] width 51 height 12
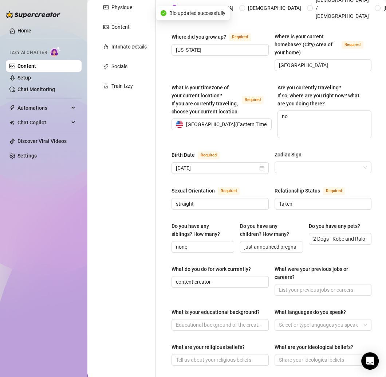
scroll to position [121, 0]
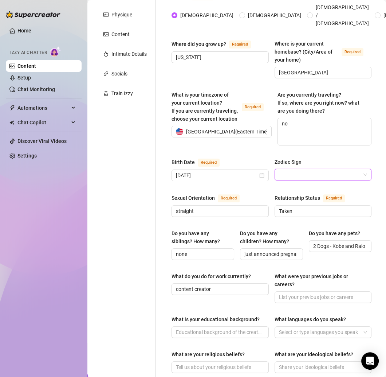
click at [325, 169] on input "Zodiac Sign" at bounding box center [320, 174] width 82 height 11
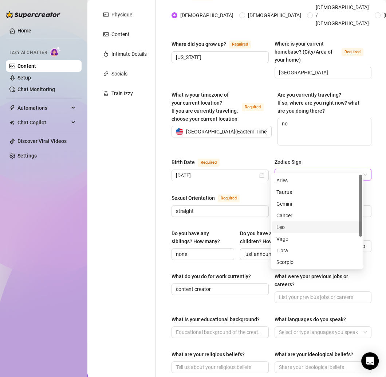
click at [294, 230] on div "Leo" at bounding box center [317, 227] width 81 height 8
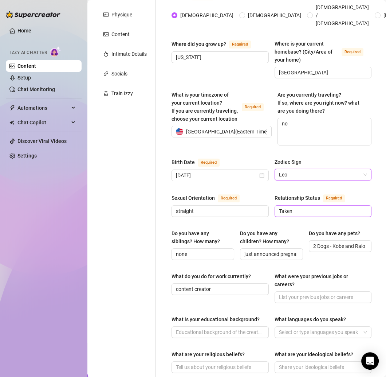
scroll to position [396, 0]
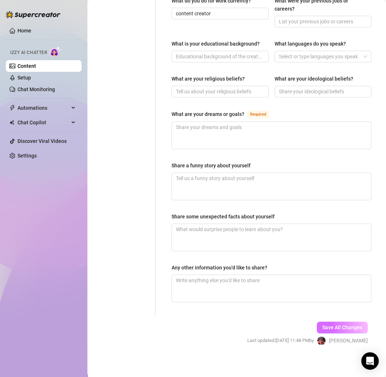
click at [337, 324] on span "Save All Changes" at bounding box center [343, 327] width 40 height 6
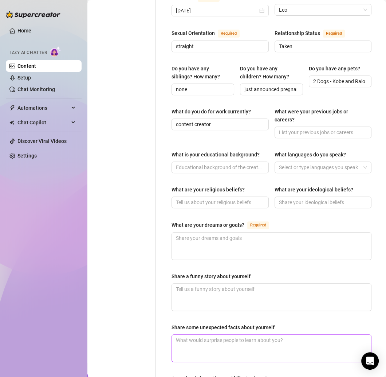
scroll to position [275, 0]
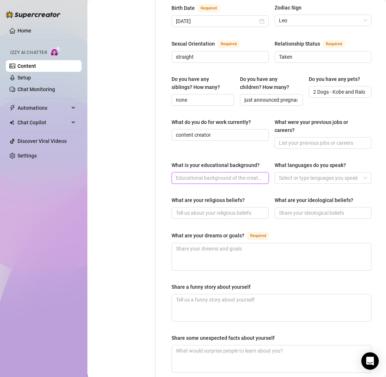
click at [229, 174] on input "What is your educational background?" at bounding box center [219, 178] width 87 height 8
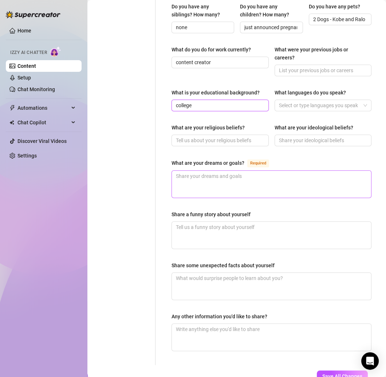
scroll to position [396, 0]
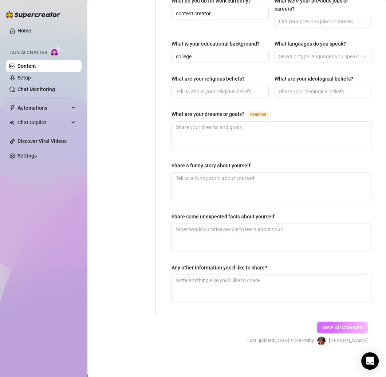
click at [324, 322] on button "Save All Changes" at bounding box center [342, 328] width 51 height 12
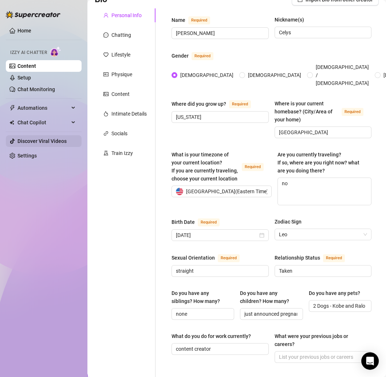
scroll to position [0, 0]
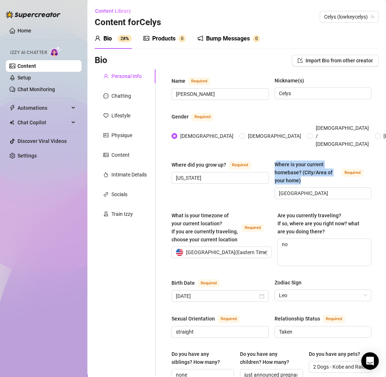
drag, startPoint x: 271, startPoint y: 152, endPoint x: 303, endPoint y: 173, distance: 38.7
click at [303, 173] on div "Where is your current homebase? (City/Area of your home)" at bounding box center [307, 172] width 65 height 24
copy div "Where is your current homebase? (City/Area of your home)"
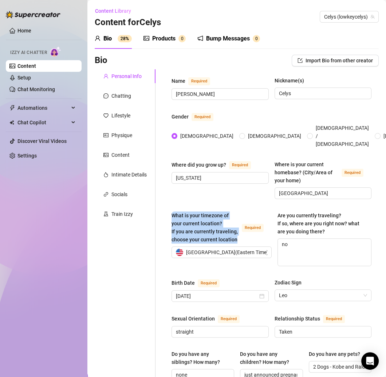
drag, startPoint x: 216, startPoint y: 241, endPoint x: 170, endPoint y: 206, distance: 58.1
copy span "What is your timezone of your current location? If you are currently traveling,…"
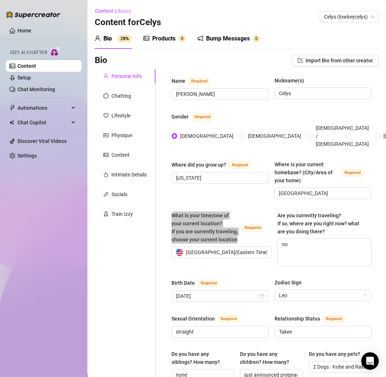
scroll to position [35, 0]
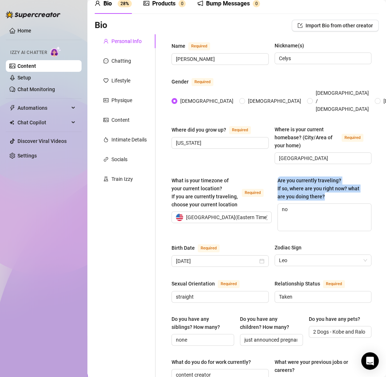
drag, startPoint x: 275, startPoint y: 165, endPoint x: 322, endPoint y: 188, distance: 52.8
click at [322, 188] on div "Name Required [PERSON_NAME] Nickname(s) [PERSON_NAME] Gender Required [DEMOGRAP…" at bounding box center [272, 356] width 200 height 629
copy span "Are you currently traveling? If so, where are you right now? what are you doing…"
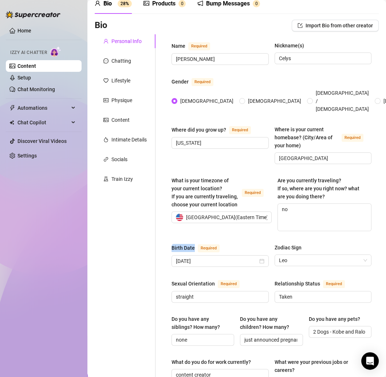
drag, startPoint x: 192, startPoint y: 239, endPoint x: 172, endPoint y: 240, distance: 20.1
click at [172, 244] on div "Birth Date Required" at bounding box center [197, 248] width 51 height 9
copy div "Birth Date"
drag, startPoint x: 267, startPoint y: 240, endPoint x: 315, endPoint y: 240, distance: 47.8
click at [315, 244] on div "Birth Date Required [DEMOGRAPHIC_DATA] Zodiac Sign [PERSON_NAME]" at bounding box center [272, 259] width 200 height 30
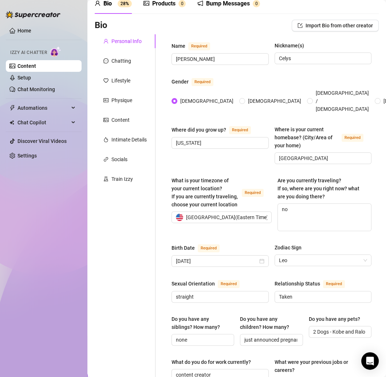
click at [308, 244] on div "Zodiac Sign" at bounding box center [323, 249] width 97 height 11
drag, startPoint x: 308, startPoint y: 238, endPoint x: 272, endPoint y: 239, distance: 36.8
click at [275, 244] on div "Zodiac Sign" at bounding box center [323, 249] width 97 height 11
copy div "Zodiac Sign"
drag, startPoint x: 216, startPoint y: 272, endPoint x: 172, endPoint y: 272, distance: 43.8
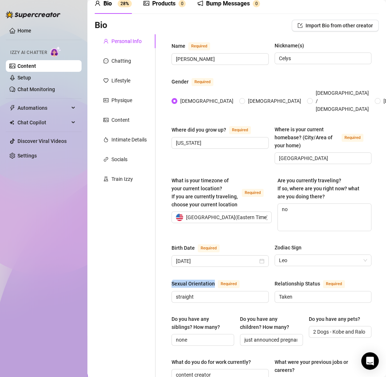
click at [172, 279] on div "Sexual Orientation Required" at bounding box center [207, 283] width 71 height 9
copy div "Sexual Orientation"
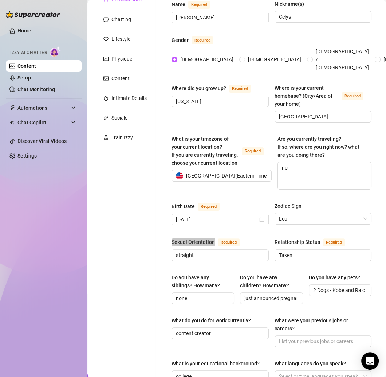
scroll to position [90, 0]
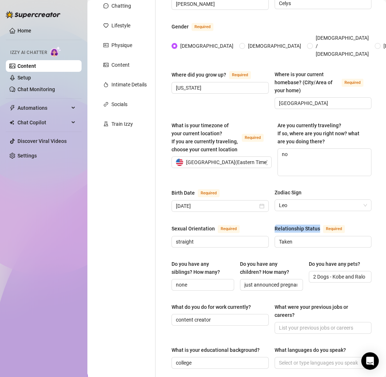
drag, startPoint x: 269, startPoint y: 215, endPoint x: 316, endPoint y: 217, distance: 47.4
click at [316, 224] on div "Sexual Orientation Required [DEMOGRAPHIC_DATA] Relationship Status Required Tak…" at bounding box center [272, 239] width 200 height 30
copy div "Relationship Status"
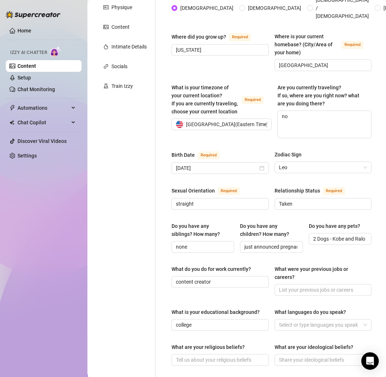
click at [216, 222] on div "Do you have any siblings? How many?" at bounding box center [201, 230] width 58 height 16
click at [216, 243] on input "none" at bounding box center [202, 247] width 53 height 8
drag, startPoint x: 224, startPoint y: 225, endPoint x: 171, endPoint y: 218, distance: 54.0
click at [171, 218] on div "Name Required [PERSON_NAME] Nickname(s) [PERSON_NAME] Gender Required [DEMOGRAP…" at bounding box center [271, 262] width 215 height 643
copy div "Do you have any siblings? How many?"
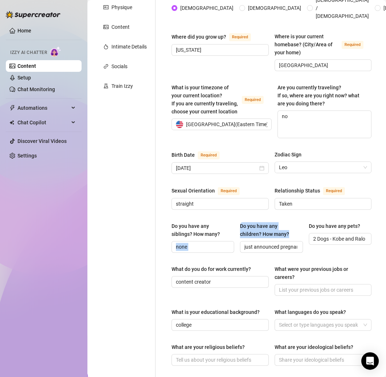
drag, startPoint x: 234, startPoint y: 215, endPoint x: 293, endPoint y: 225, distance: 59.9
click at [293, 225] on div "Do you have any siblings? How many? none Do you have any children? How many? ju…" at bounding box center [272, 240] width 200 height 37
copy div "Do you have any children? How many?"
click at [291, 223] on div "Do you have any children? How many?" at bounding box center [269, 230] width 58 height 16
click at [291, 243] on input "just announced pregnancy" at bounding box center [271, 247] width 53 height 8
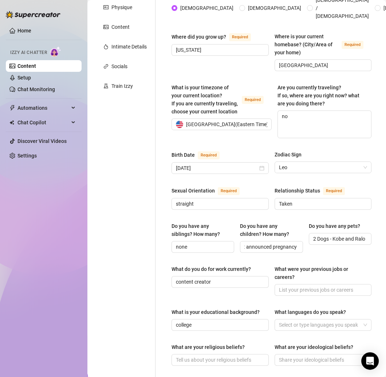
scroll to position [0, 0]
click at [291, 226] on div "Do you have any children? How many?" at bounding box center [269, 230] width 58 height 16
click at [291, 243] on input "just announced pregnancy" at bounding box center [271, 247] width 53 height 8
drag, startPoint x: 291, startPoint y: 226, endPoint x: 237, endPoint y: 215, distance: 55.0
click at [237, 222] on div "Do you have any siblings? How many? none Do you have any children? How many? ju…" at bounding box center [272, 240] width 200 height 37
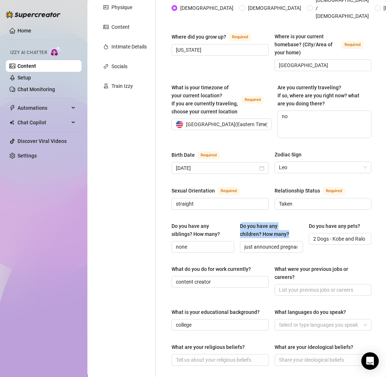
copy div "Do you have any children? How many?"
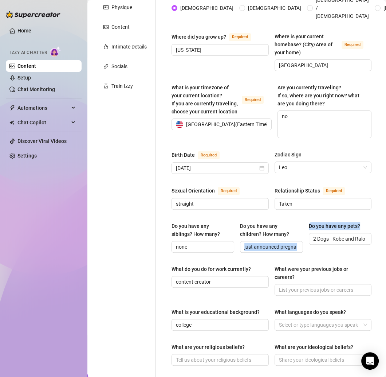
drag, startPoint x: 300, startPoint y: 214, endPoint x: 365, endPoint y: 215, distance: 64.9
click at [365, 215] on div "Name Required [PERSON_NAME] Nickname(s) [PERSON_NAME] Gender Required [DEMOGRAP…" at bounding box center [271, 262] width 215 height 643
drag, startPoint x: 360, startPoint y: 213, endPoint x: 302, endPoint y: 217, distance: 57.7
click at [302, 222] on div "Do you have any siblings? How many? none Do you have any children? How many? ju…" at bounding box center [272, 240] width 200 height 37
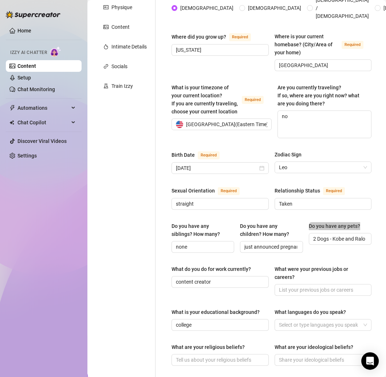
scroll to position [177, 0]
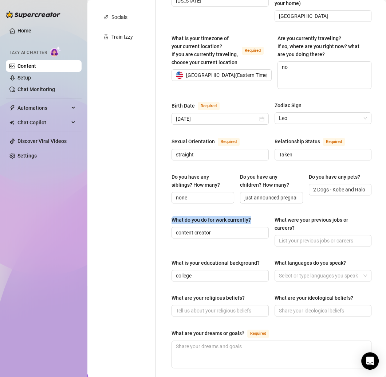
drag, startPoint x: 170, startPoint y: 209, endPoint x: 253, endPoint y: 209, distance: 83.1
click at [253, 209] on div "Name Required [PERSON_NAME] Nickname(s) [PERSON_NAME] Gender Required [DEMOGRAP…" at bounding box center [271, 213] width 215 height 643
click at [275, 216] on div "What were your previous jobs or careers?" at bounding box center [321, 224] width 92 height 16
click at [279, 237] on input "What were your previous jobs or careers?" at bounding box center [322, 241] width 87 height 8
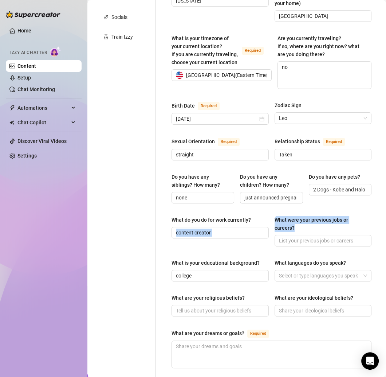
drag, startPoint x: 264, startPoint y: 209, endPoint x: 304, endPoint y: 218, distance: 40.9
click at [304, 218] on div "What do you do for work currently? content creator What were your previous jobs…" at bounding box center [272, 234] width 200 height 37
click at [304, 218] on div "What were your previous jobs or careers?" at bounding box center [321, 224] width 92 height 16
click at [304, 237] on input "What were your previous jobs or careers?" at bounding box center [322, 241] width 87 height 8
drag, startPoint x: 304, startPoint y: 218, endPoint x: 271, endPoint y: 210, distance: 34.3
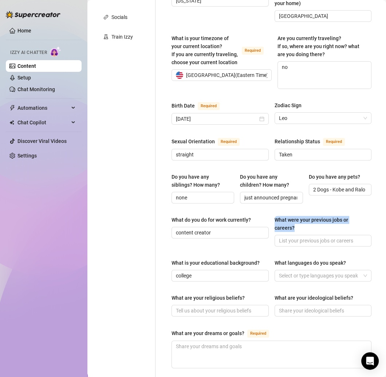
click at [275, 216] on div "What were your previous jobs or careers?" at bounding box center [321, 224] width 92 height 16
click at [279, 237] on input "What were your previous jobs or careers?" at bounding box center [322, 241] width 87 height 8
drag, startPoint x: 302, startPoint y: 215, endPoint x: 271, endPoint y: 209, distance: 31.9
click at [275, 216] on div "What were your previous jobs or careers?" at bounding box center [321, 224] width 92 height 16
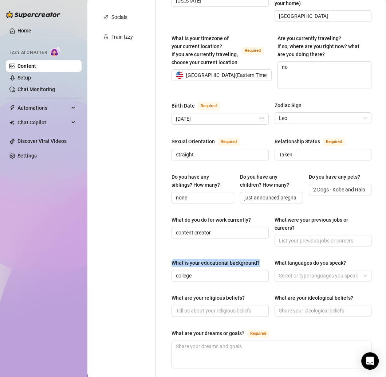
drag, startPoint x: 263, startPoint y: 252, endPoint x: 169, endPoint y: 252, distance: 93.3
click at [169, 252] on div "Name Required [PERSON_NAME] Nickname(s) [PERSON_NAME] Gender Required [DEMOGRAP…" at bounding box center [271, 213] width 215 height 643
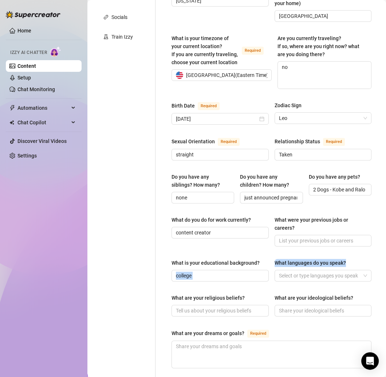
drag, startPoint x: 267, startPoint y: 252, endPoint x: 343, endPoint y: 256, distance: 76.3
click at [343, 259] on div "What is your educational background? college What languages do you speak? Selec…" at bounding box center [272, 273] width 200 height 29
click at [345, 259] on label "What languages do you speak?" at bounding box center [313, 263] width 77 height 8
click at [281, 271] on input "What languages do you speak?" at bounding box center [279, 275] width 1 height 9
drag, startPoint x: 346, startPoint y: 252, endPoint x: 273, endPoint y: 253, distance: 73.3
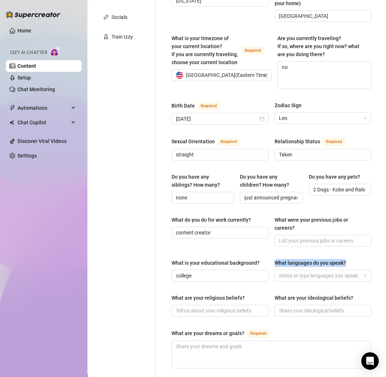
click at [275, 259] on div "What languages do you speak?" at bounding box center [323, 264] width 97 height 11
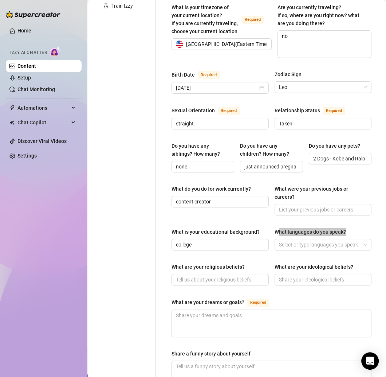
scroll to position [213, 0]
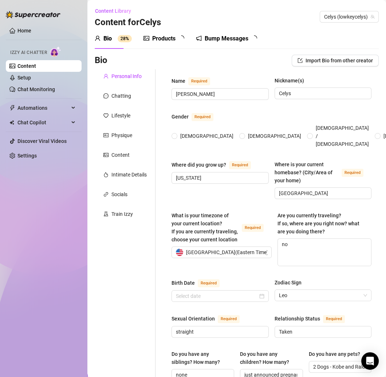
radio input "true"
type input "[DATE]"
